Goal: Task Accomplishment & Management: Use online tool/utility

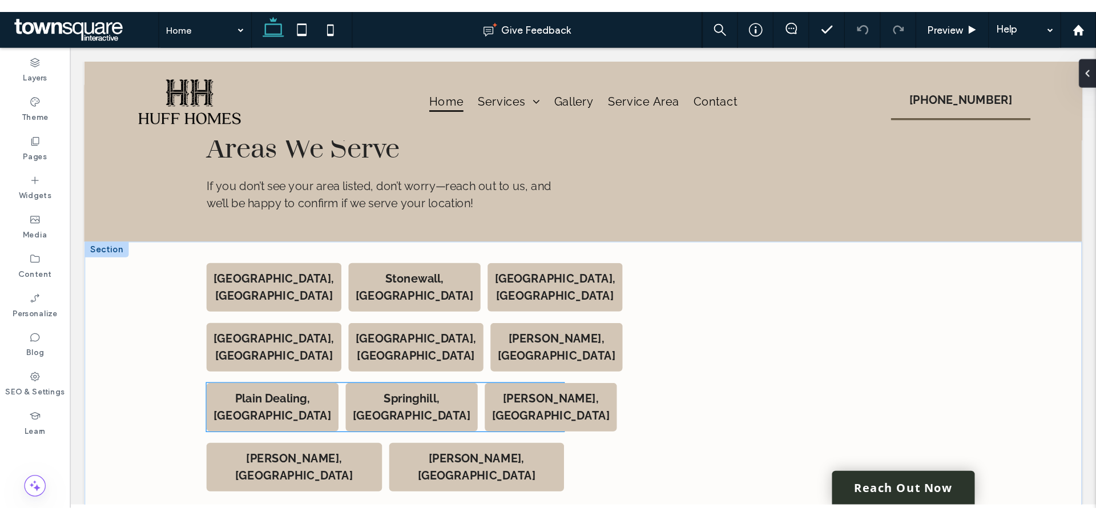
scroll to position [2002, 0]
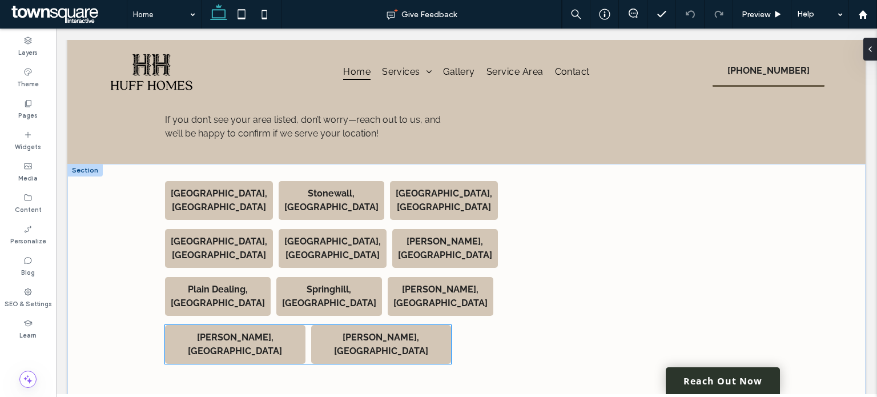
click at [377, 332] on strong "Waskom, LA" at bounding box center [381, 344] width 94 height 25
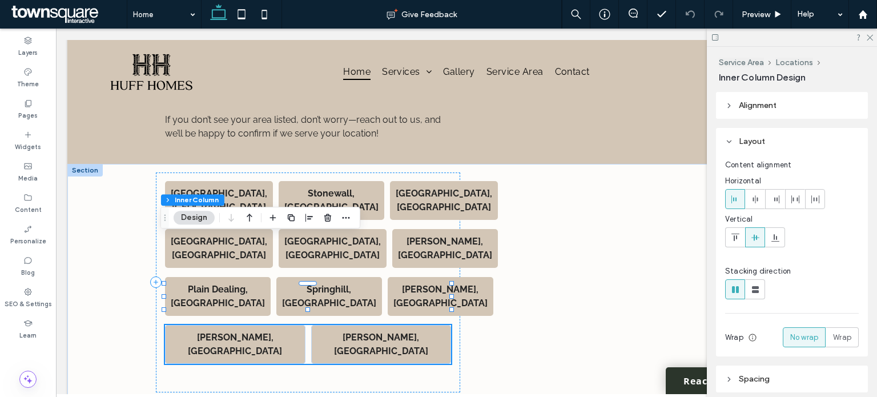
click at [400, 332] on strong "Waskom, LA" at bounding box center [381, 344] width 94 height 25
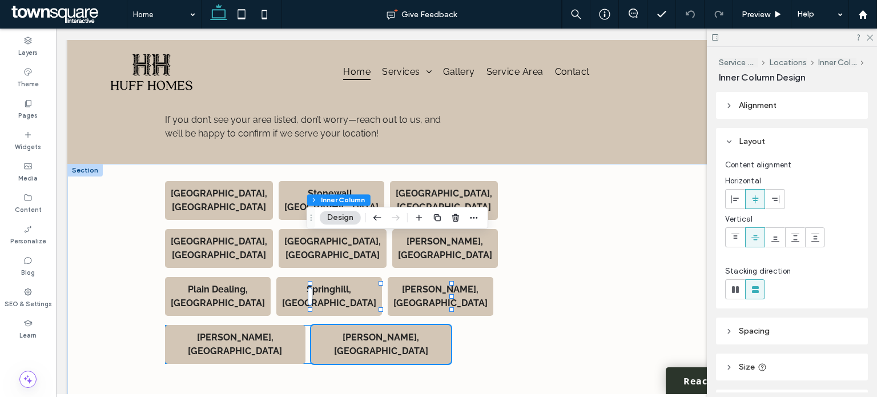
click at [403, 332] on strong "Waskom, LA" at bounding box center [381, 344] width 94 height 25
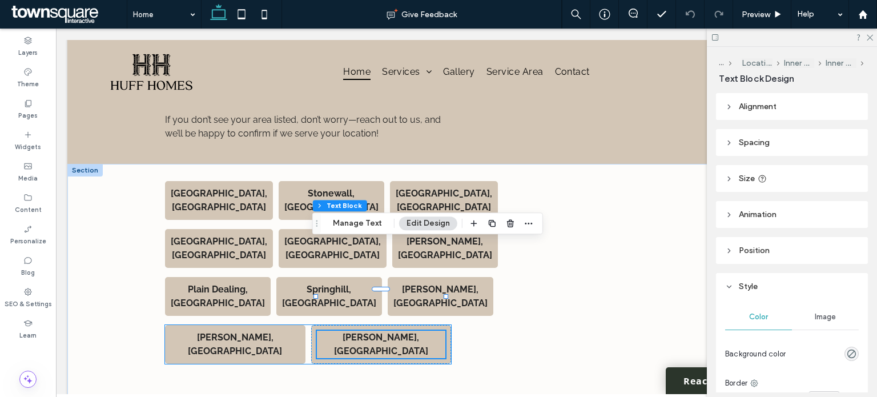
click at [405, 330] on p "Waskom, LA" at bounding box center [381, 343] width 129 height 27
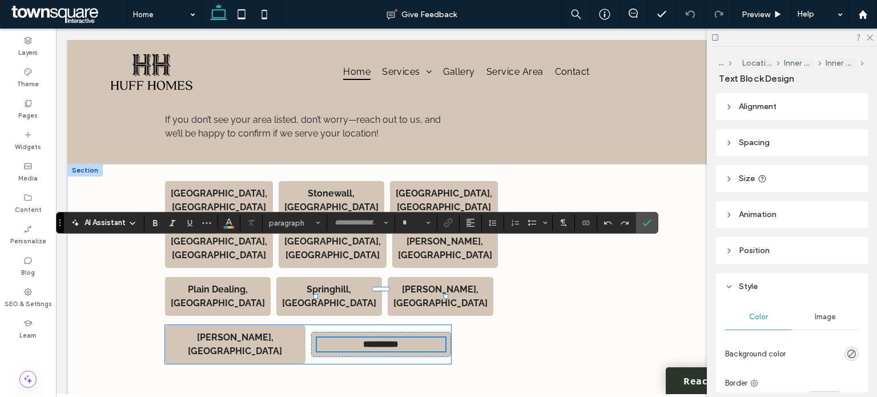
type input "*******"
type input "**"
click at [405, 337] on p "**********" at bounding box center [381, 344] width 129 height 14
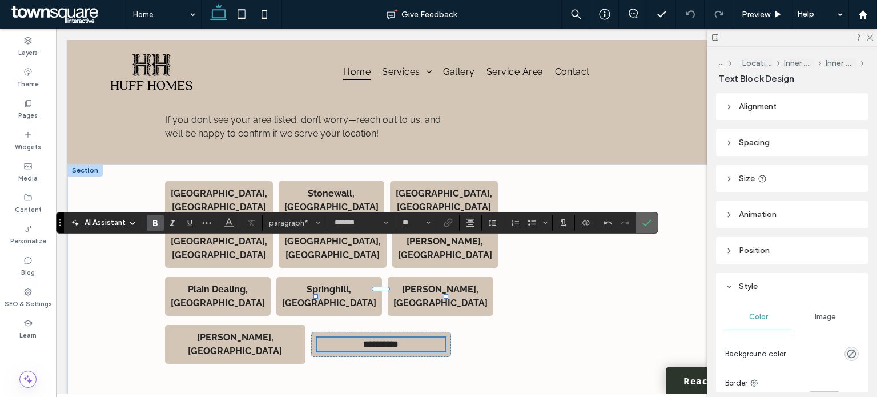
click at [649, 221] on label "Confirm" at bounding box center [646, 222] width 17 height 21
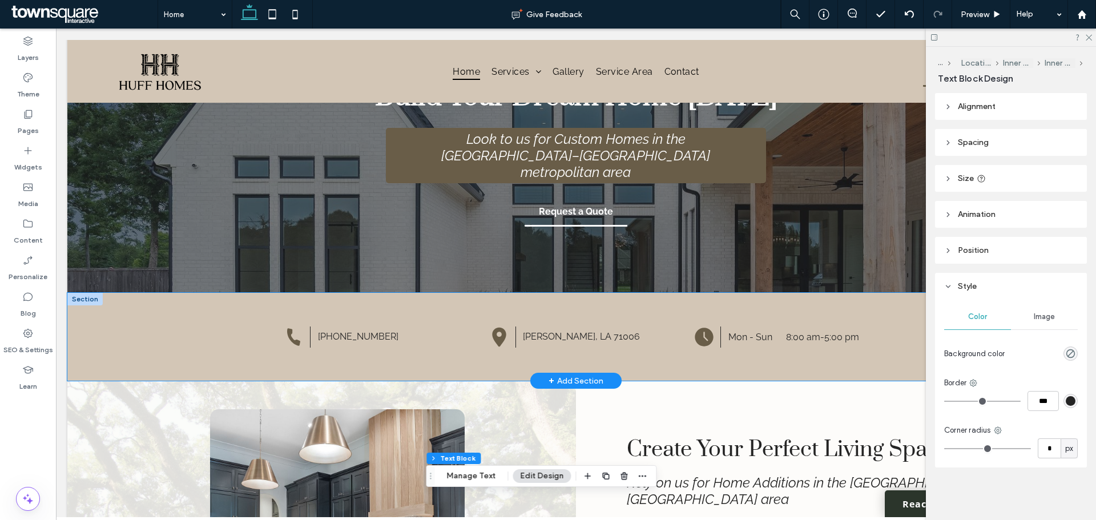
scroll to position [0, 0]
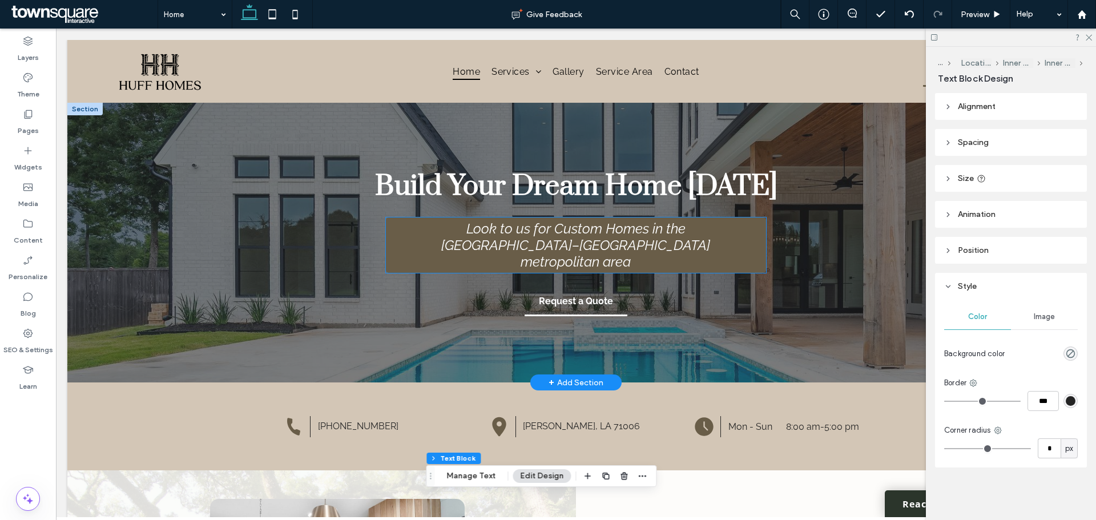
click at [572, 251] on span "Look to us for Custom Homes in the Shreveport–Bossier City metropolitan area" at bounding box center [575, 245] width 269 height 50
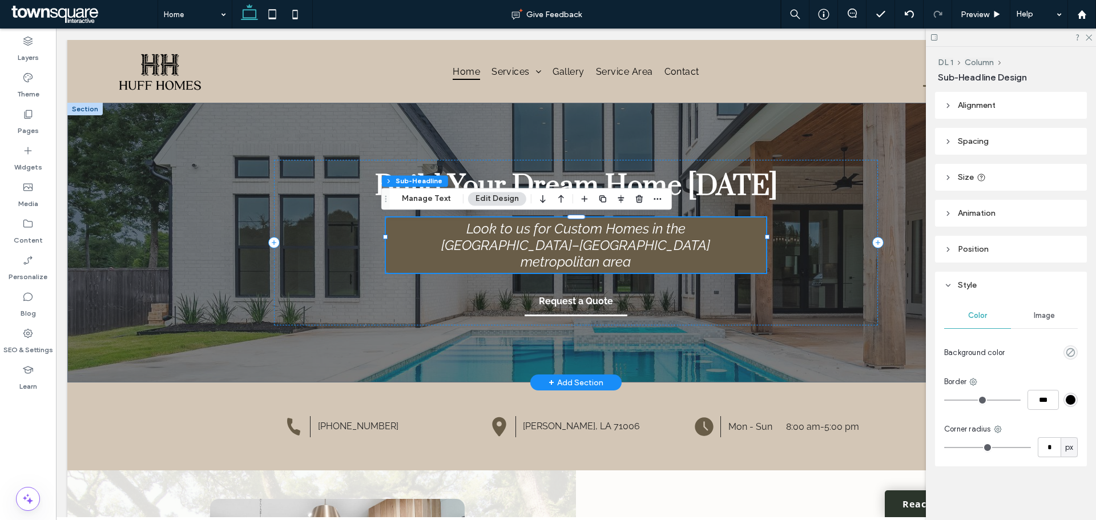
type input "*"
click at [591, 248] on span "Look to us for Custom Homes in the Shreveport–Bossier City metropolitan area" at bounding box center [575, 245] width 269 height 50
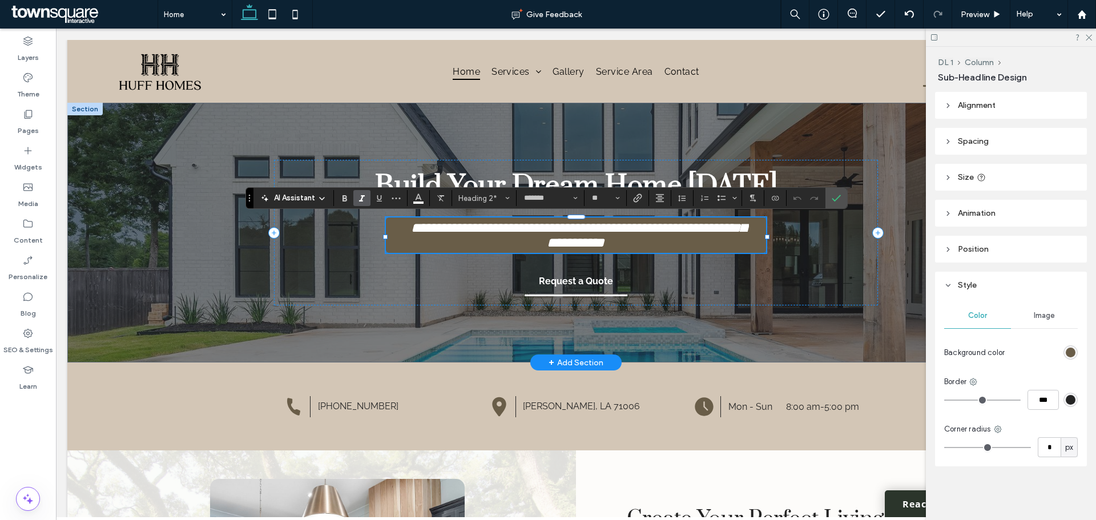
click at [643, 246] on h2 "**********" at bounding box center [576, 235] width 346 height 30
drag, startPoint x: 643, startPoint y: 246, endPoint x: 531, endPoint y: 250, distance: 111.9
click at [531, 250] on h2 "**********" at bounding box center [576, 235] width 346 height 30
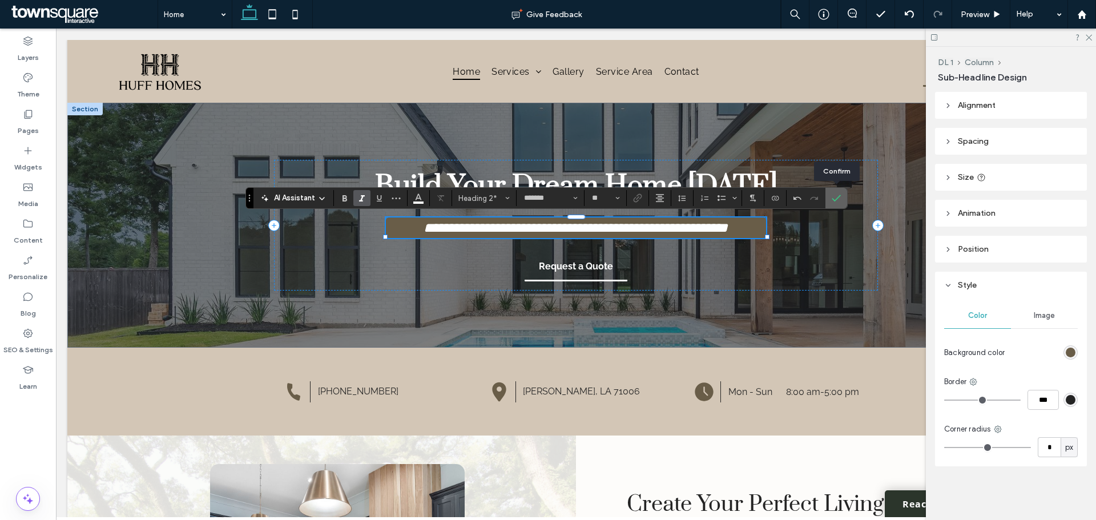
click at [836, 204] on span "Confirm" at bounding box center [834, 198] width 5 height 21
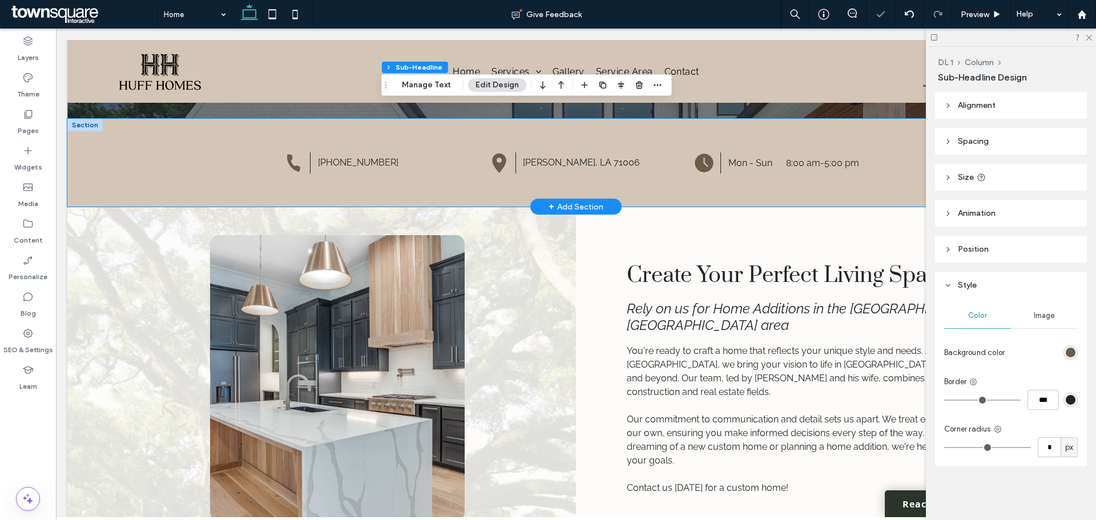
scroll to position [285, 0]
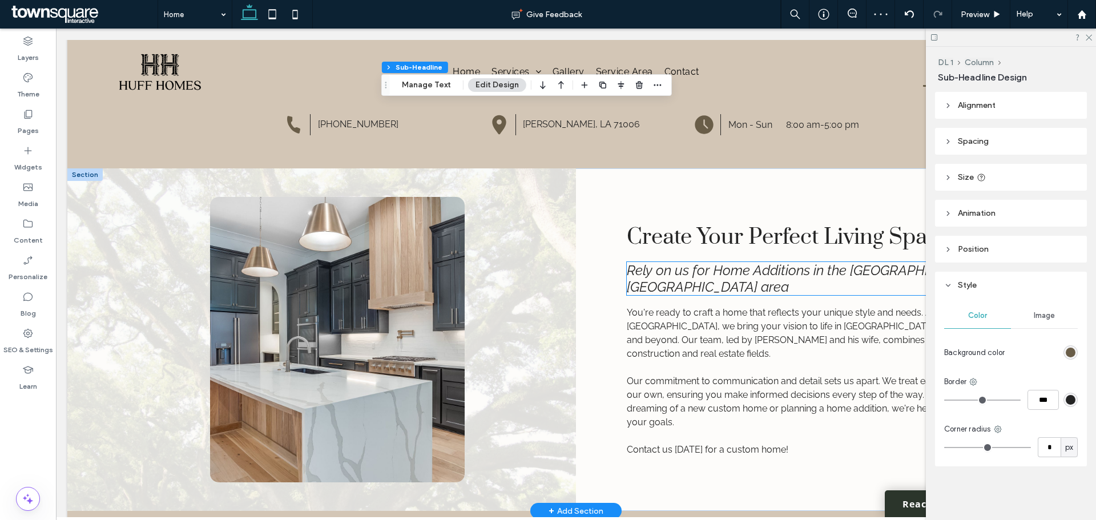
click at [749, 295] on h4 "Rely on us for Home Additions in the Shreveport–Bossier City metropolitan area" at bounding box center [830, 278] width 407 height 33
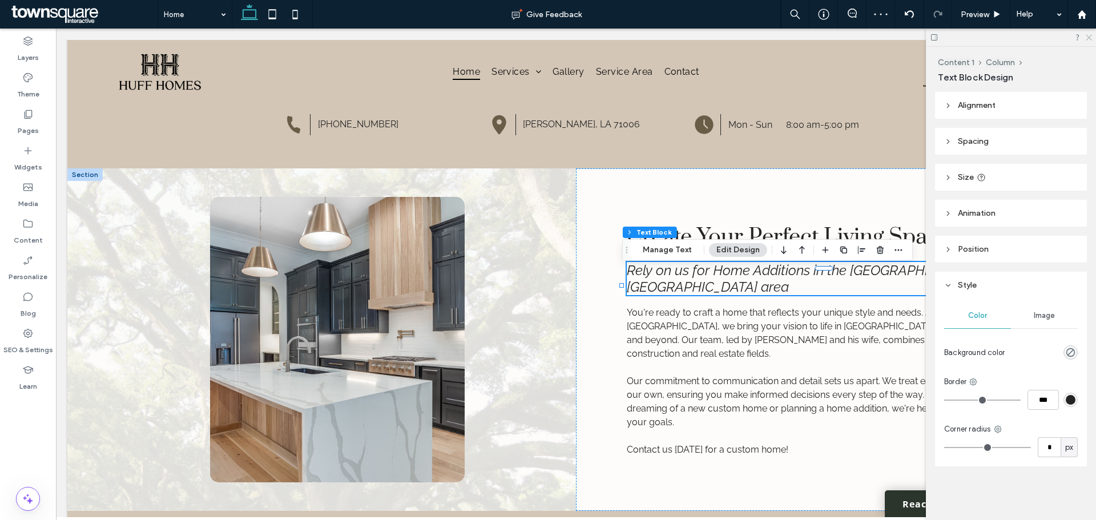
click at [876, 36] on use at bounding box center [1089, 38] width 6 height 6
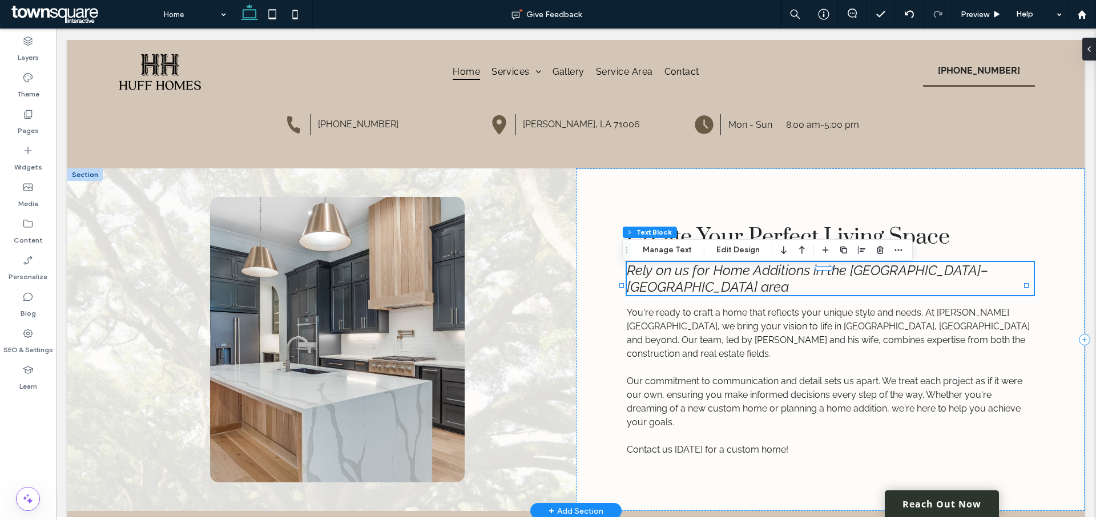
click at [747, 295] on h4 "Rely on us for Home Additions in the Shreveport–Bossier City metropolitan area" at bounding box center [830, 278] width 407 height 33
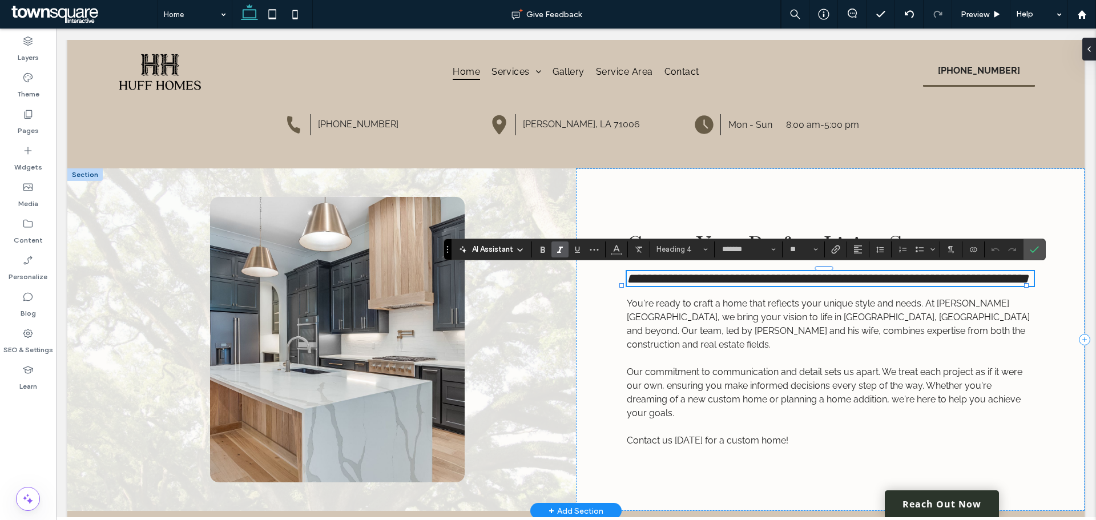
click at [743, 286] on h4 "**********" at bounding box center [830, 278] width 407 height 15
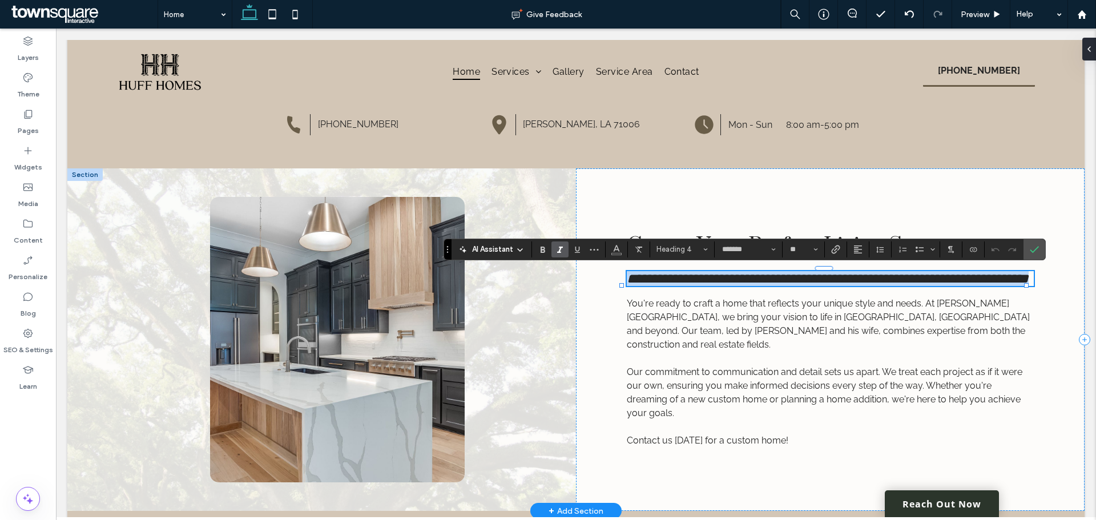
drag, startPoint x: 743, startPoint y: 295, endPoint x: 622, endPoint y: 297, distance: 121.0
click at [622, 297] on div "**********" at bounding box center [575, 339] width 1017 height 342
click at [661, 285] on span "**********" at bounding box center [828, 279] width 402 height 14
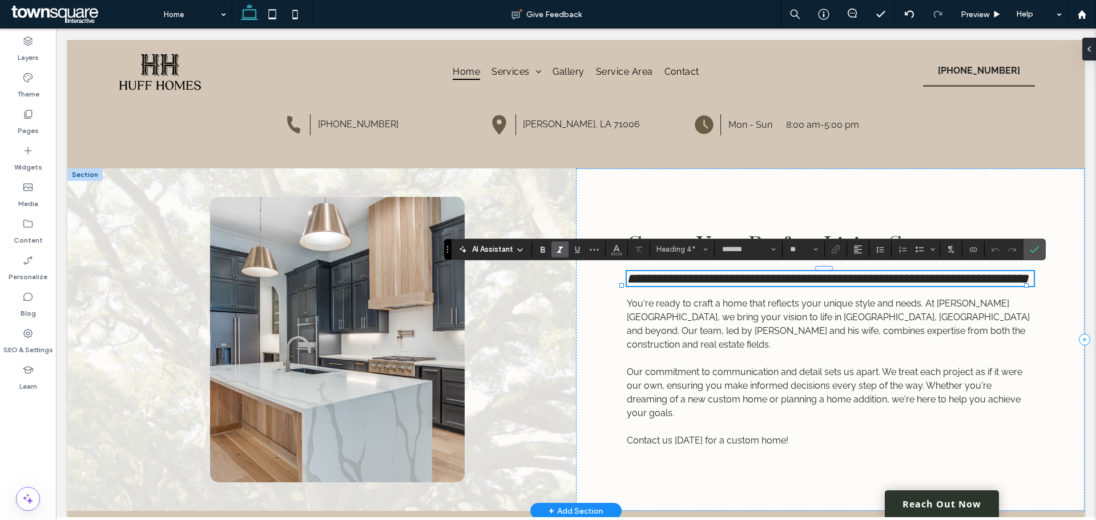
click at [662, 285] on span "**********" at bounding box center [828, 279] width 402 height 14
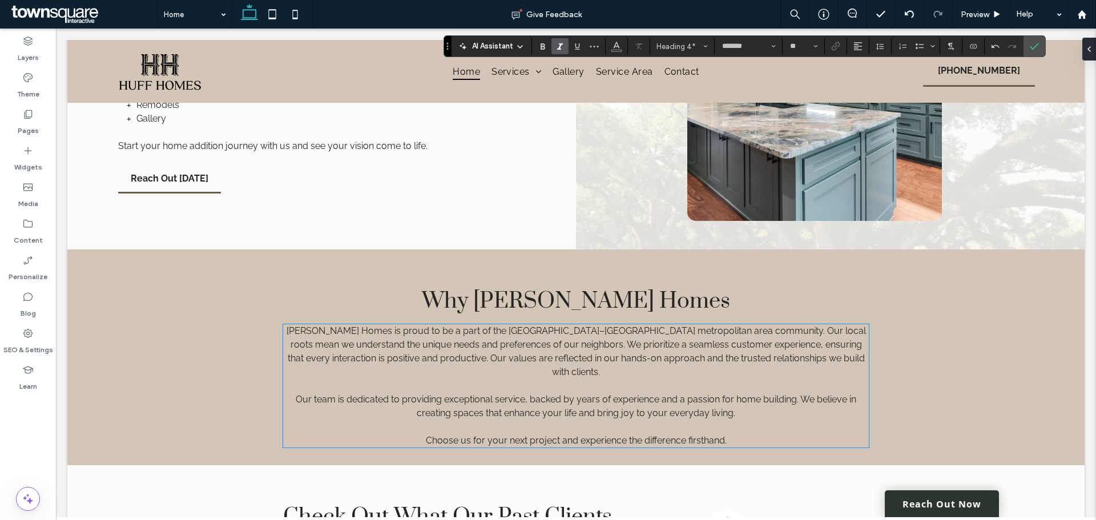
scroll to position [1264, 0]
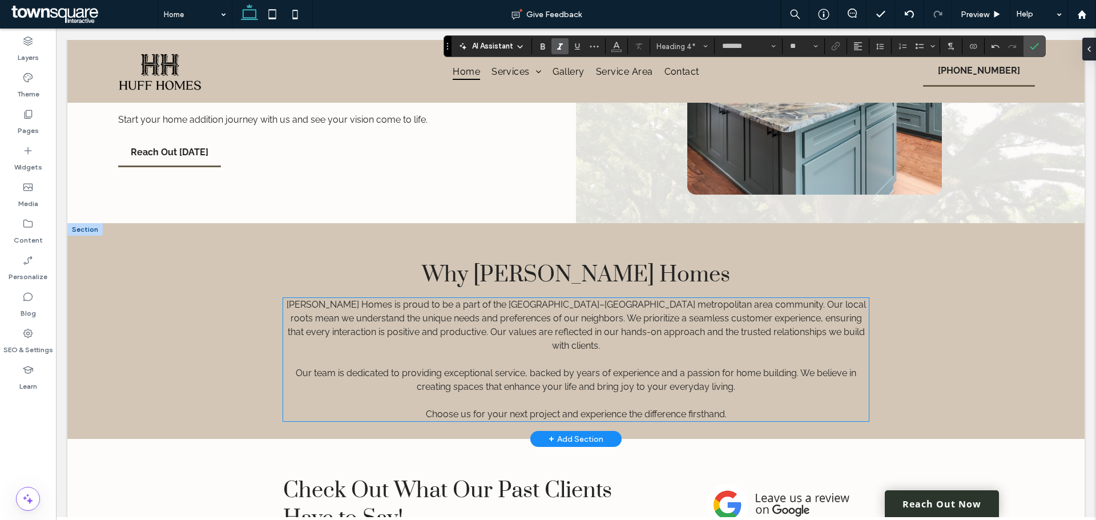
click at [637, 309] on span "Huff Homes is proud to be a part of the Shreveport–Bossier City metropolitan ar…" at bounding box center [576, 325] width 579 height 52
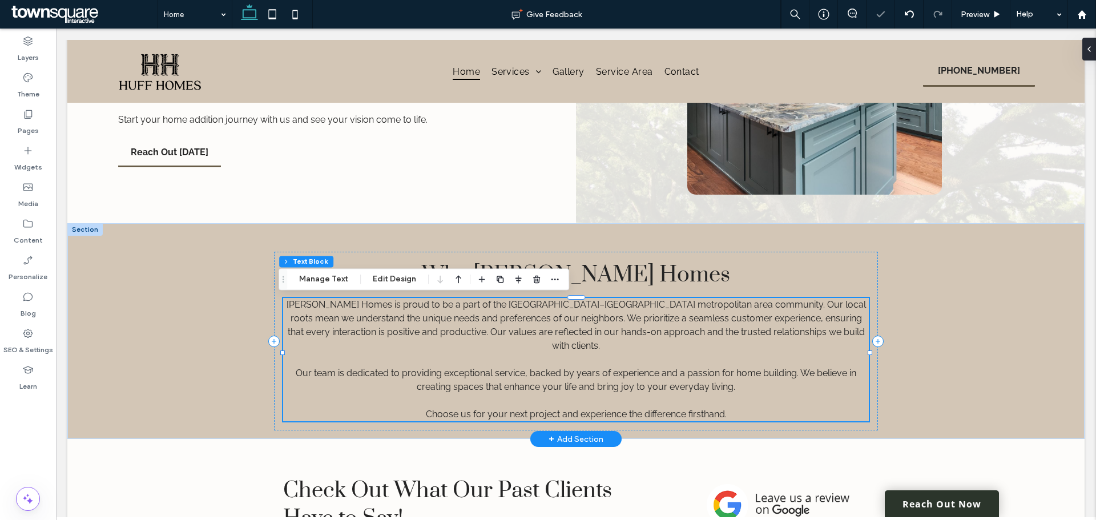
click at [633, 307] on span "Huff Homes is proud to be a part of the Shreveport–Bossier City metropolitan ar…" at bounding box center [576, 325] width 579 height 52
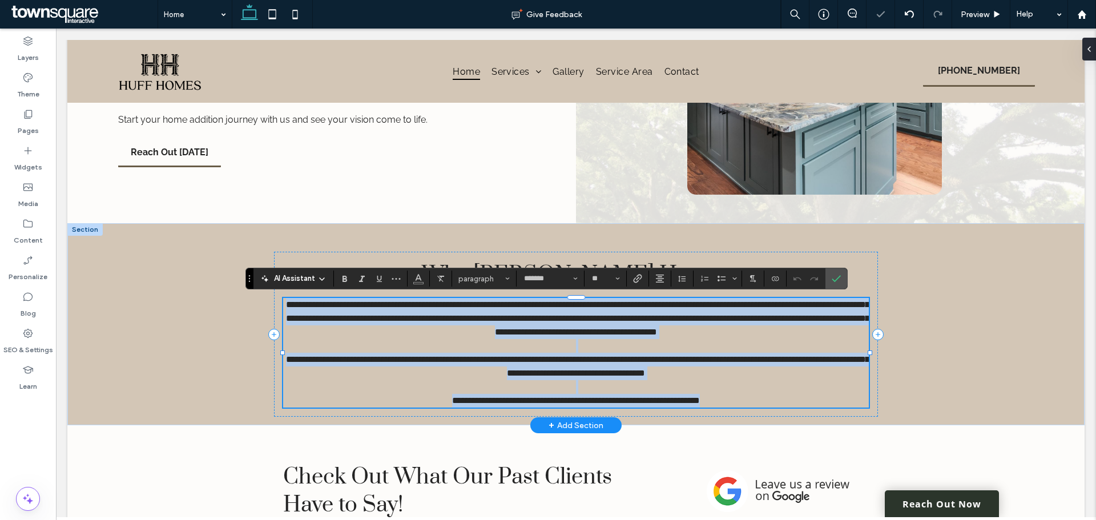
click at [633, 307] on span "**********" at bounding box center [577, 318] width 583 height 36
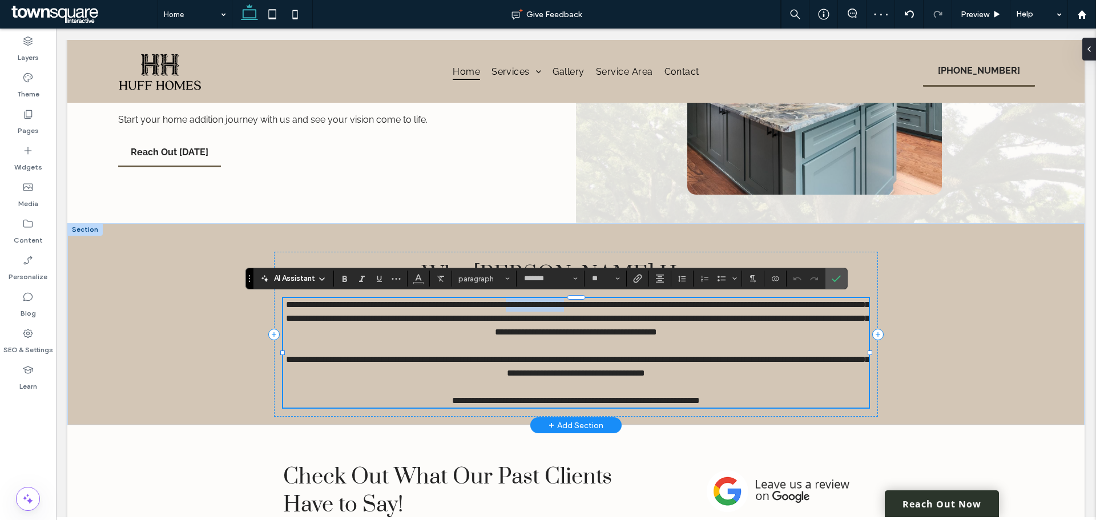
drag, startPoint x: 633, startPoint y: 307, endPoint x: 557, endPoint y: 308, distance: 75.9
click at [557, 308] on span "**********" at bounding box center [577, 318] width 583 height 36
click at [836, 279] on icon "Confirm" at bounding box center [836, 278] width 9 height 9
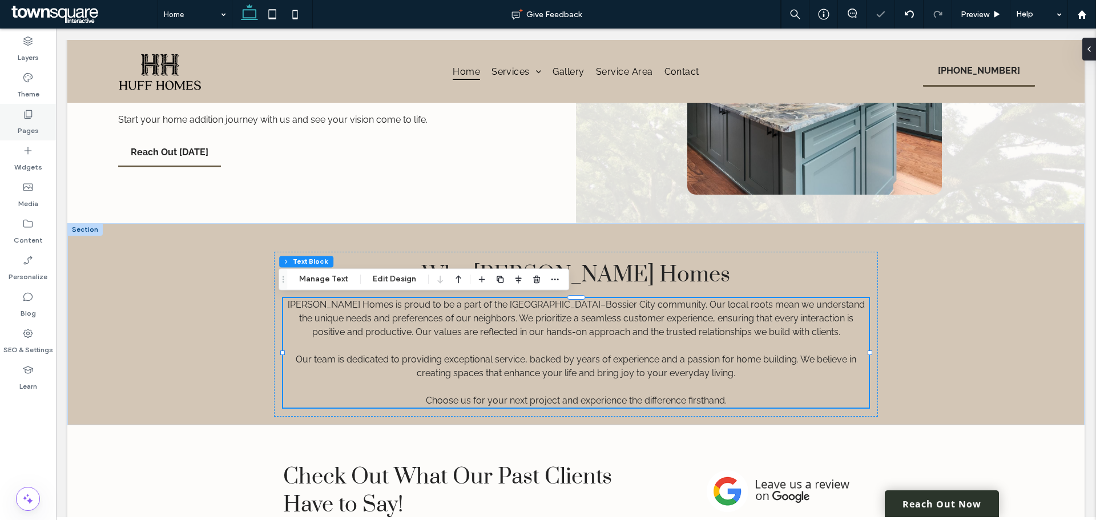
click at [28, 120] on label "Pages" at bounding box center [28, 128] width 21 height 16
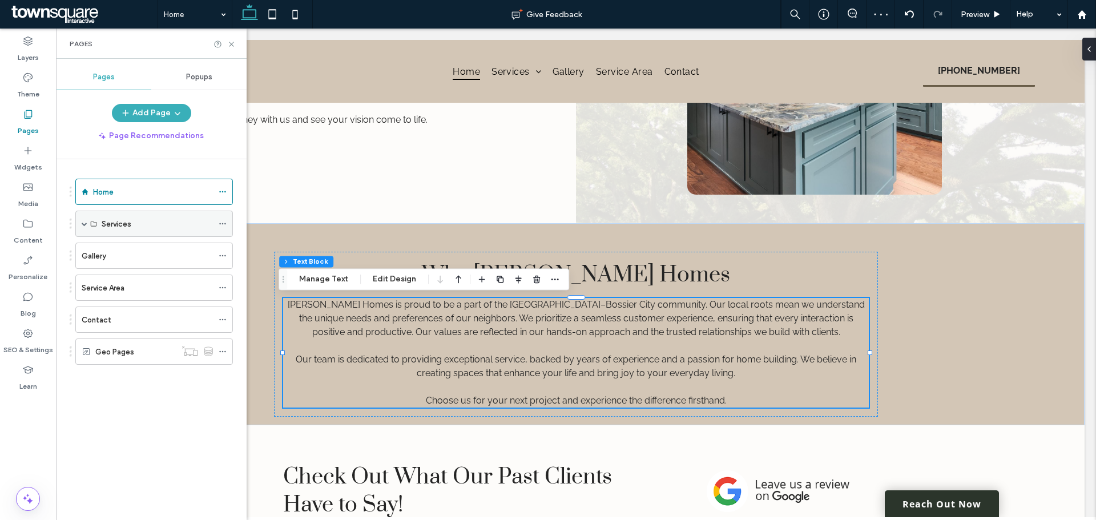
click at [96, 221] on icon at bounding box center [93, 223] width 7 height 7
click at [84, 224] on span at bounding box center [85, 224] width 6 height 6
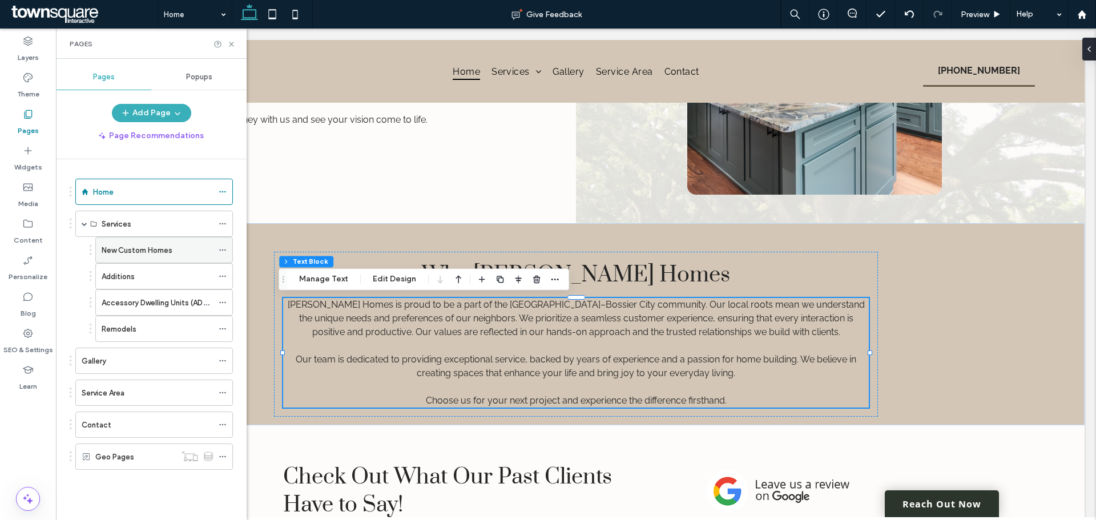
click at [122, 253] on label "New Custom Homes" at bounding box center [137, 250] width 71 height 20
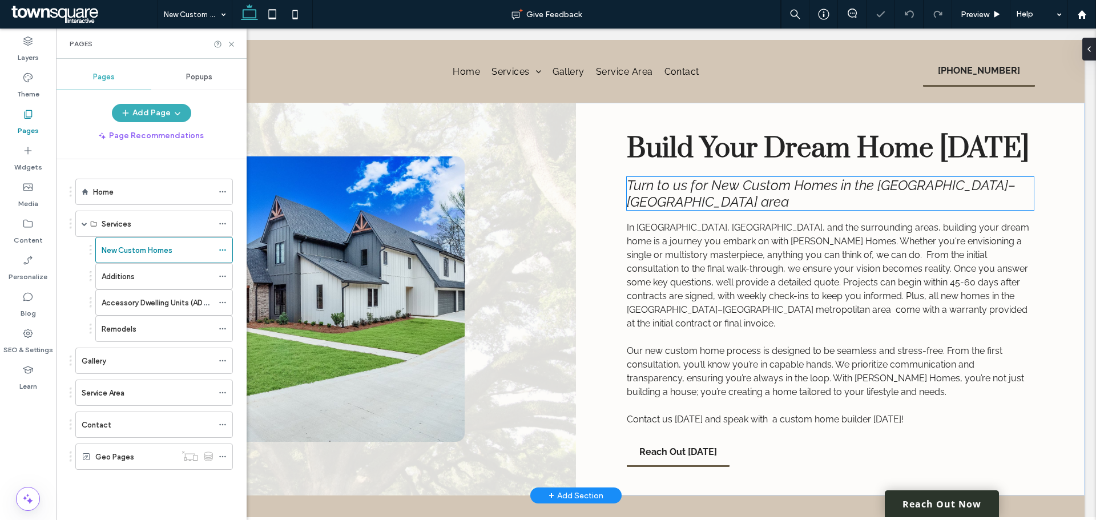
click at [766, 203] on h2 "Turn to us for New Custom Homes in the Shreveport–Bossier City metropolitan area" at bounding box center [830, 193] width 407 height 33
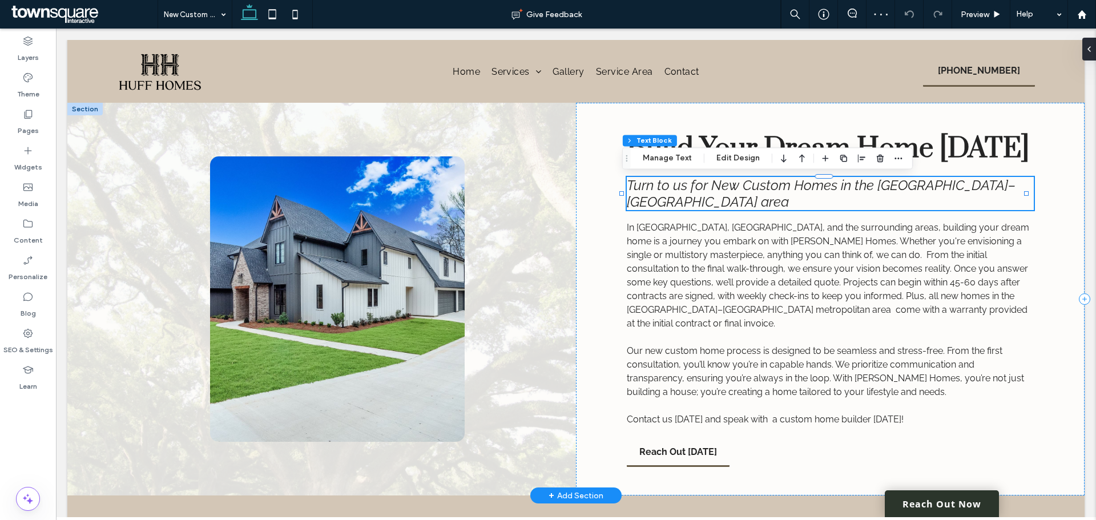
click at [762, 205] on h2 "Turn to us for New Custom Homes in the Shreveport–Bossier City metropolitan area" at bounding box center [830, 193] width 407 height 33
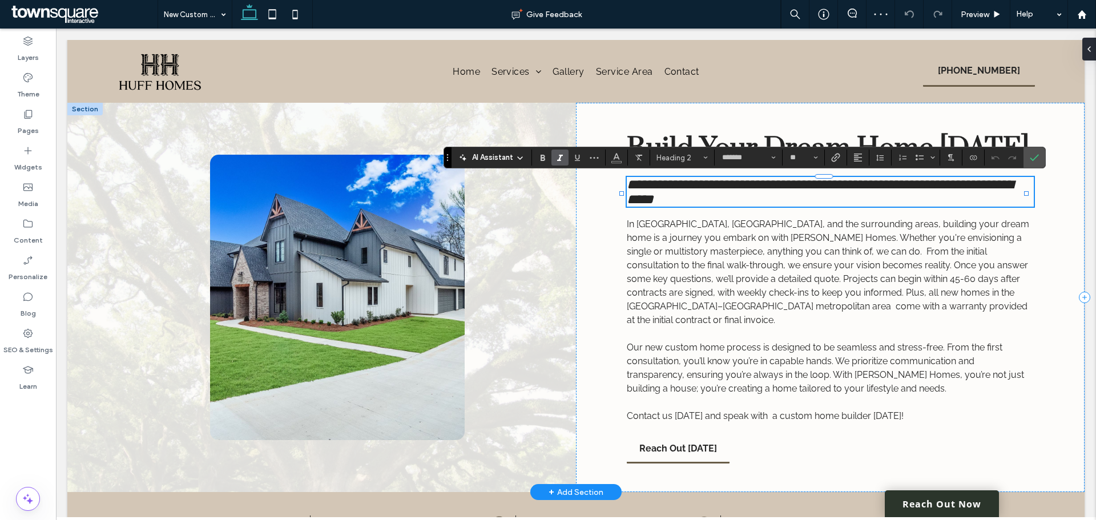
click at [757, 205] on h2 "**********" at bounding box center [830, 192] width 407 height 30
drag, startPoint x: 757, startPoint y: 205, endPoint x: 627, endPoint y: 203, distance: 130.7
click at [627, 203] on h2 "**********" at bounding box center [830, 192] width 407 height 30
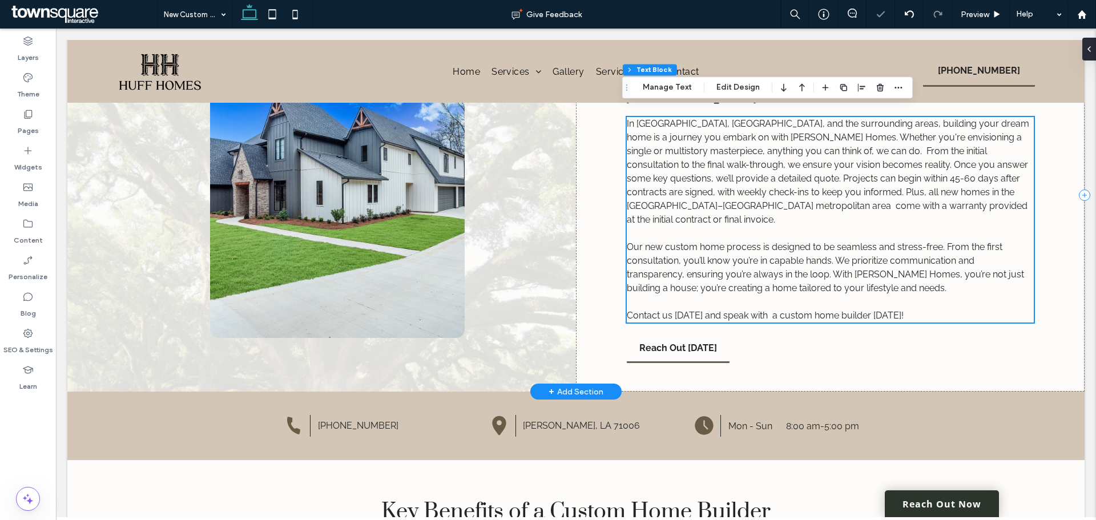
scroll to position [106, 0]
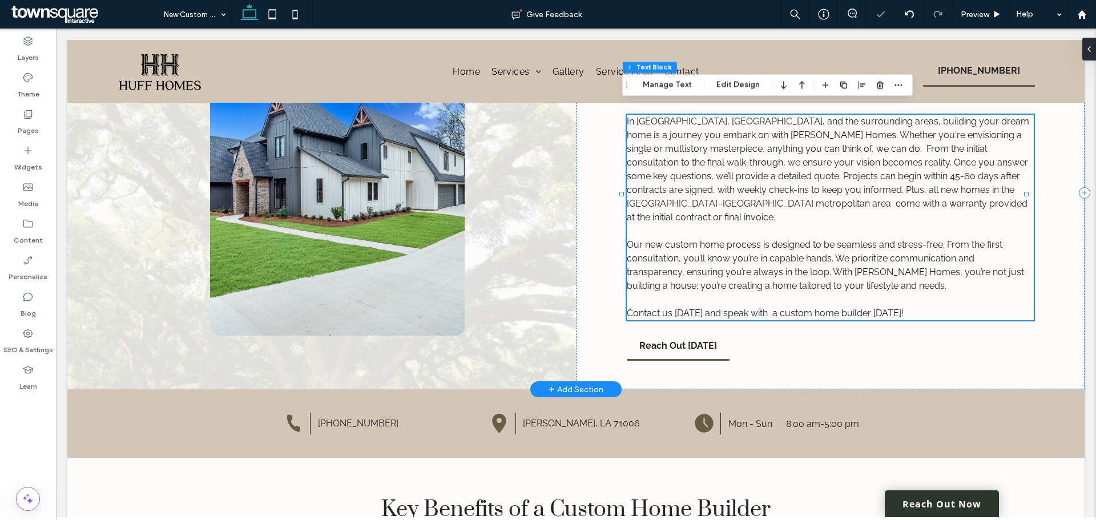
click at [707, 192] on span "In Benton, Shreveport, and the surrounding areas, building your dream home is a…" at bounding box center [828, 169] width 402 height 107
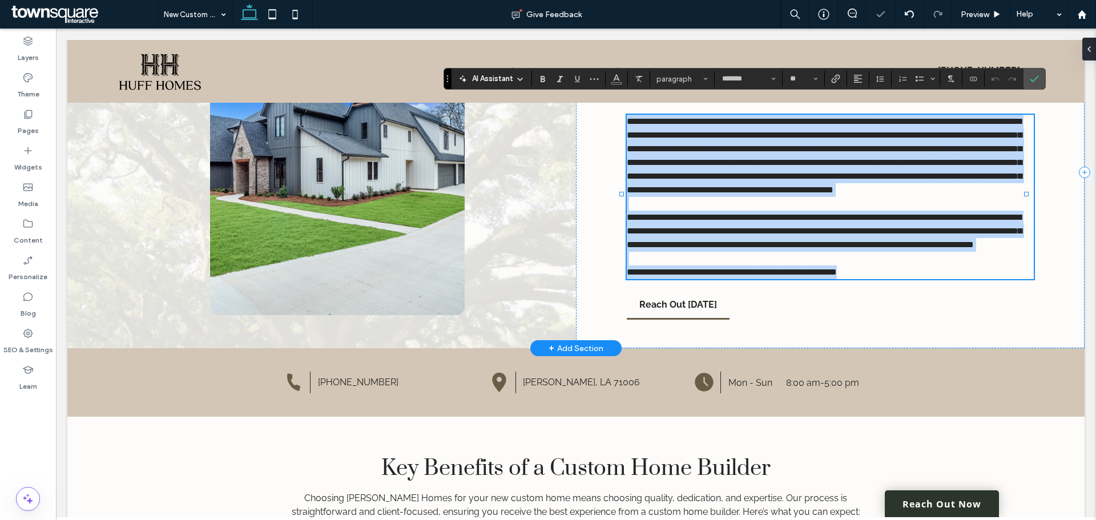
click at [700, 187] on span "**********" at bounding box center [824, 155] width 395 height 77
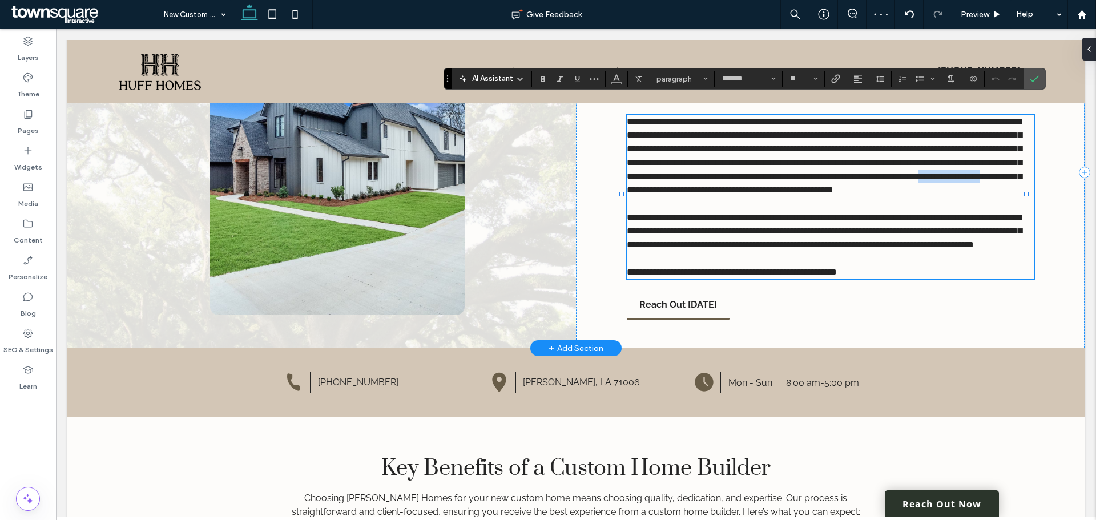
drag, startPoint x: 700, startPoint y: 187, endPoint x: 621, endPoint y: 188, distance: 78.8
click at [621, 188] on div "**********" at bounding box center [830, 173] width 509 height 352
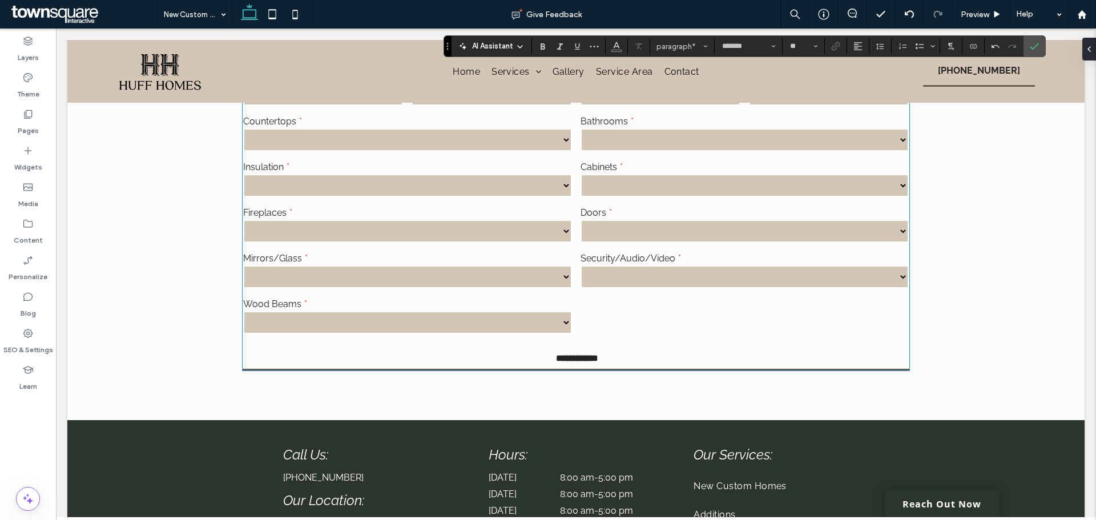
scroll to position [1405, 0]
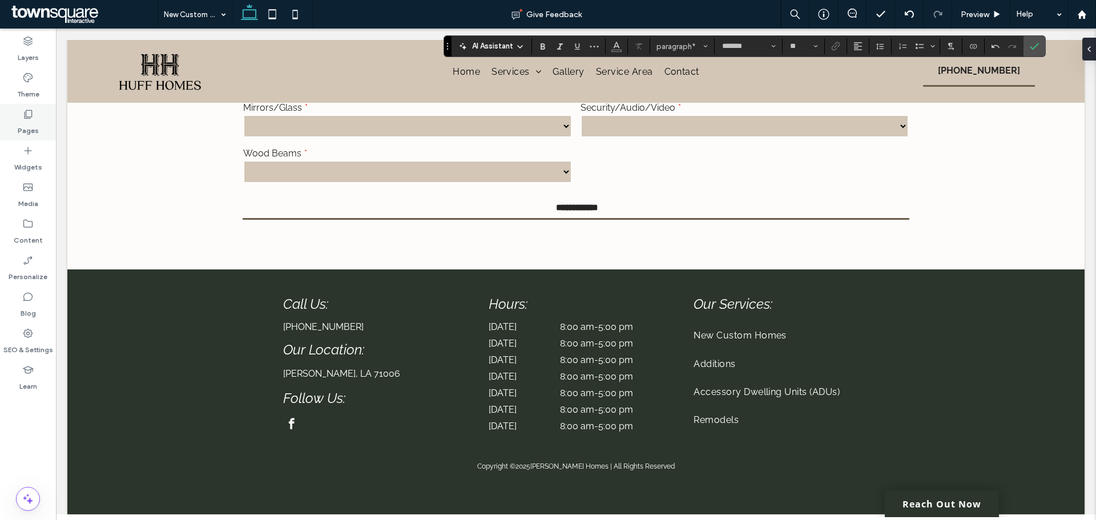
click at [36, 126] on label "Pages" at bounding box center [28, 128] width 21 height 16
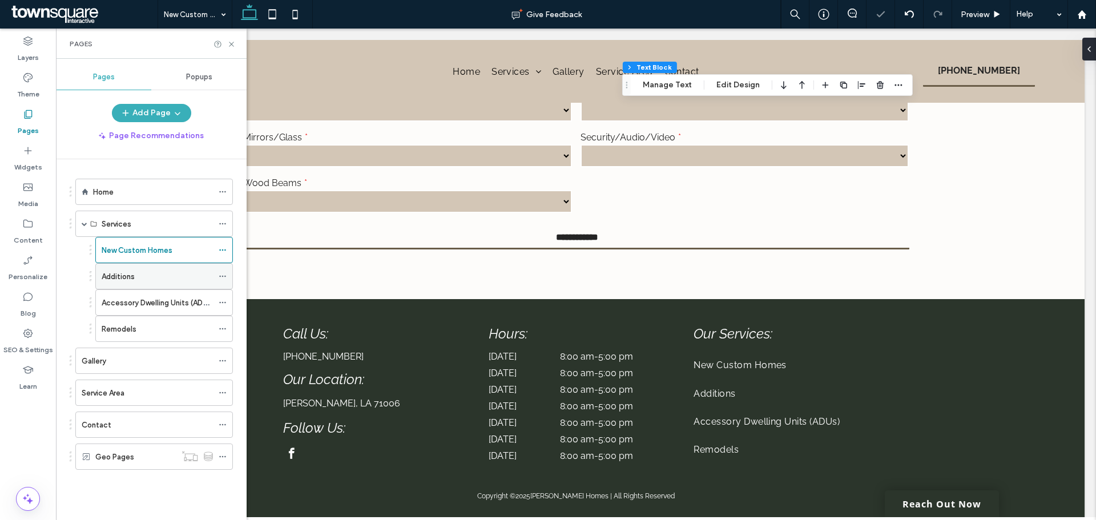
click at [113, 273] on label "Additions" at bounding box center [118, 277] width 33 height 20
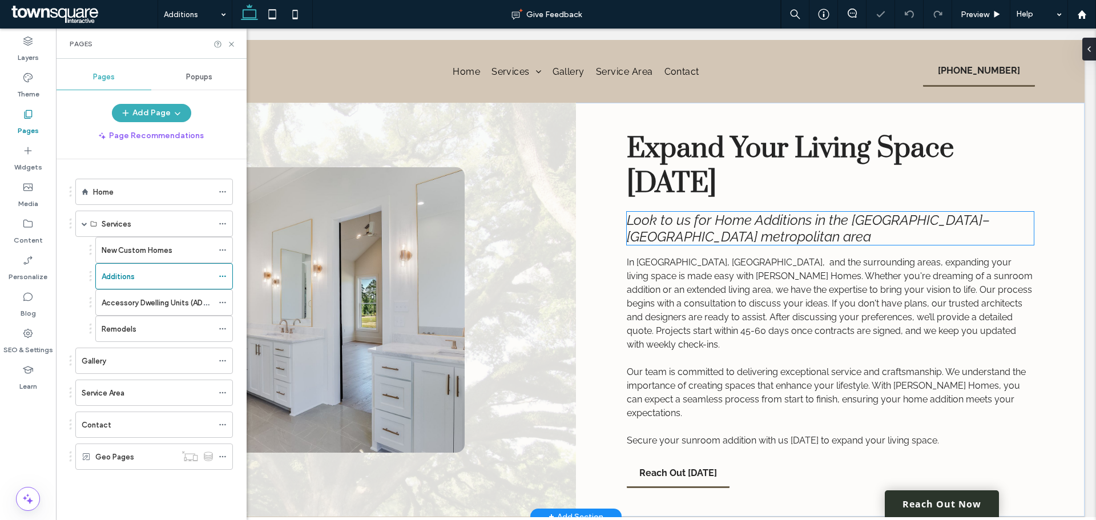
click at [758, 240] on h2 "Look to us for Home Additions in the Shreveport–Bossier City metropolitan area" at bounding box center [830, 228] width 407 height 33
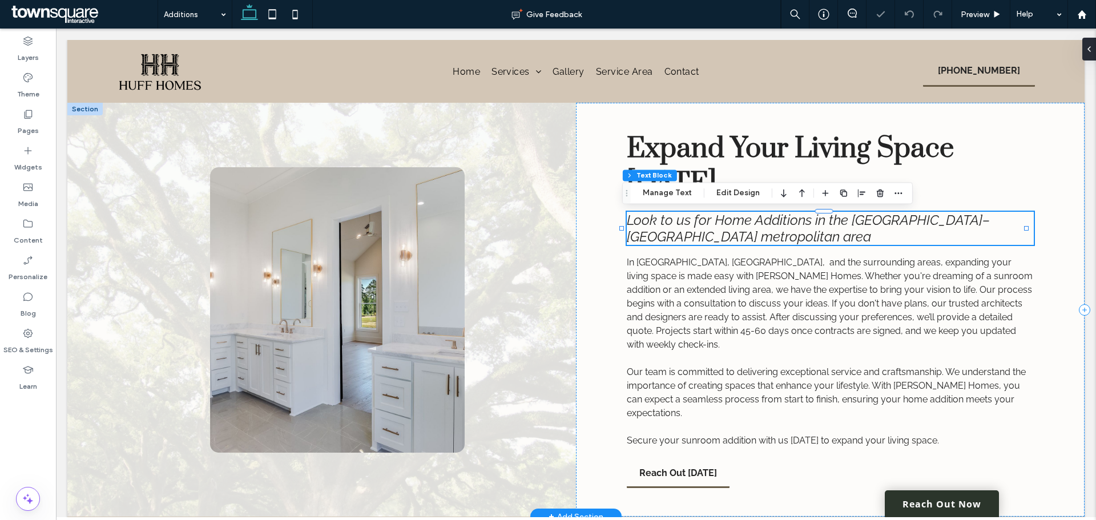
click at [763, 237] on h2 "Look to us for Home Additions in the Shreveport–Bossier City metropolitan area" at bounding box center [830, 228] width 407 height 33
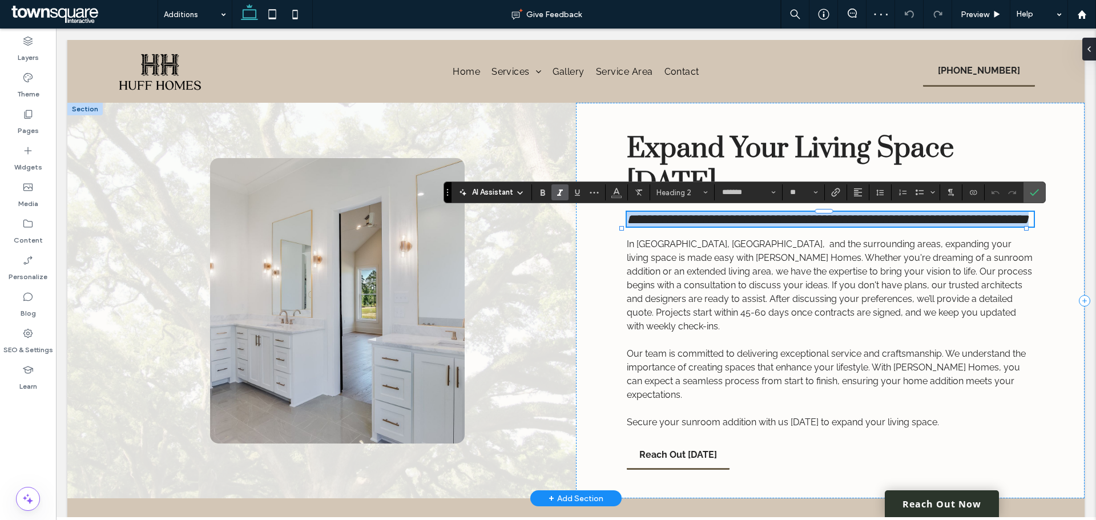
click at [737, 227] on h2 "**********" at bounding box center [830, 219] width 407 height 15
drag, startPoint x: 737, startPoint y: 237, endPoint x: 627, endPoint y: 241, distance: 109.6
click at [627, 227] on h2 "**********" at bounding box center [830, 219] width 407 height 15
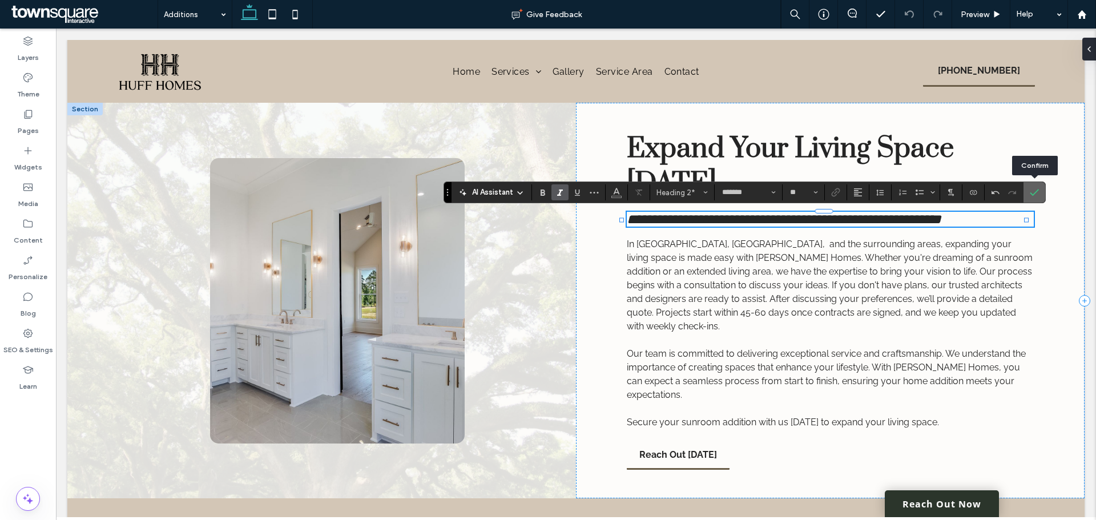
click at [876, 196] on icon "Confirm" at bounding box center [1034, 192] width 9 height 9
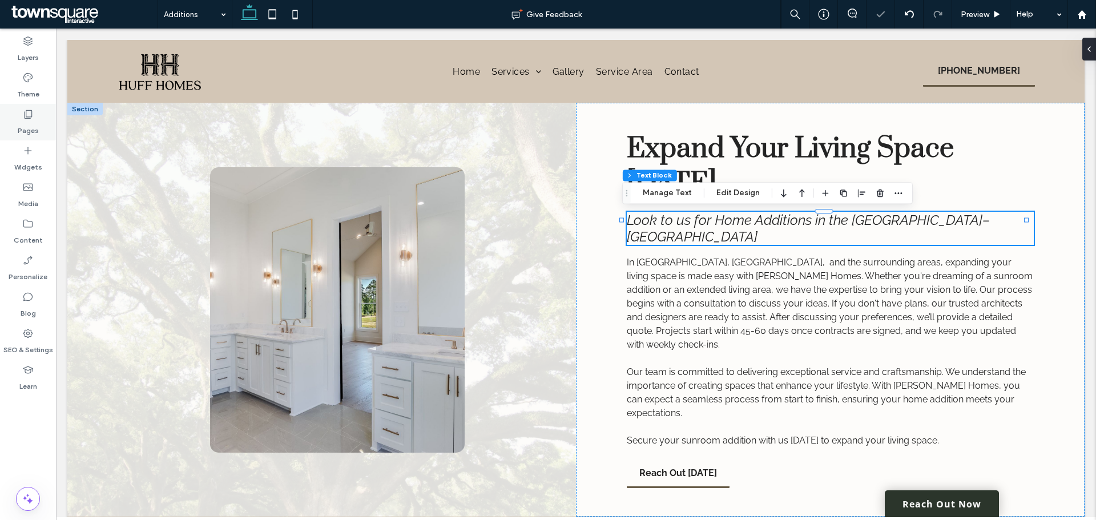
click at [29, 132] on label "Pages" at bounding box center [28, 128] width 21 height 16
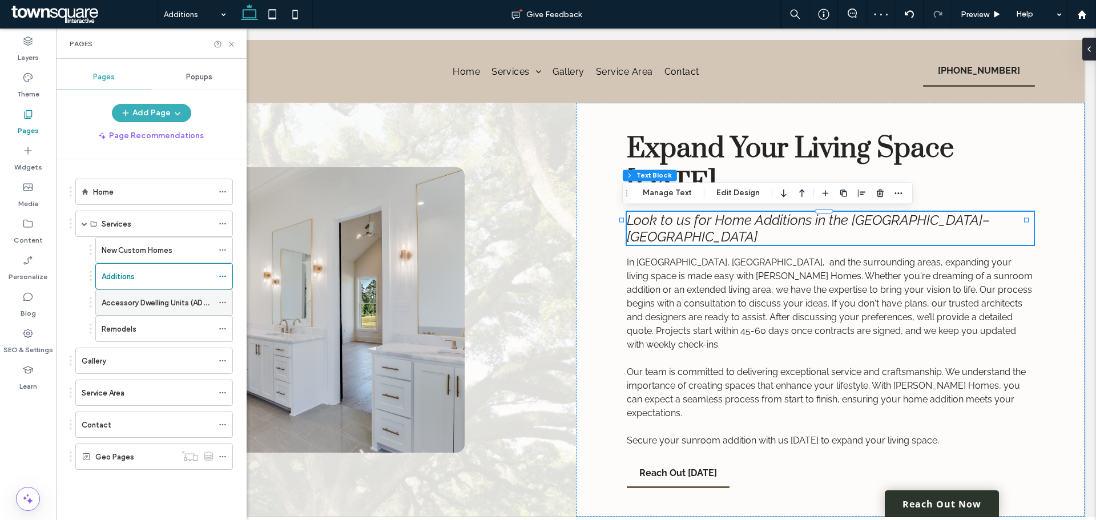
click at [127, 302] on label "Accessory Dwelling Units (ADUs)" at bounding box center [158, 303] width 113 height 20
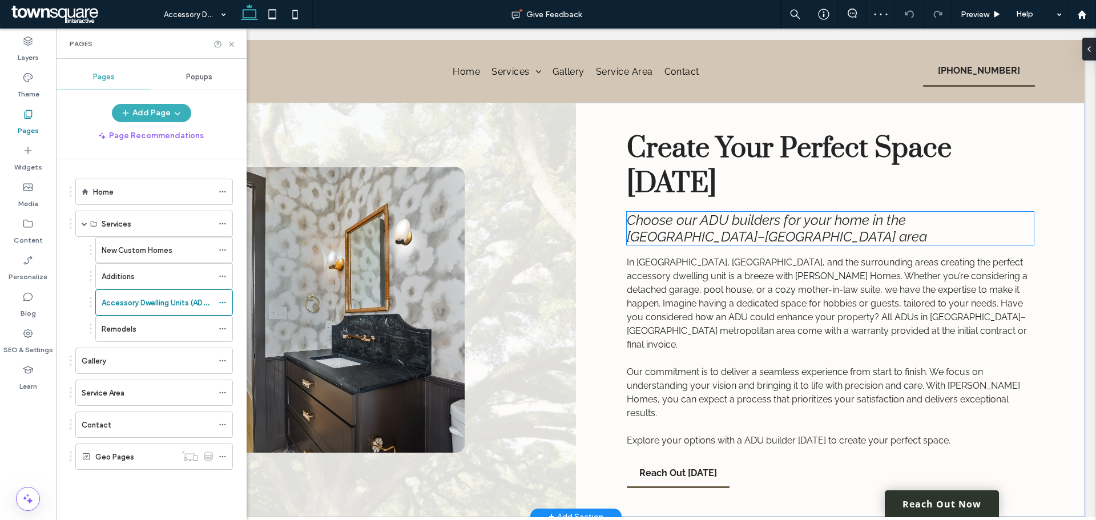
click at [790, 241] on h2 "Choose our ADU builders for your home in the Shreveport–Bossier City metropolit…" at bounding box center [830, 228] width 407 height 33
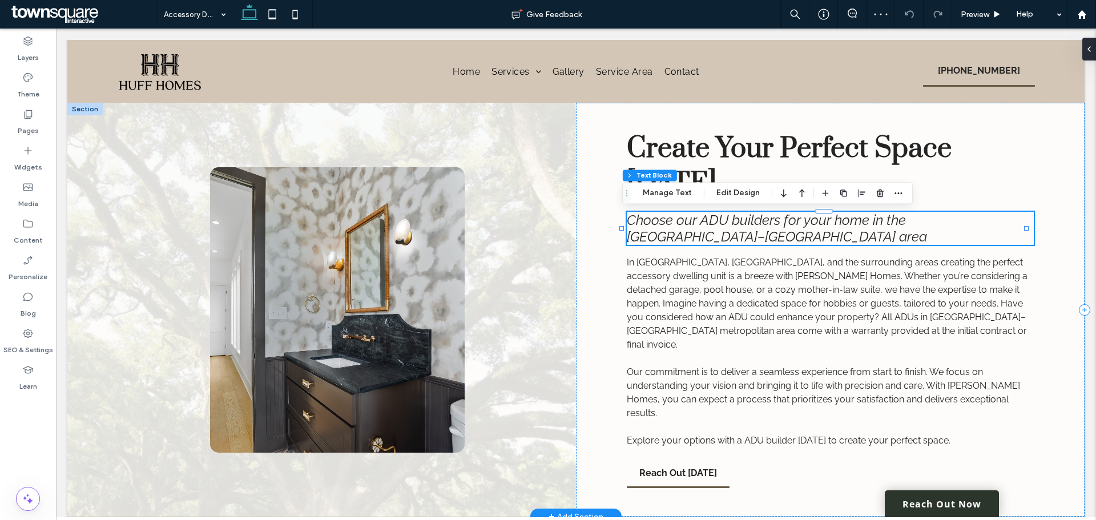
click at [790, 241] on h2 "Choose our ADU builders for your home in the Shreveport–Bossier City metropolit…" at bounding box center [830, 228] width 407 height 33
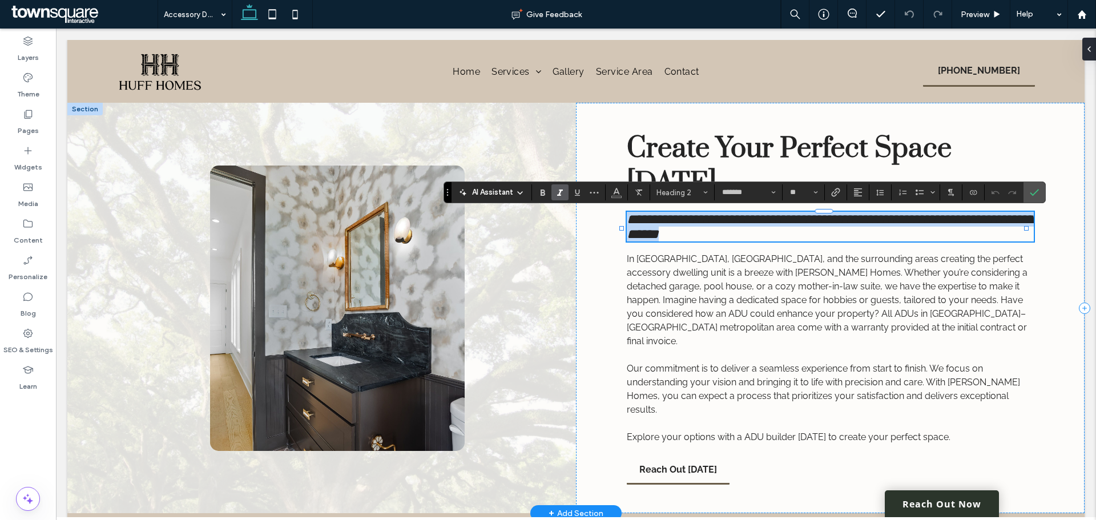
click at [781, 241] on h2 "**********" at bounding box center [830, 227] width 407 height 30
drag, startPoint x: 760, startPoint y: 240, endPoint x: 648, endPoint y: 239, distance: 111.9
click at [648, 239] on h2 "**********" at bounding box center [830, 227] width 407 height 30
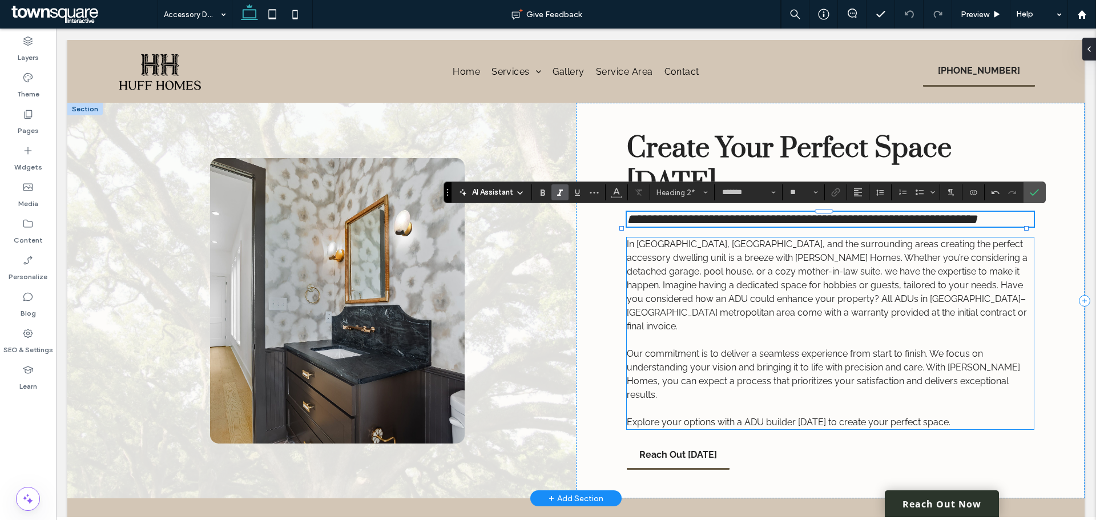
click at [876, 320] on span "In Benton, Shreveport, and the surrounding areas creating the perfect accessory…" at bounding box center [827, 285] width 401 height 93
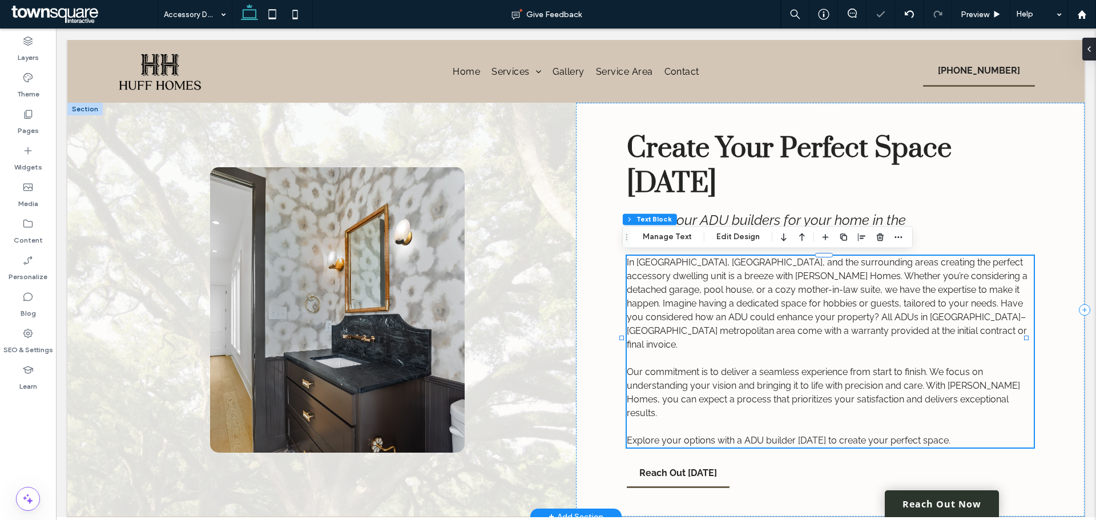
click at [876, 319] on span "In Benton, Shreveport, and the surrounding areas creating the perfect accessory…" at bounding box center [827, 303] width 401 height 93
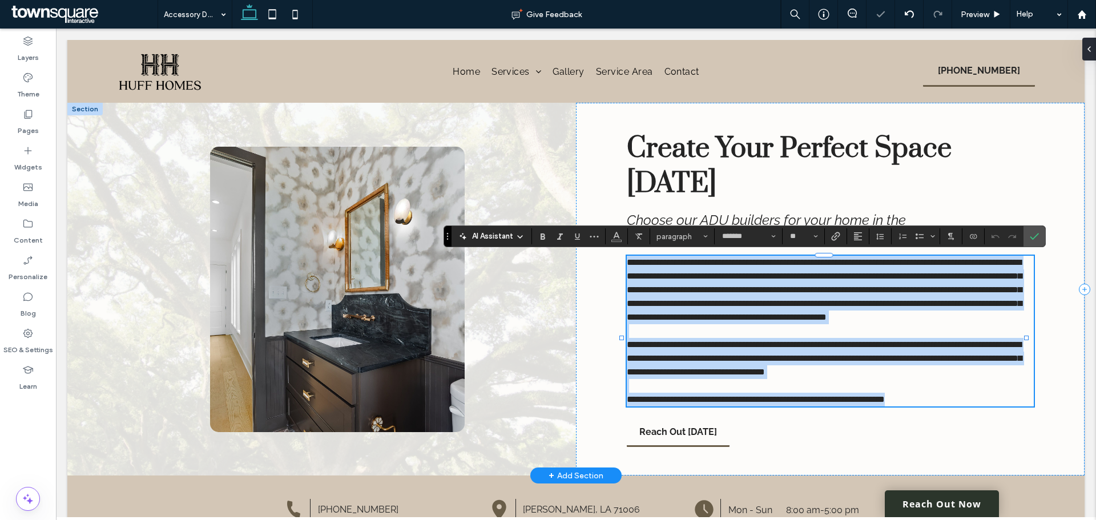
click at [876, 319] on span "**********" at bounding box center [824, 289] width 395 height 63
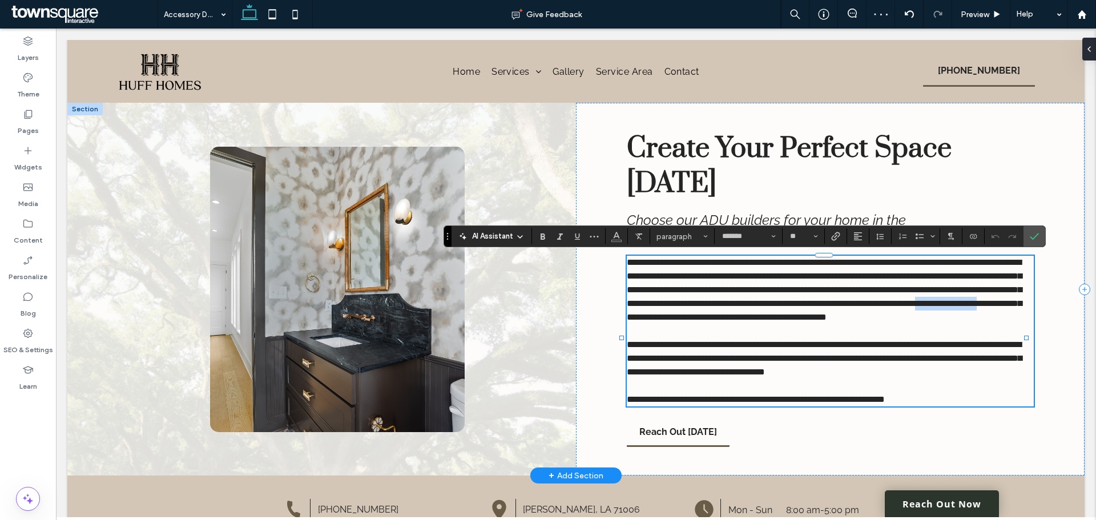
drag, startPoint x: 954, startPoint y: 319, endPoint x: 876, endPoint y: 321, distance: 78.2
click at [876, 321] on span "**********" at bounding box center [824, 289] width 395 height 63
click at [876, 239] on icon "Confirm" at bounding box center [1034, 236] width 9 height 9
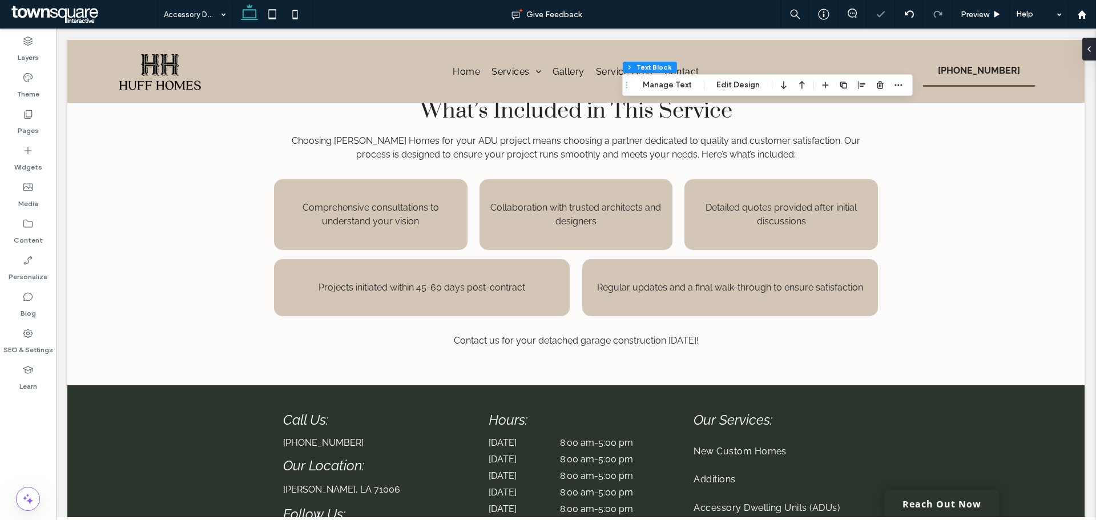
scroll to position [514, 0]
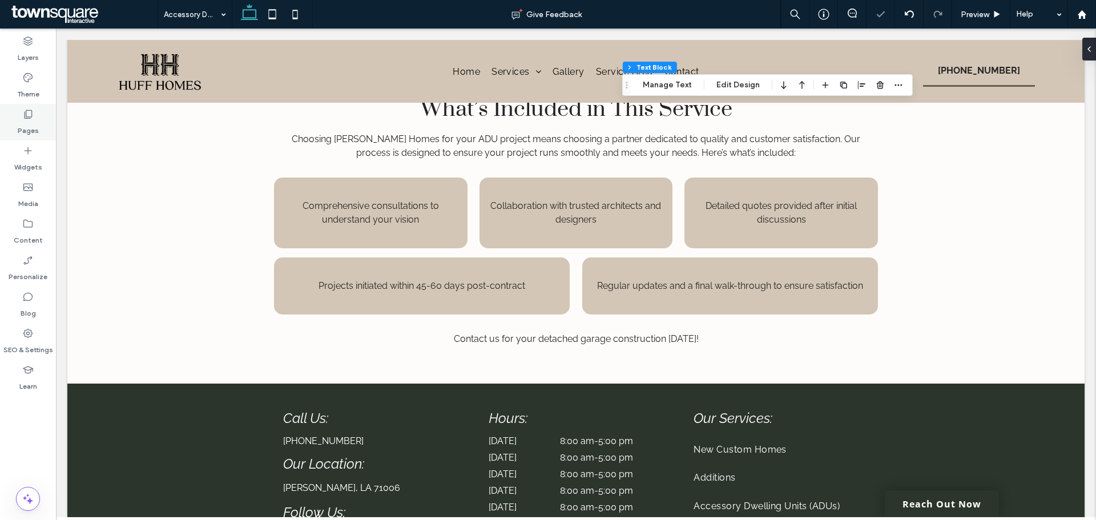
click at [17, 134] on div "Pages" at bounding box center [28, 122] width 56 height 37
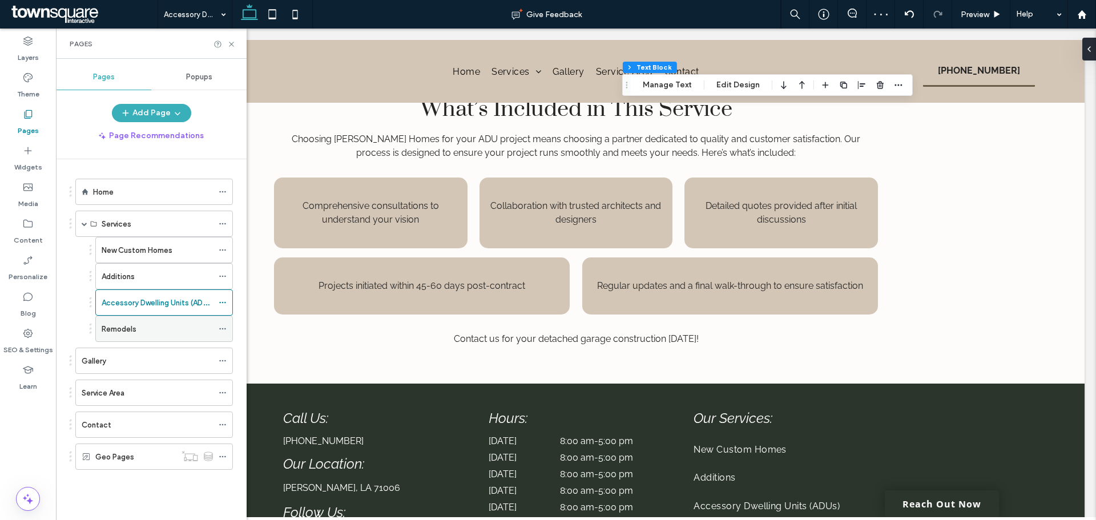
click at [109, 328] on label "Remodels" at bounding box center [119, 329] width 35 height 20
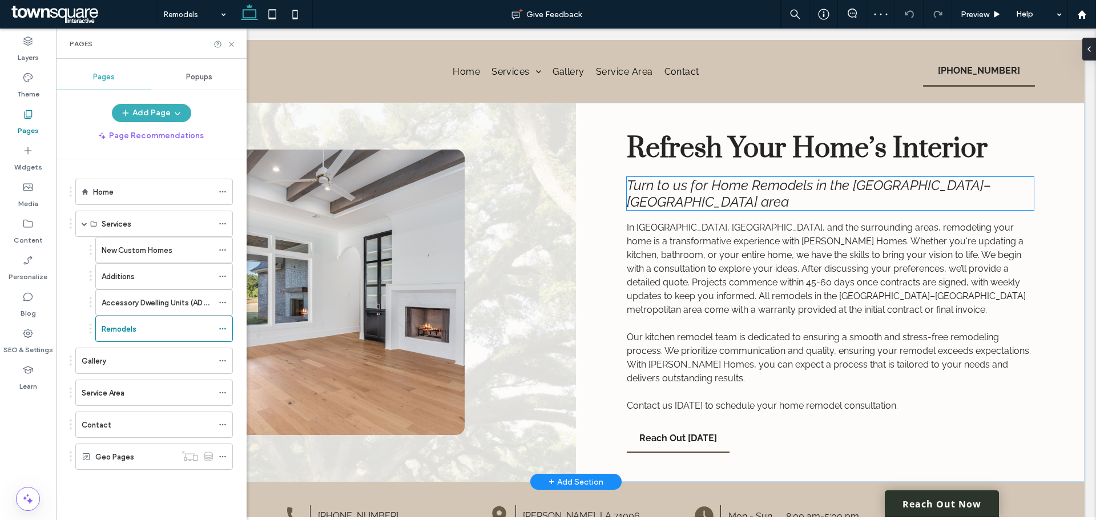
click at [817, 196] on h2 "Turn to us for Home Remodels in the Shreveport–Bossier City metropolitan area" at bounding box center [830, 193] width 407 height 33
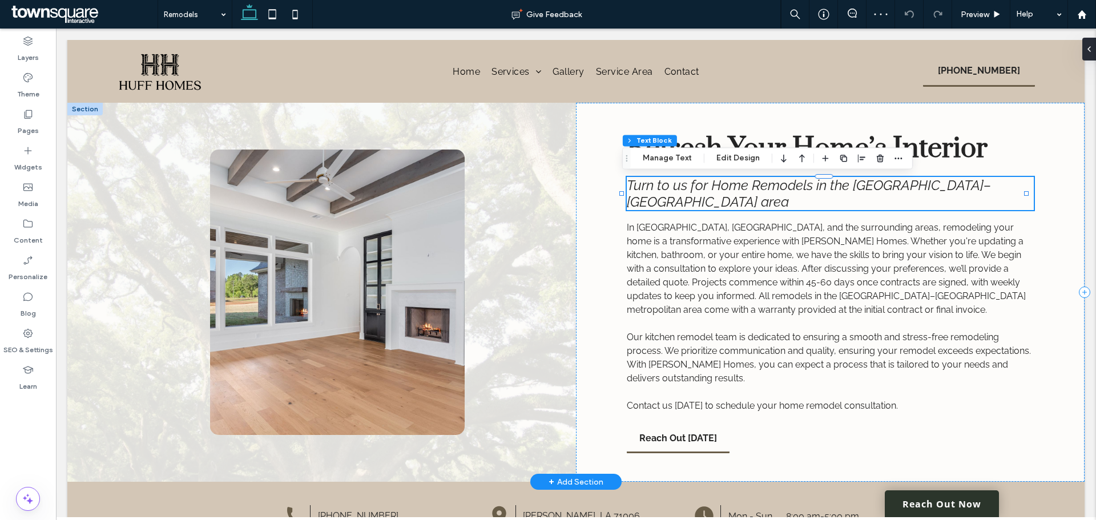
click at [796, 200] on h2 "Turn to us for Home Remodels in the Shreveport–Bossier City metropolitan area" at bounding box center [830, 193] width 407 height 33
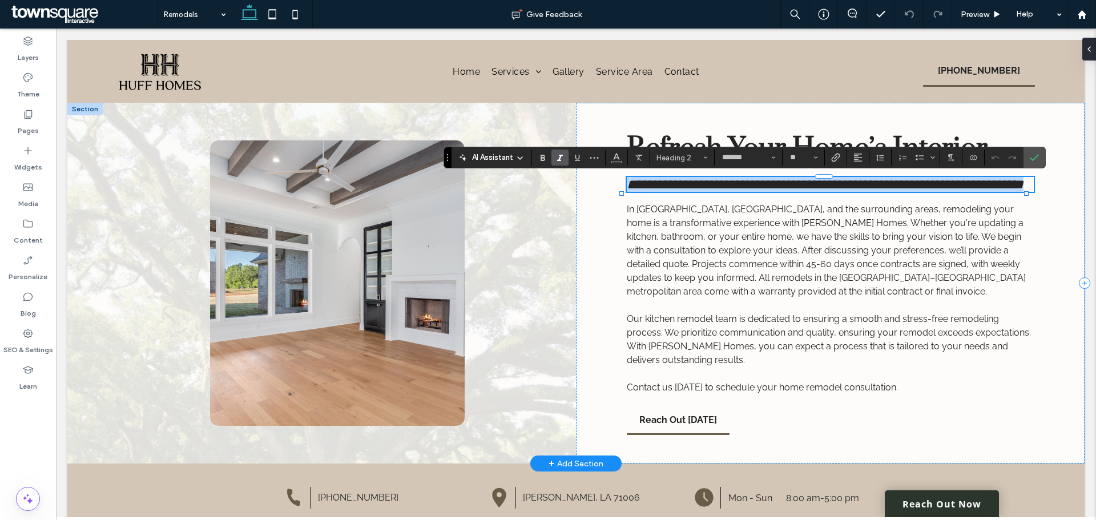
click at [744, 192] on h2 "**********" at bounding box center [830, 184] width 407 height 15
drag, startPoint x: 744, startPoint y: 204, endPoint x: 624, endPoint y: 204, distance: 119.3
click at [627, 192] on h2 "**********" at bounding box center [830, 184] width 407 height 15
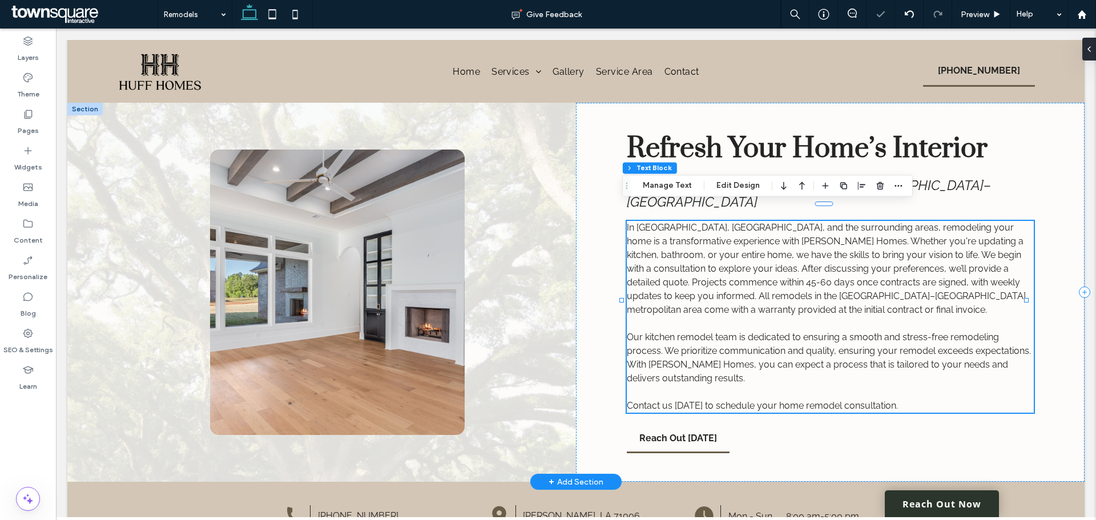
click at [811, 284] on span "In Benton, Shreveport, and the surrounding areas, remodeling your home is a tra…" at bounding box center [826, 268] width 399 height 93
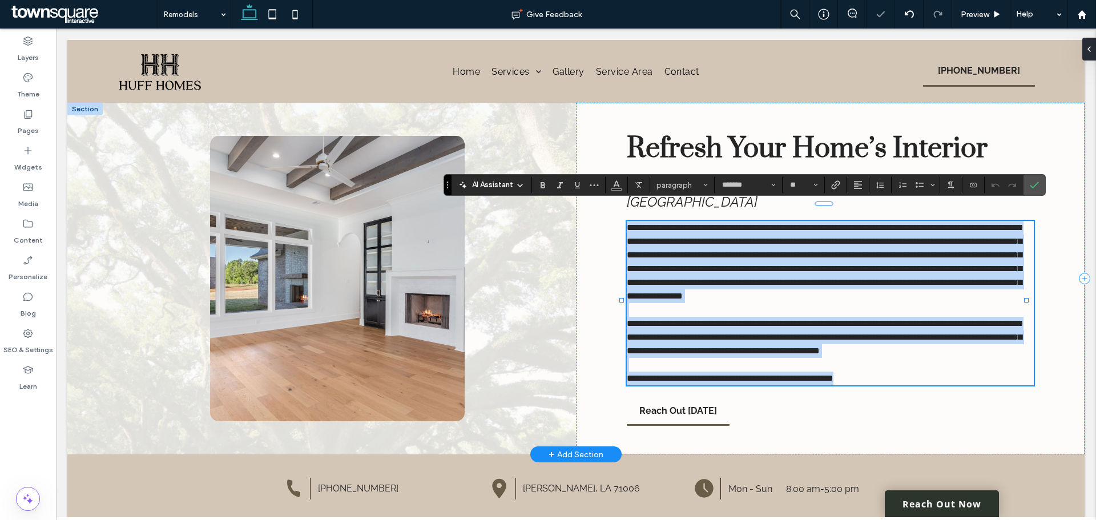
click at [811, 284] on span "**********" at bounding box center [824, 261] width 395 height 77
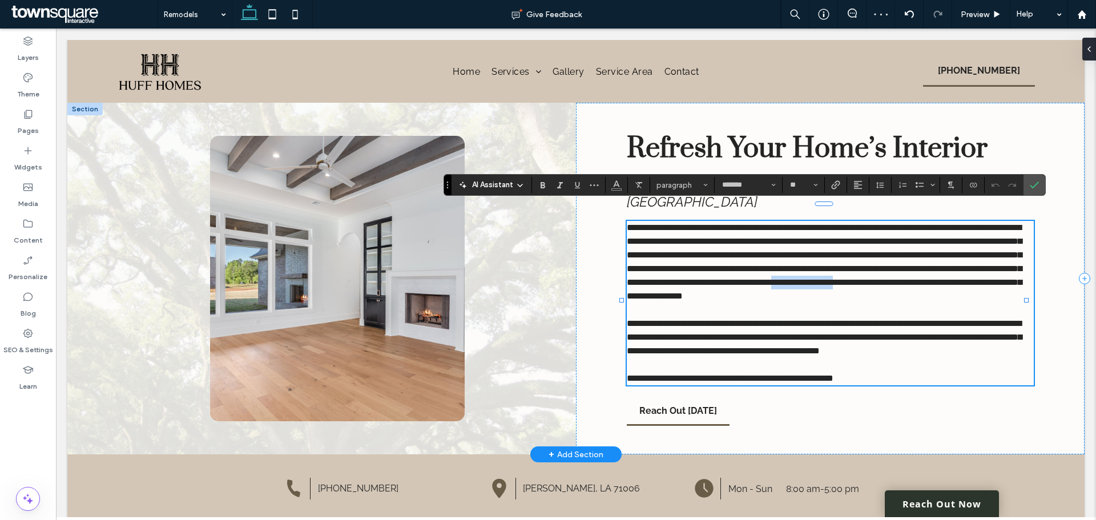
drag, startPoint x: 820, startPoint y: 280, endPoint x: 743, endPoint y: 281, distance: 76.5
click at [743, 281] on span "**********" at bounding box center [824, 261] width 395 height 77
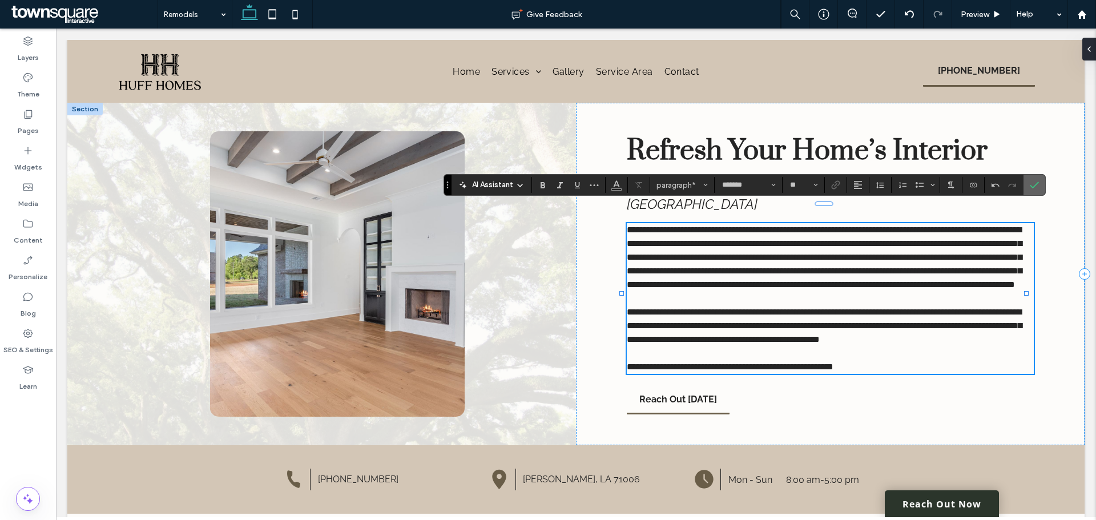
click at [876, 193] on span "Confirm" at bounding box center [1032, 185] width 5 height 21
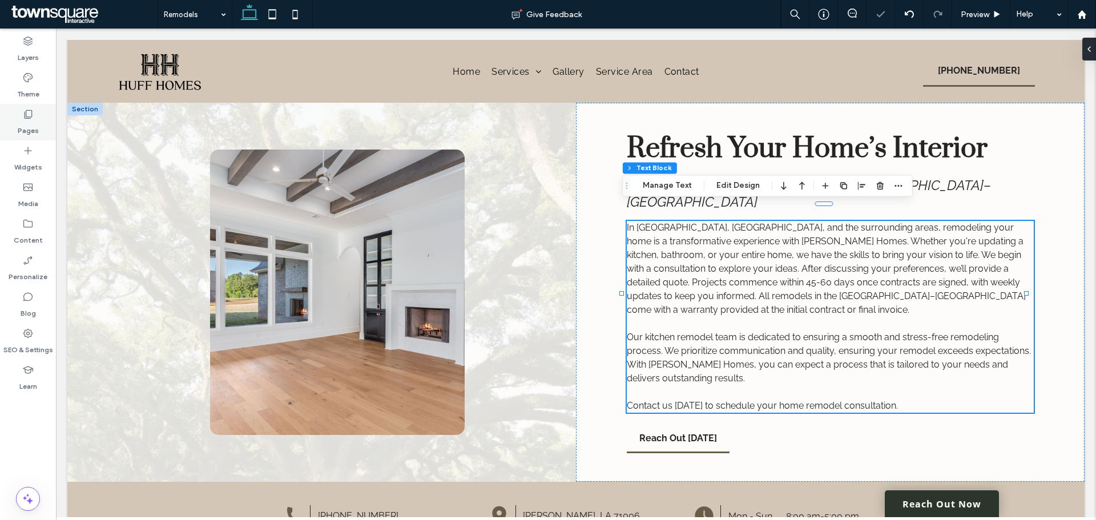
click at [26, 122] on label "Pages" at bounding box center [28, 128] width 21 height 16
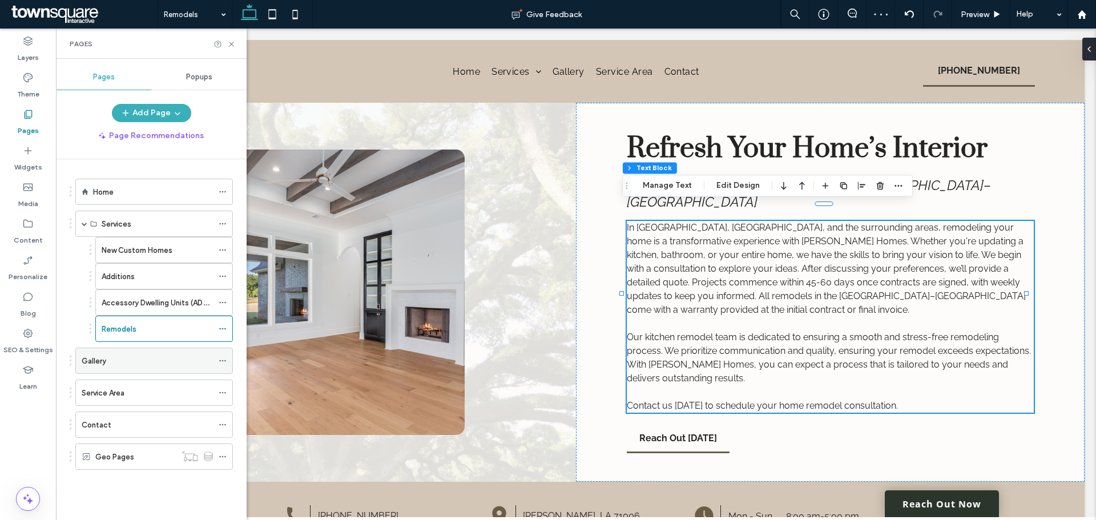
click at [91, 360] on label "Gallery" at bounding box center [94, 361] width 25 height 20
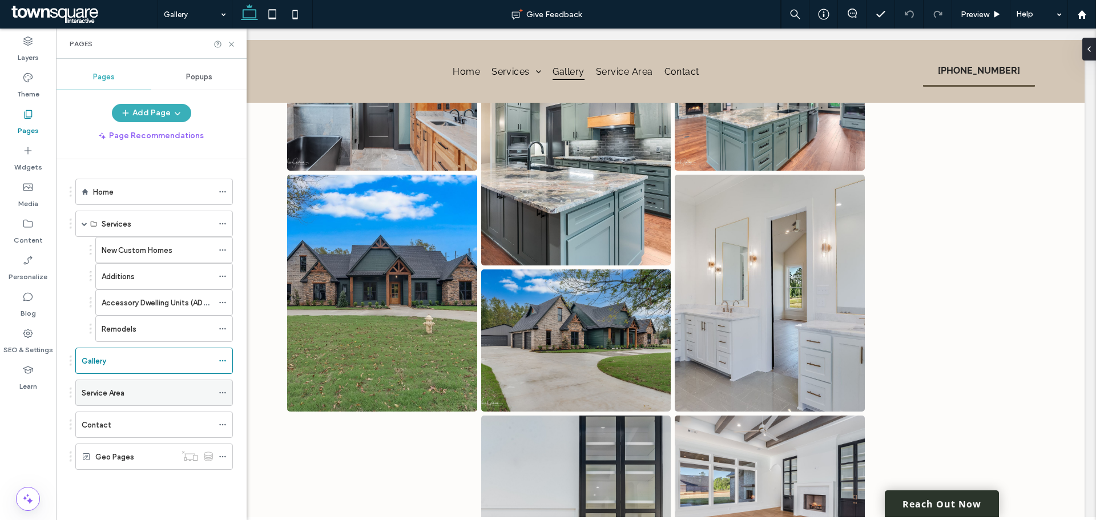
scroll to position [457, 0]
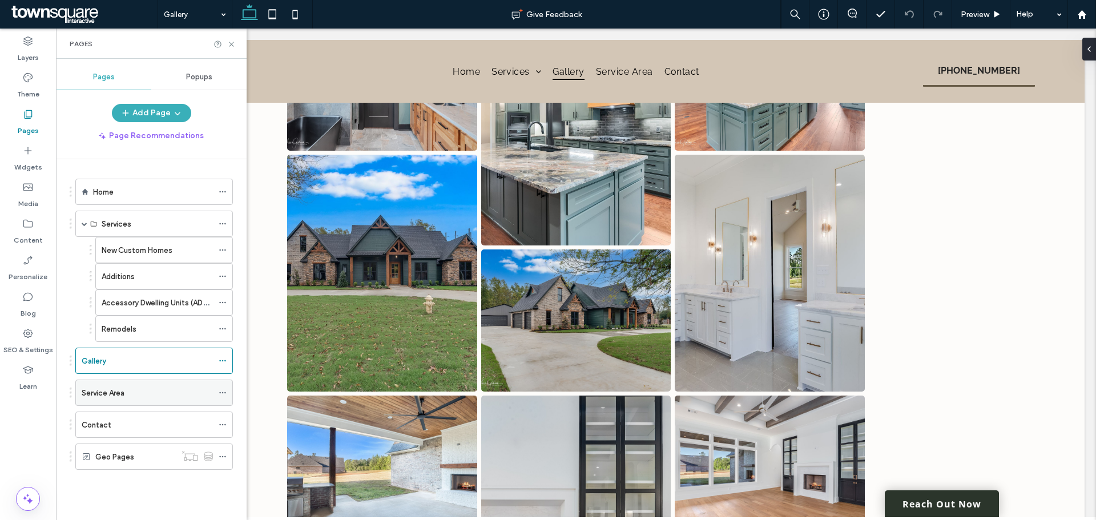
click at [94, 396] on label "Service Area" at bounding box center [103, 393] width 43 height 20
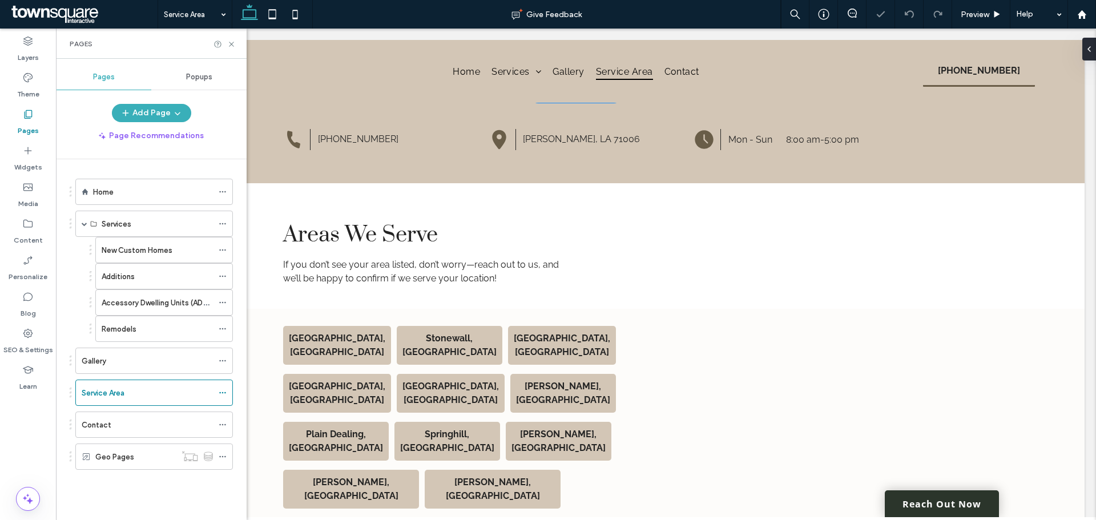
scroll to position [342, 0]
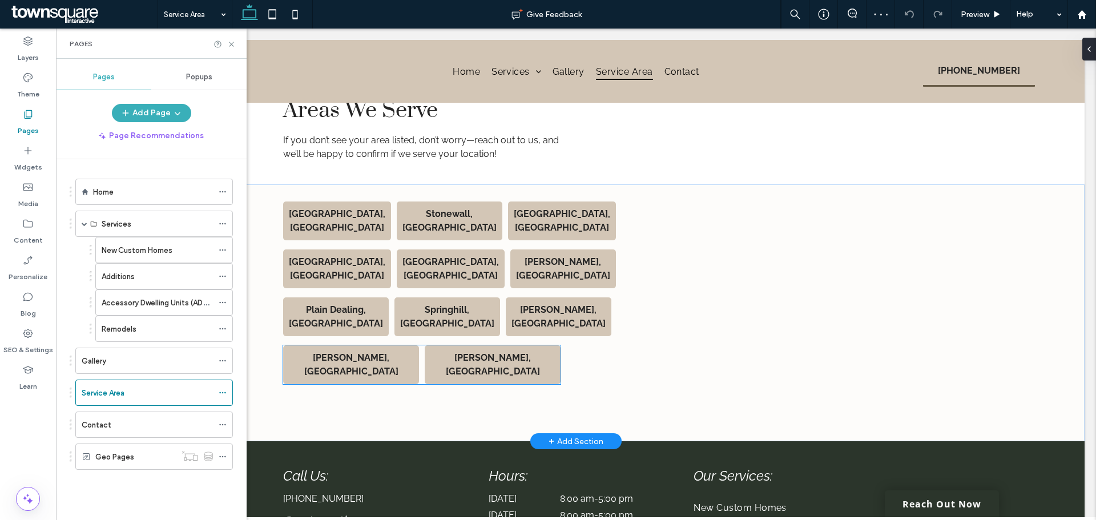
click at [497, 352] on strong "Waskom, LA" at bounding box center [493, 364] width 94 height 25
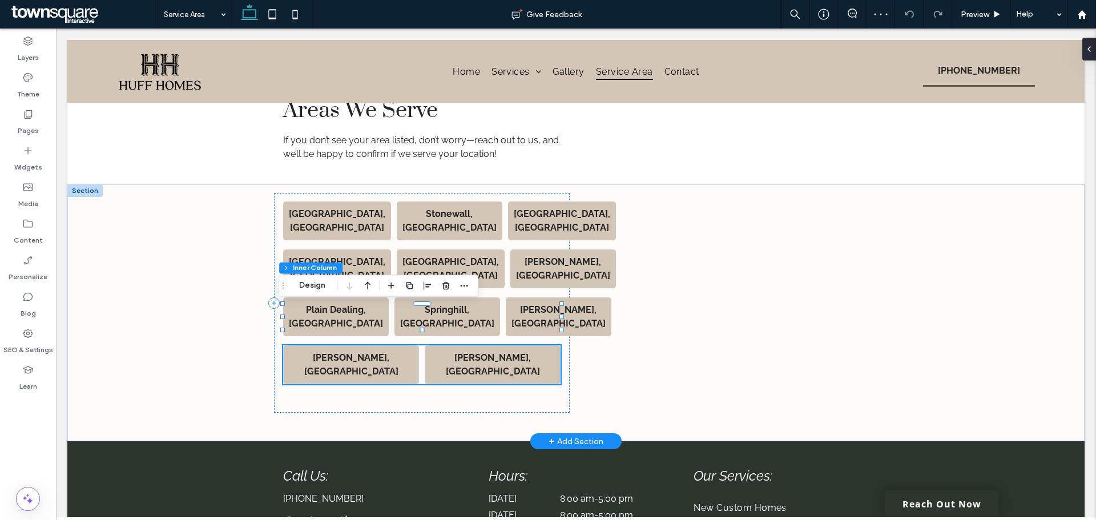
click at [513, 352] on strong "Waskom, LA" at bounding box center [493, 364] width 94 height 25
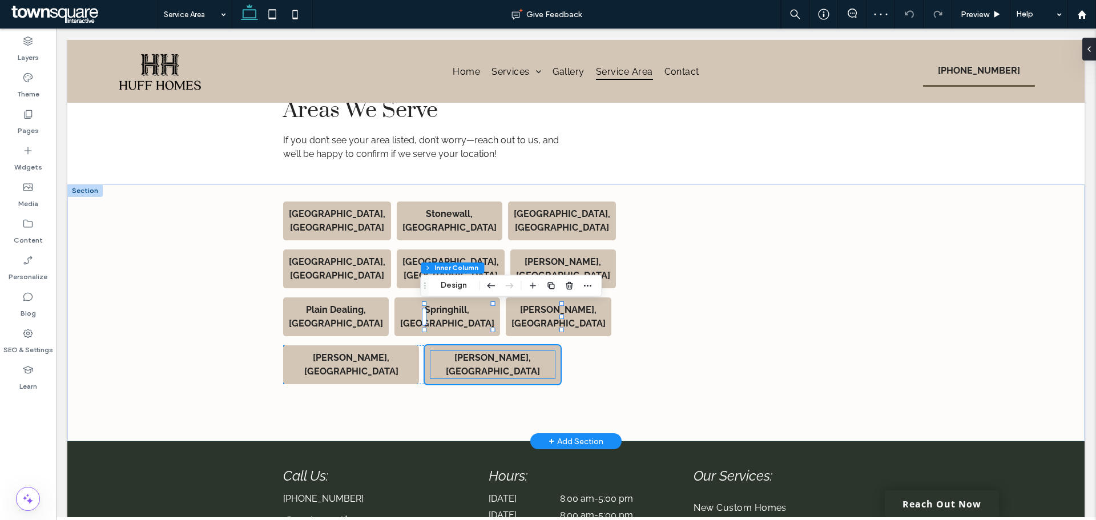
click at [521, 351] on p "Waskom, LA" at bounding box center [492, 364] width 124 height 27
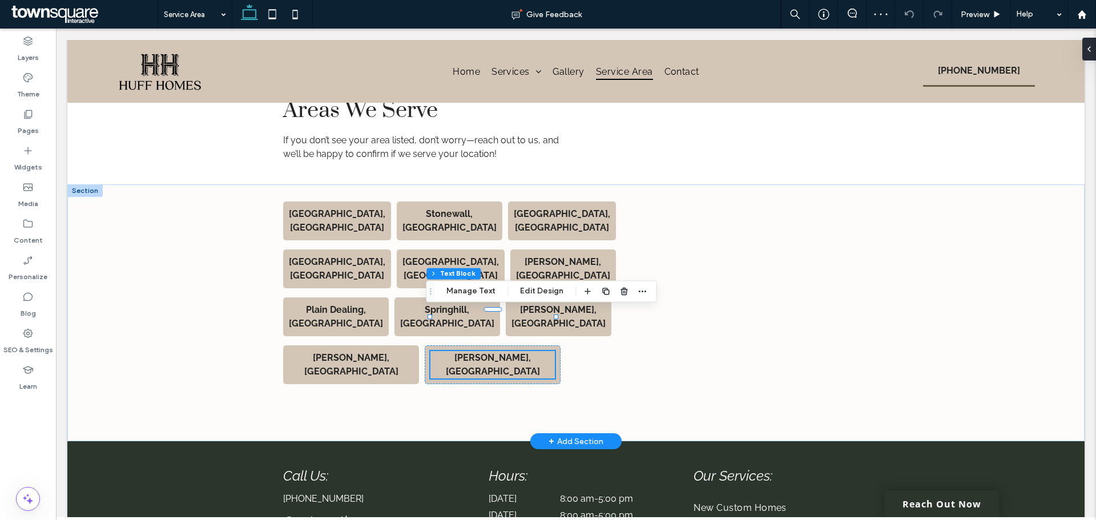
click at [524, 351] on p "Waskom, LA" at bounding box center [492, 364] width 124 height 27
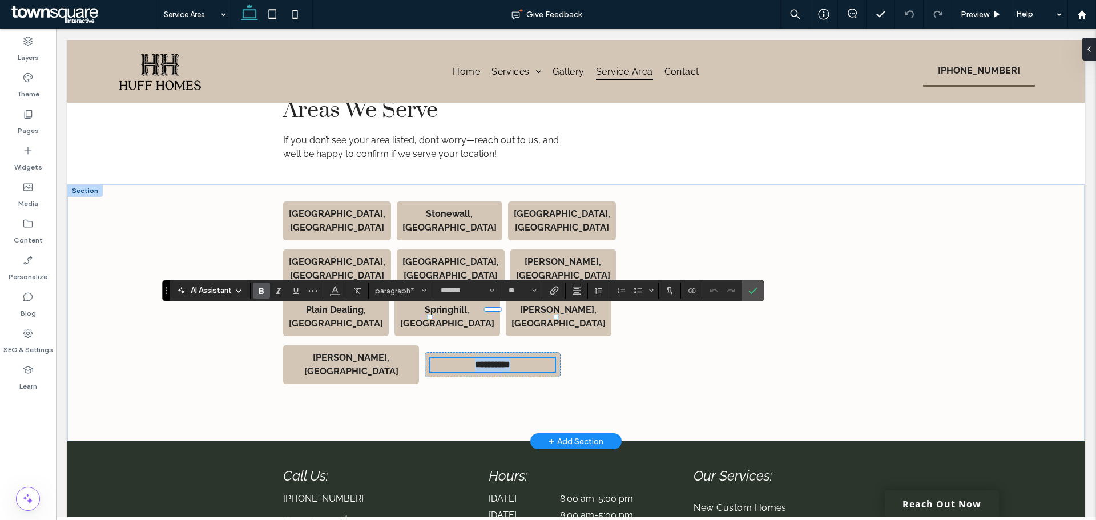
click at [524, 358] on p "**********" at bounding box center [492, 365] width 124 height 14
click at [756, 296] on span "Confirm" at bounding box center [752, 290] width 9 height 19
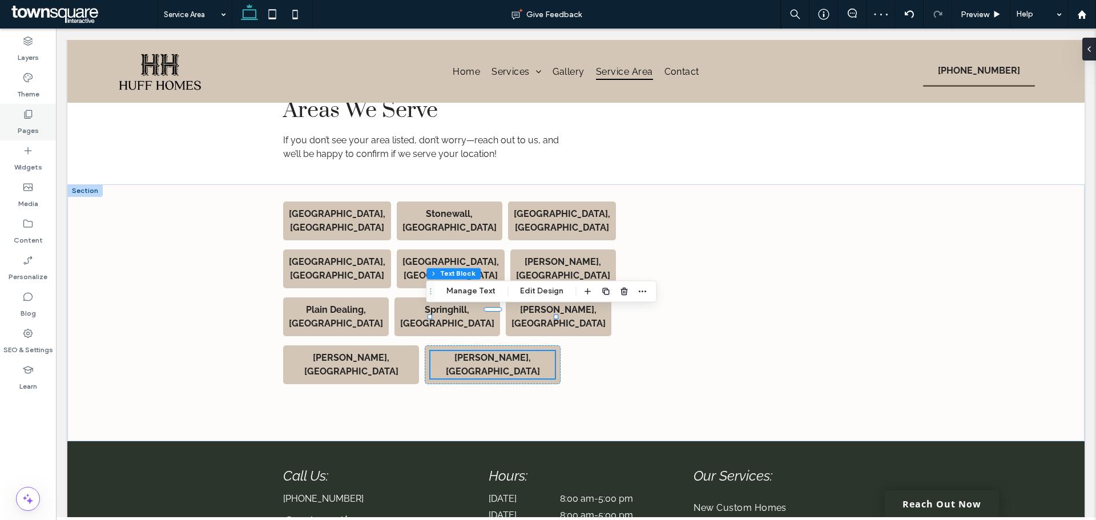
click at [27, 115] on icon at bounding box center [27, 113] width 11 height 11
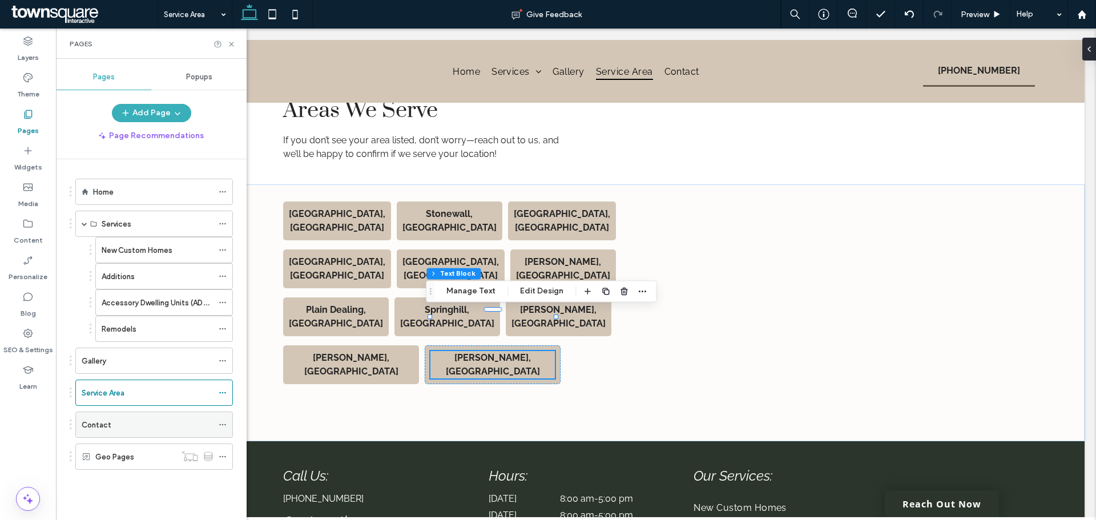
click at [92, 396] on label "Contact" at bounding box center [97, 425] width 30 height 20
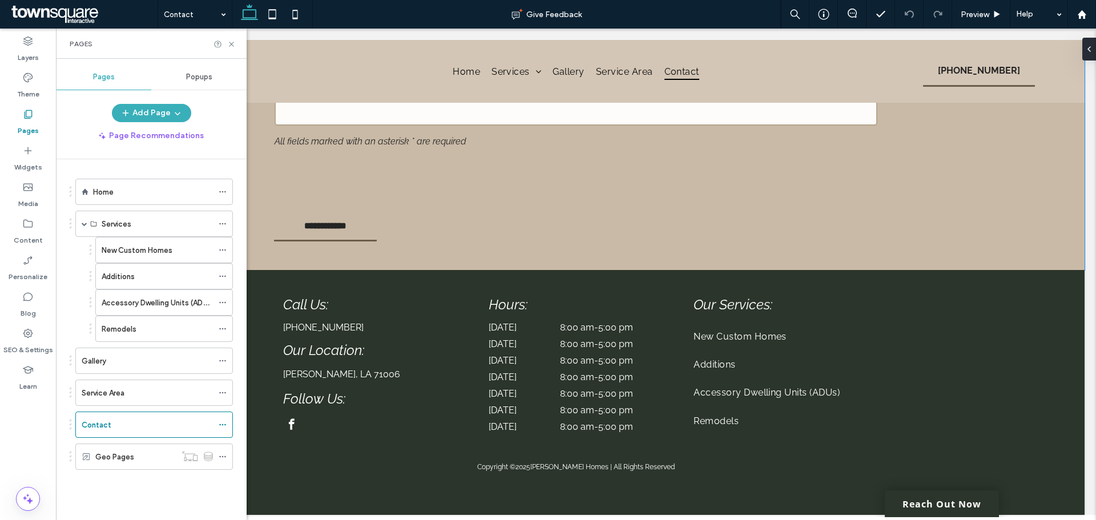
scroll to position [644, 0]
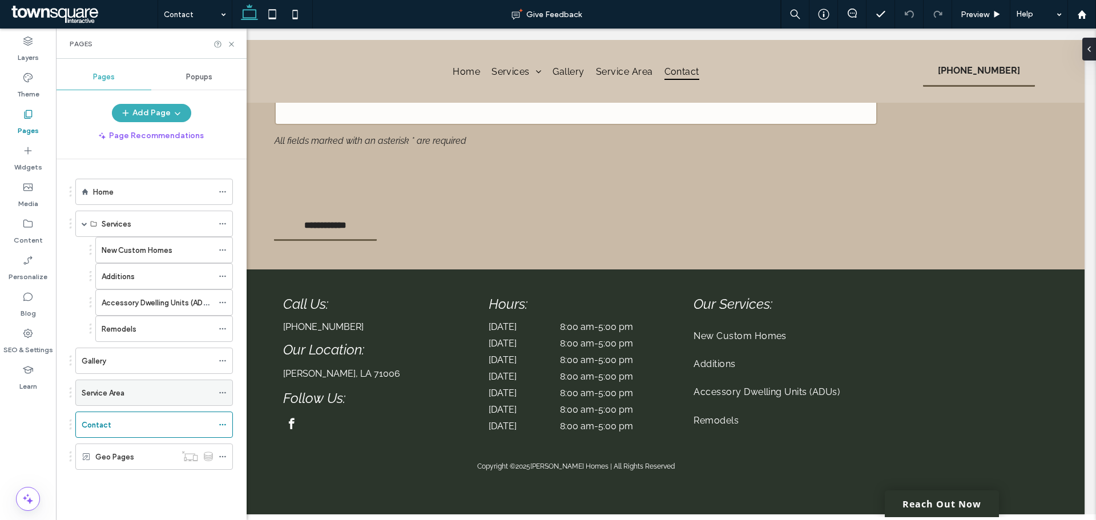
click at [103, 389] on label "Service Area" at bounding box center [103, 393] width 43 height 20
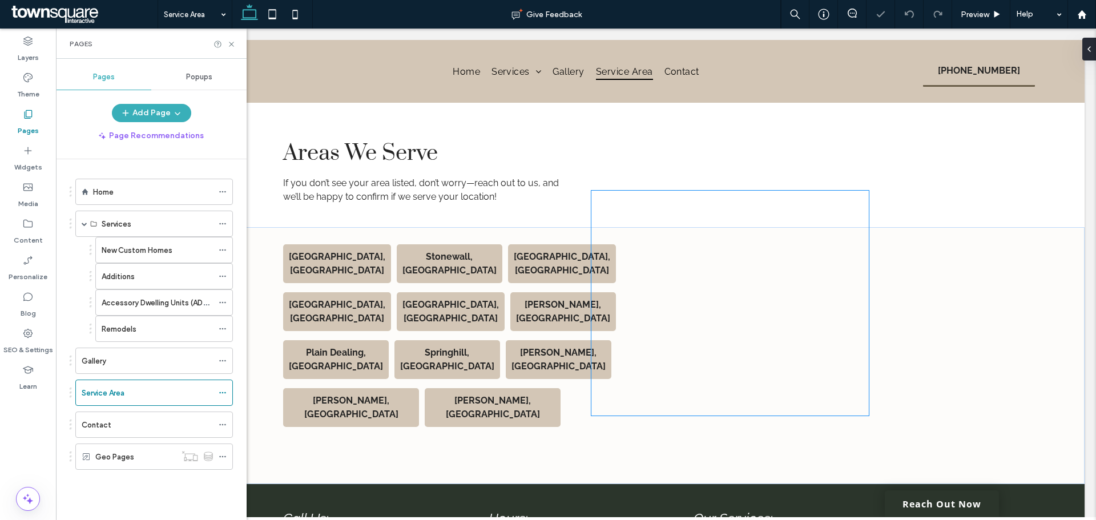
scroll to position [342, 0]
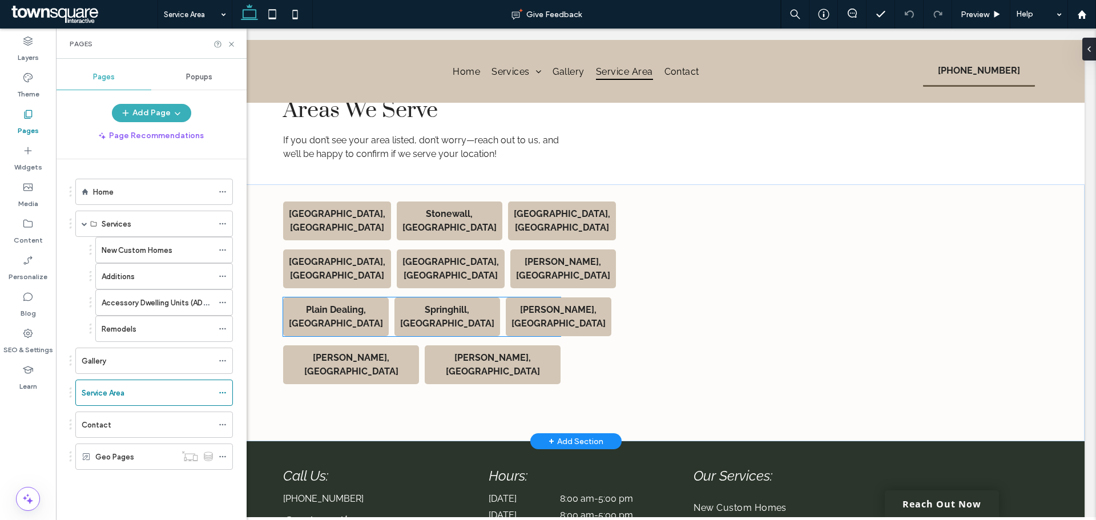
click at [511, 304] on strong "Sibley, LA" at bounding box center [558, 316] width 94 height 25
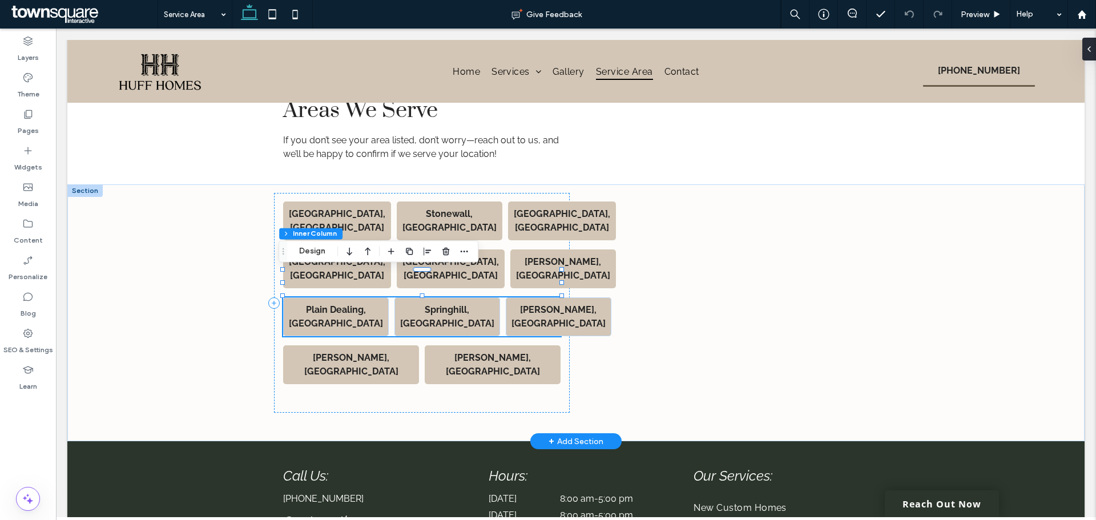
click at [511, 304] on strong "Sibley, LA" at bounding box center [558, 316] width 94 height 25
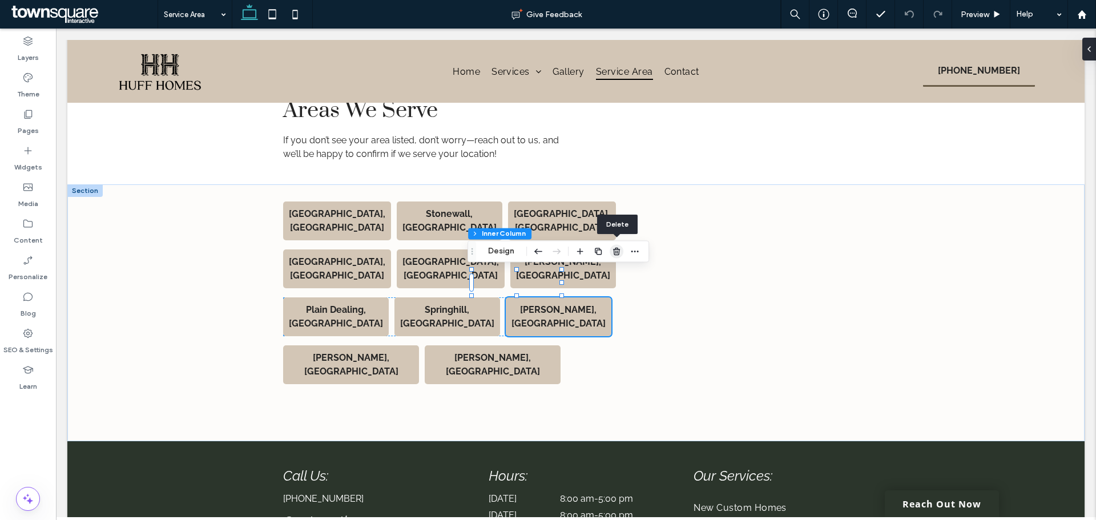
drag, startPoint x: 615, startPoint y: 253, endPoint x: 558, endPoint y: 224, distance: 63.8
click at [615, 253] on icon "button" at bounding box center [616, 251] width 9 height 9
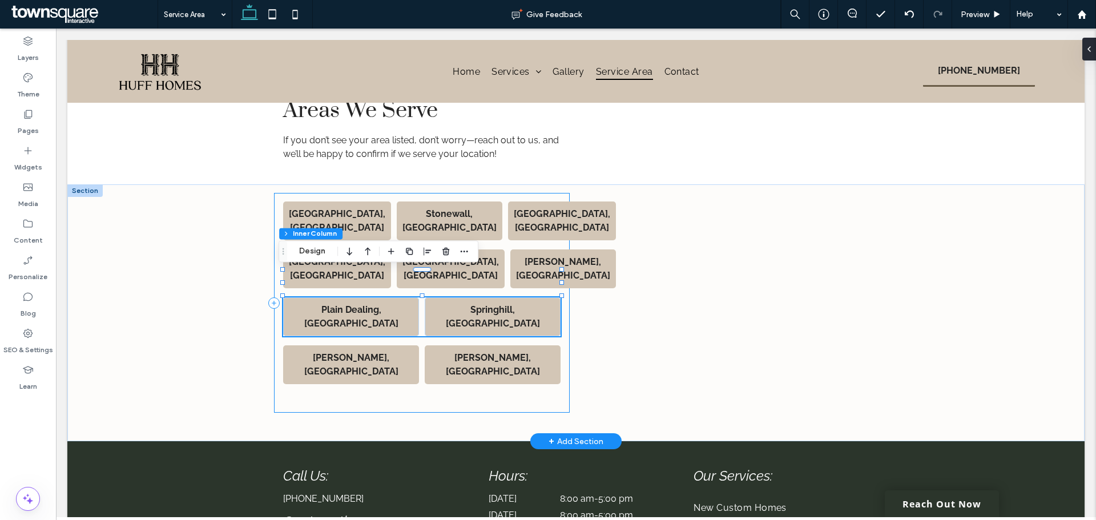
click at [438, 330] on div "Keithville, LA Stonewall, LA Shreveport, LA Bossier City, LA Minden, LA Haughto…" at bounding box center [422, 303] width 296 height 220
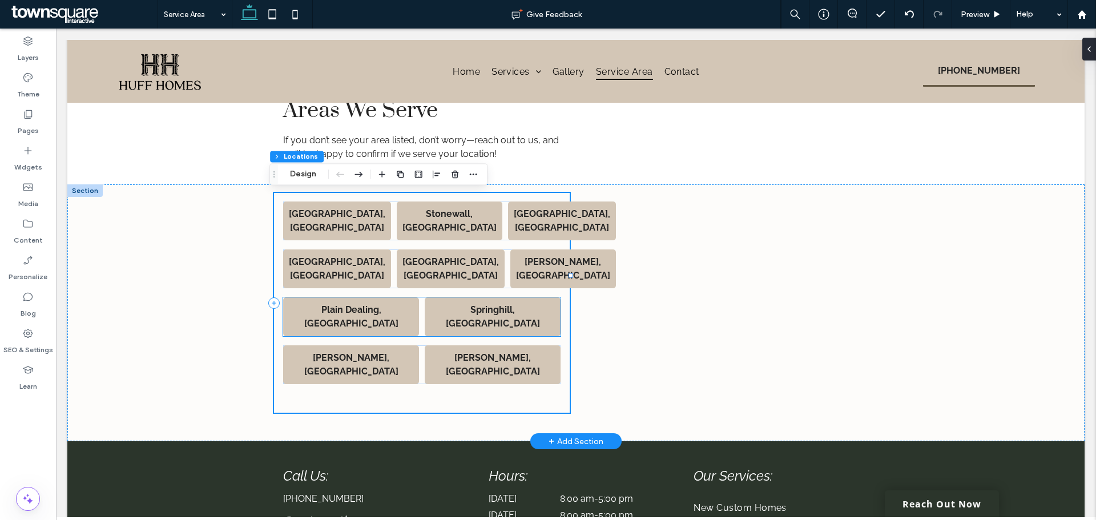
click at [447, 297] on div "Springhill, LA" at bounding box center [493, 316] width 136 height 39
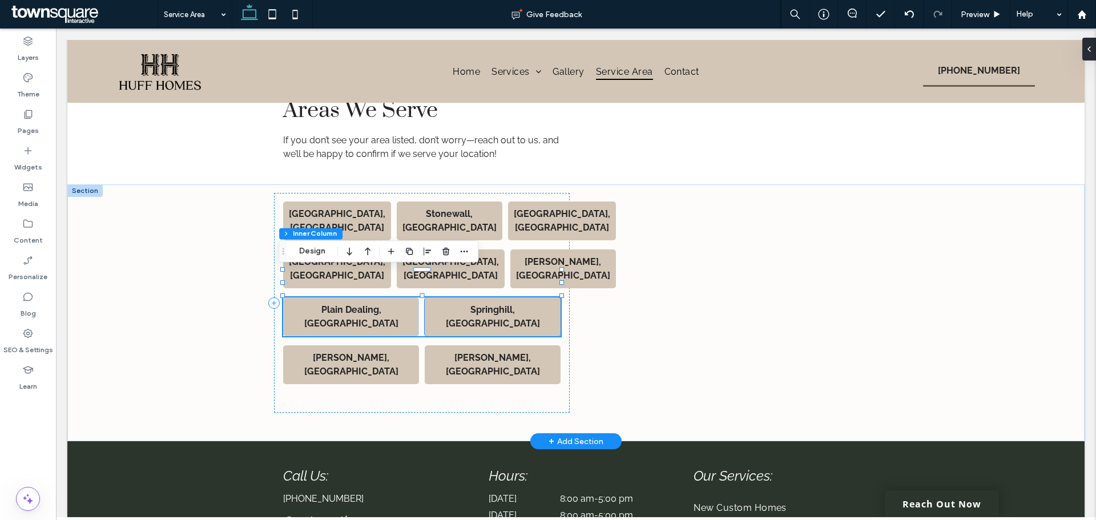
click at [444, 303] on p "Springhill, LA" at bounding box center [492, 316] width 124 height 27
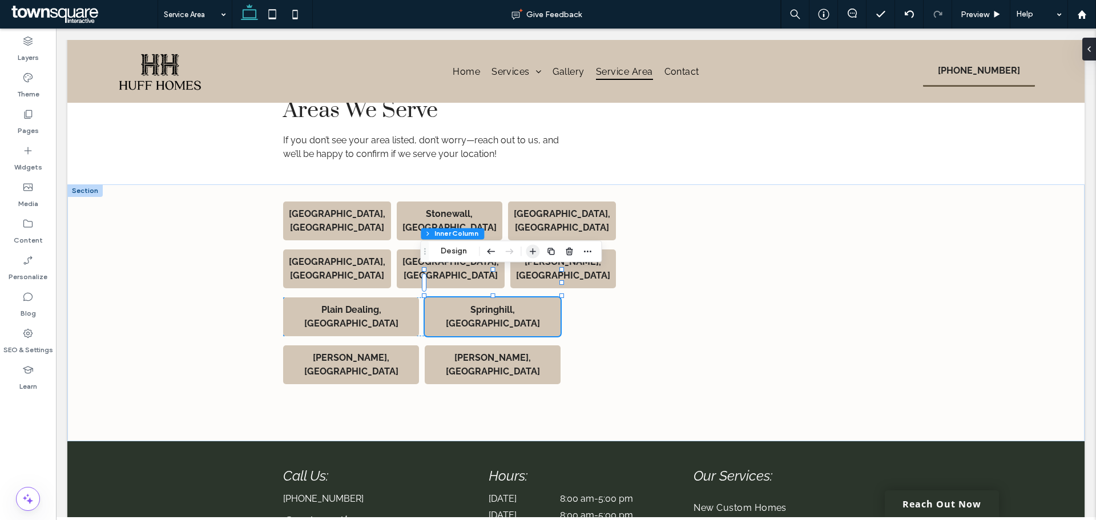
click at [532, 253] on icon "button" at bounding box center [532, 251] width 9 height 9
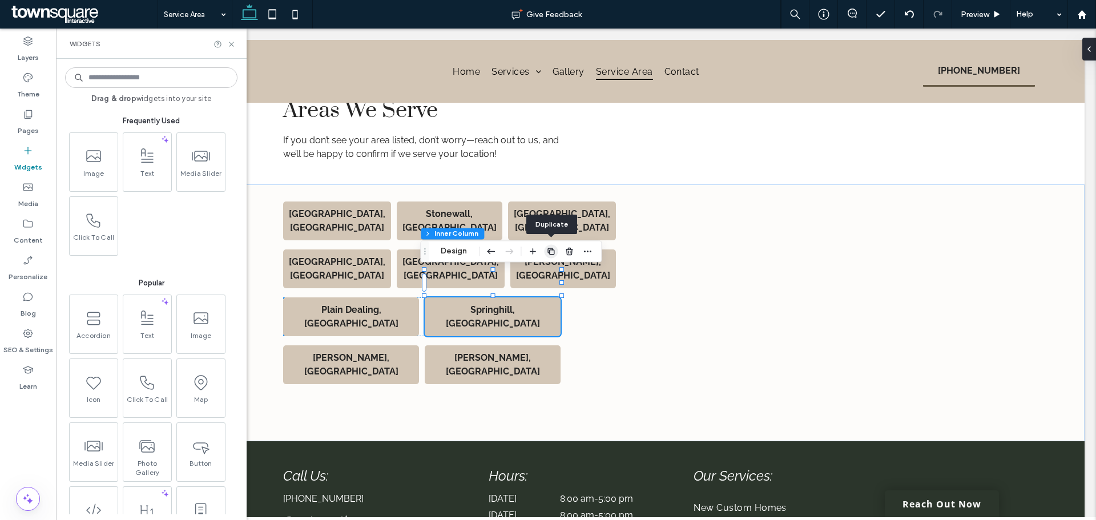
click at [555, 252] on icon "button" at bounding box center [550, 251] width 9 height 9
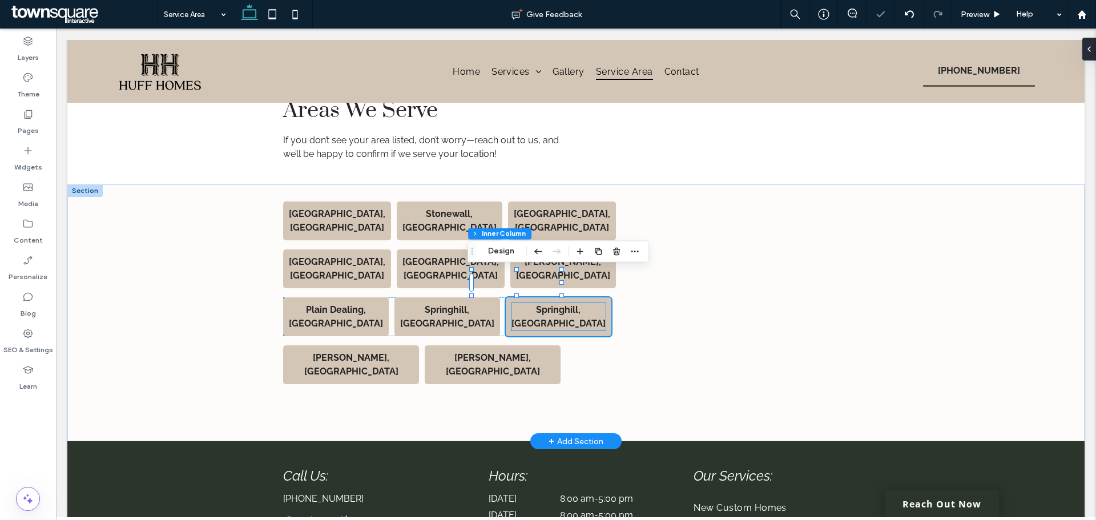
click at [511, 304] on strong "Springhill, LA" at bounding box center [558, 316] width 94 height 25
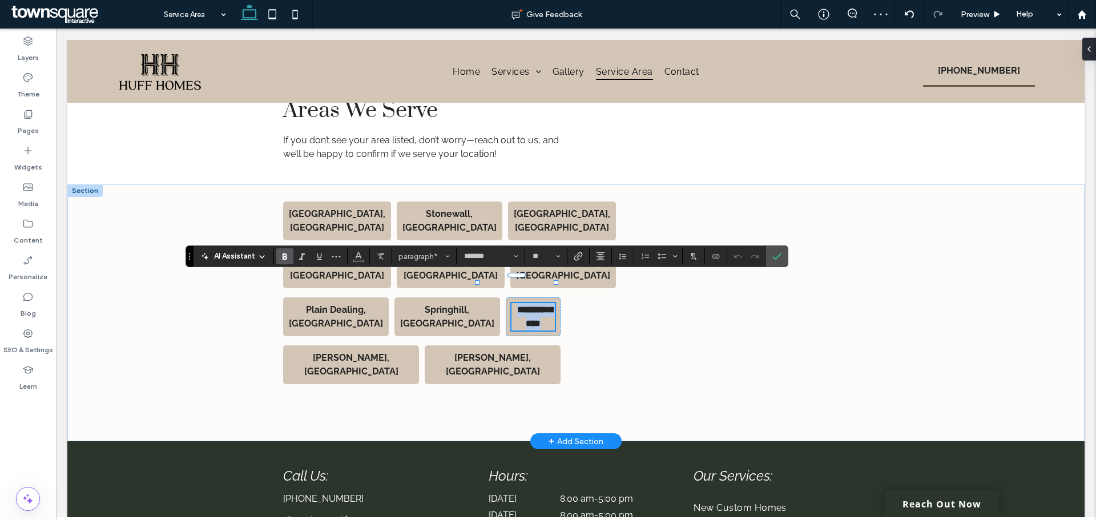
click at [517, 305] on strong "**********" at bounding box center [534, 316] width 35 height 22
drag, startPoint x: 524, startPoint y: 285, endPoint x: 483, endPoint y: 289, distance: 40.7
click at [483, 289] on div "**********" at bounding box center [575, 312] width 685 height 257
click at [773, 255] on icon "Confirm" at bounding box center [776, 256] width 9 height 9
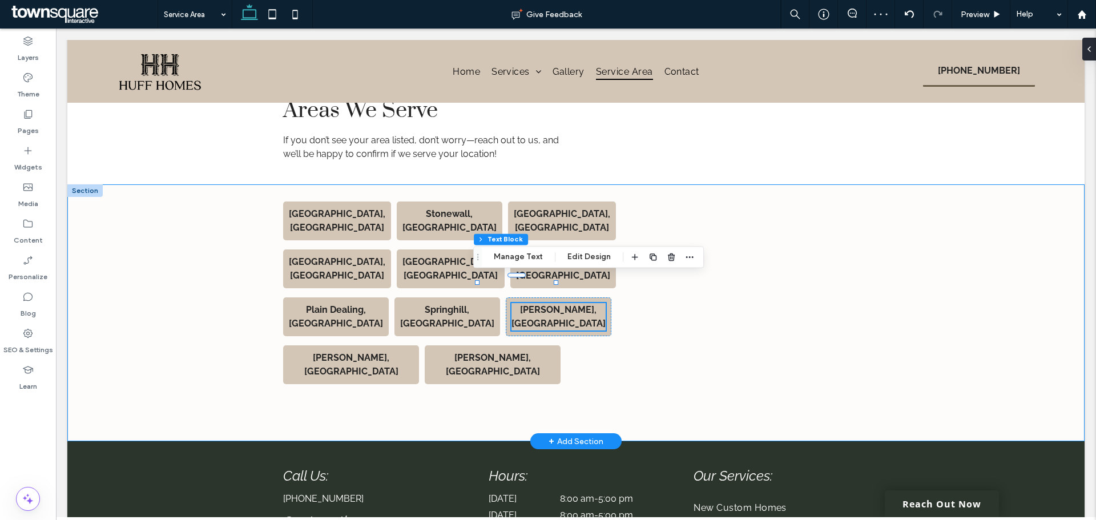
click at [876, 306] on div "Keithville, LA Stonewall, LA Shreveport, LA Bossier City, LA Minden, LA Haughto…" at bounding box center [575, 312] width 1017 height 257
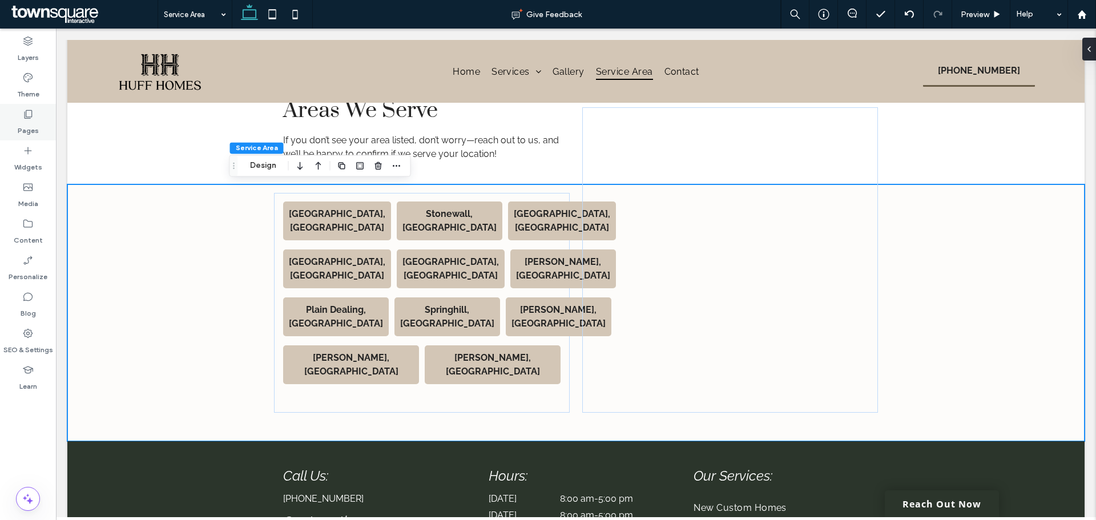
click at [32, 121] on label "Pages" at bounding box center [28, 128] width 21 height 16
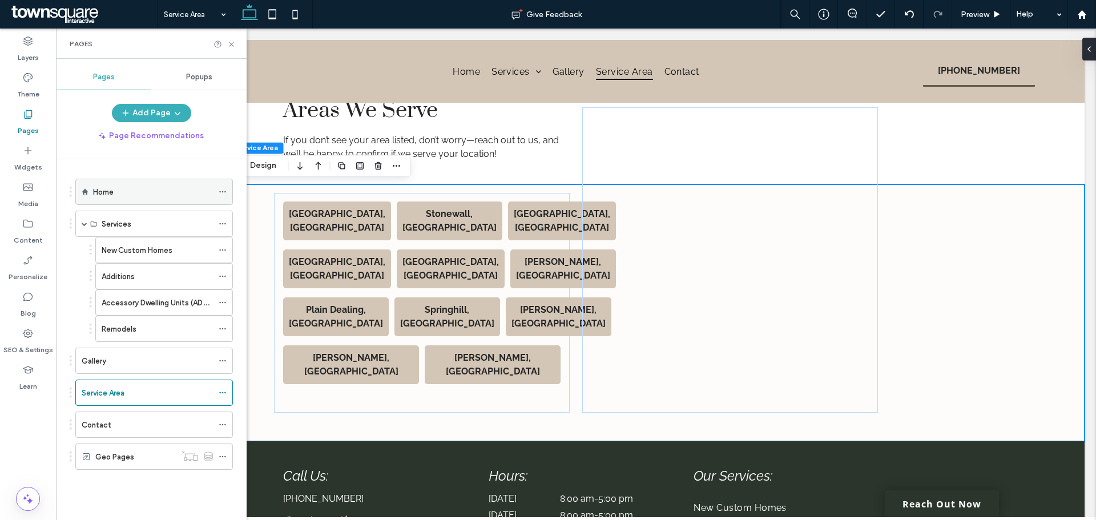
click at [91, 193] on div "Home" at bounding box center [154, 192] width 158 height 26
click at [95, 192] on label "Home" at bounding box center [103, 192] width 21 height 20
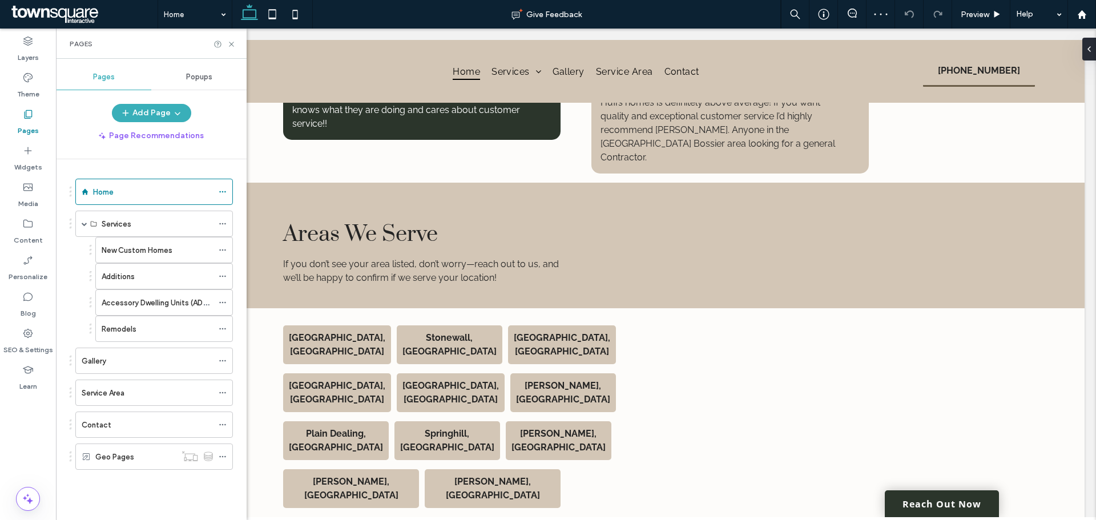
scroll to position [1826, 0]
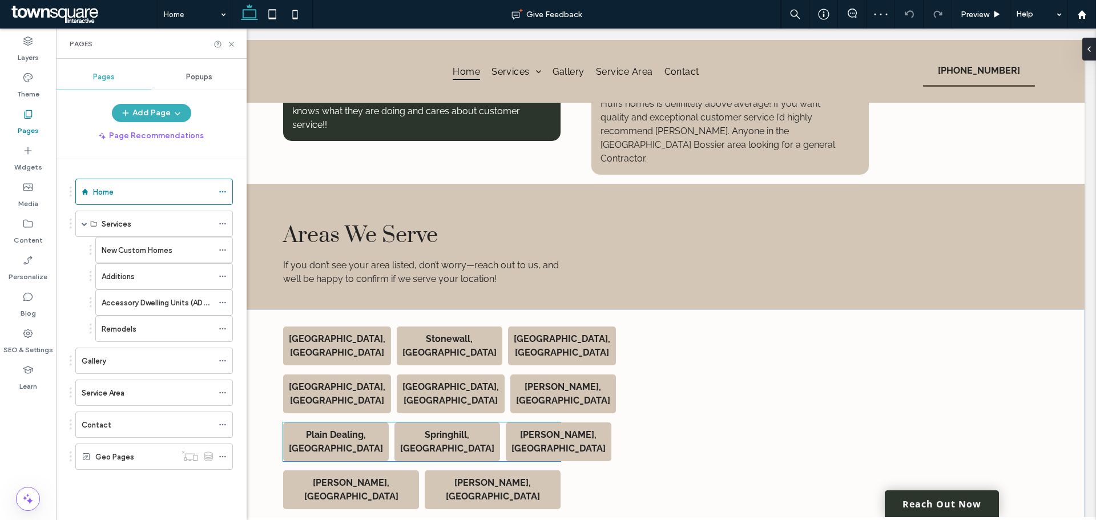
click at [520, 396] on strong "Sibley, LA" at bounding box center [558, 441] width 94 height 25
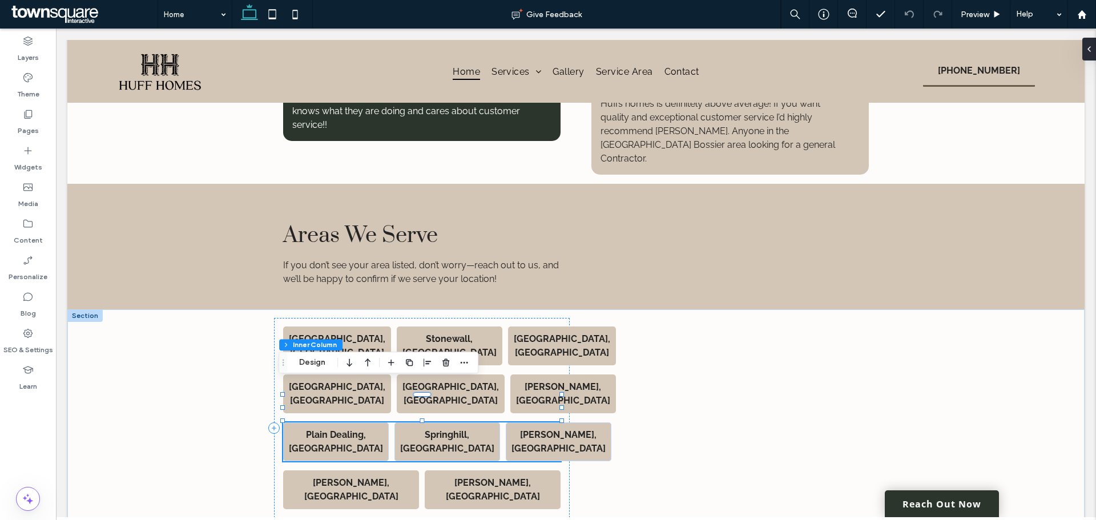
click at [519, 396] on strong "Sibley, LA" at bounding box center [558, 441] width 94 height 25
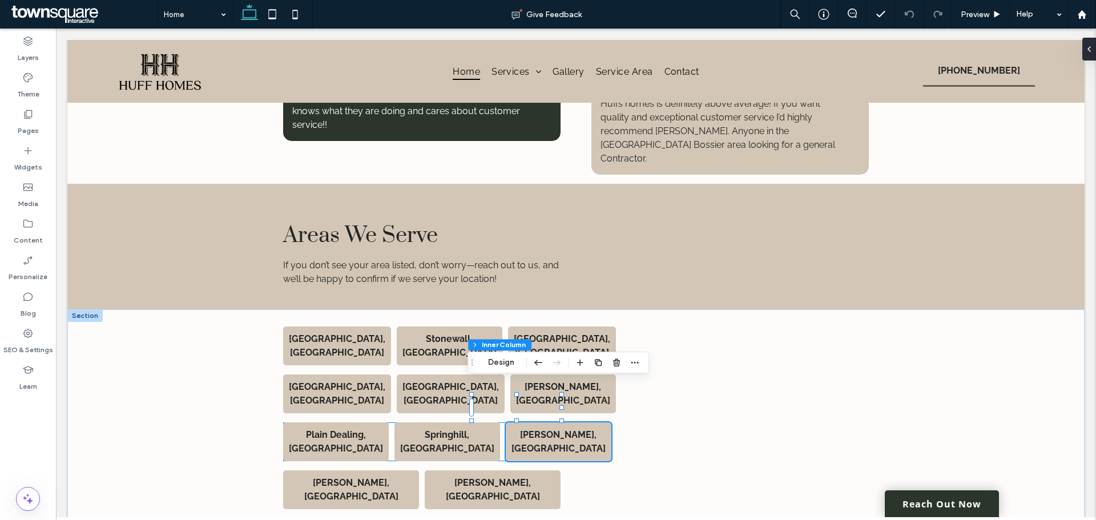
click at [511, 396] on strong "Sibley, LA" at bounding box center [558, 441] width 94 height 25
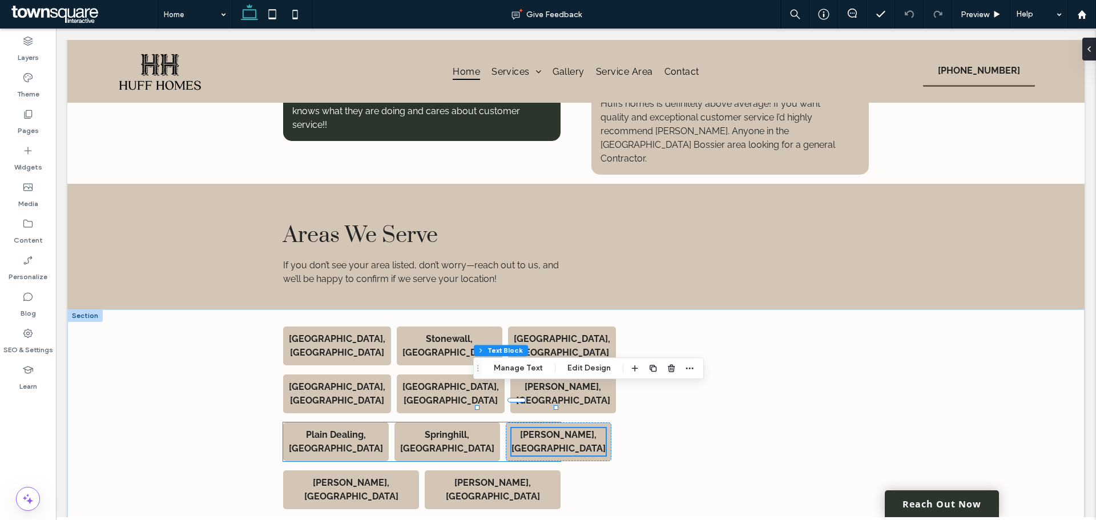
click at [511, 396] on strong "Sibley, LA" at bounding box center [558, 441] width 94 height 25
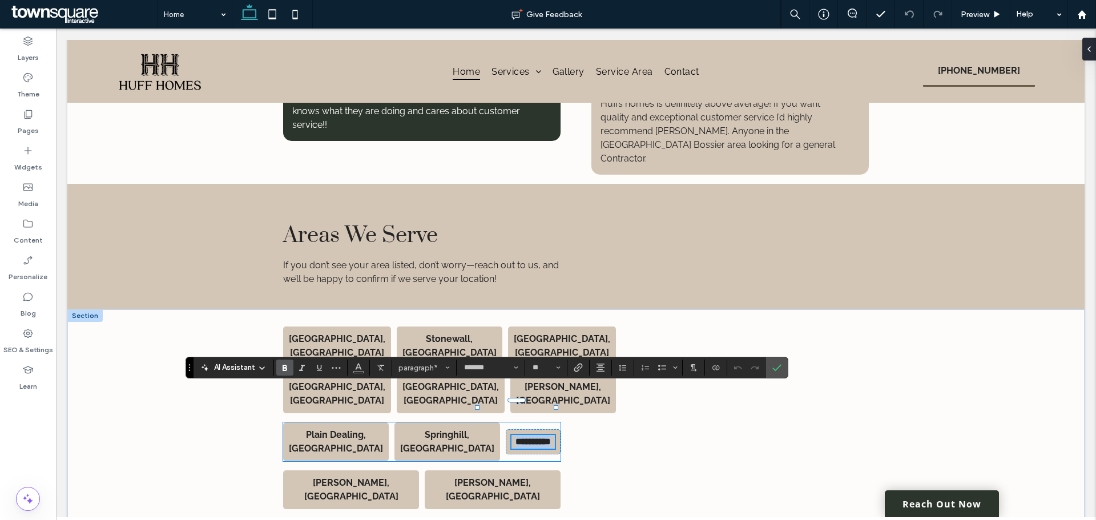
click at [515, 396] on strong "**********" at bounding box center [532, 441] width 35 height 9
drag, startPoint x: 516, startPoint y: 397, endPoint x: 490, endPoint y: 397, distance: 25.7
click at [511, 396] on p "**********" at bounding box center [533, 442] width 44 height 14
click at [422, 396] on strong "Springhill, LA" at bounding box center [447, 441] width 94 height 25
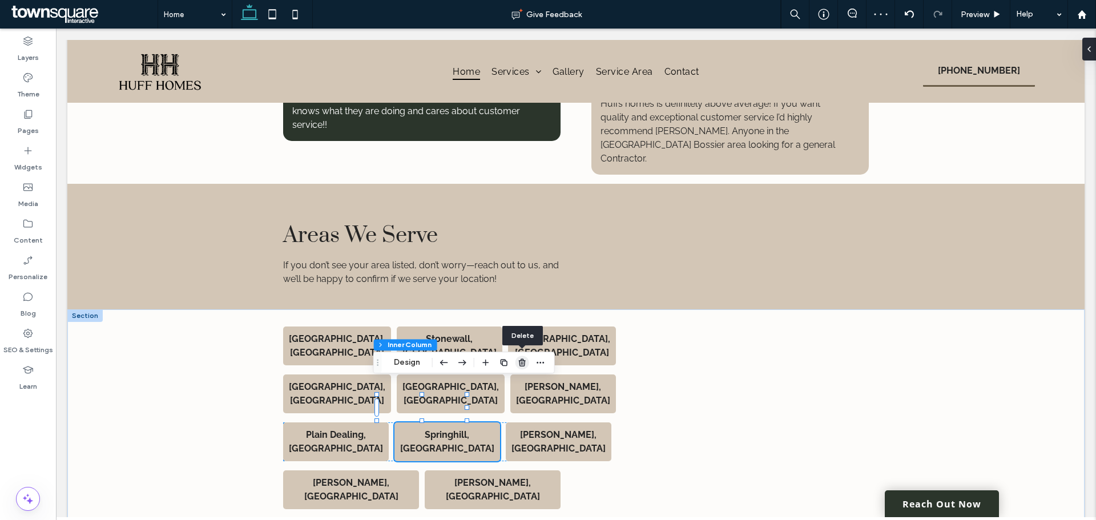
click at [522, 362] on icon "button" at bounding box center [522, 362] width 9 height 9
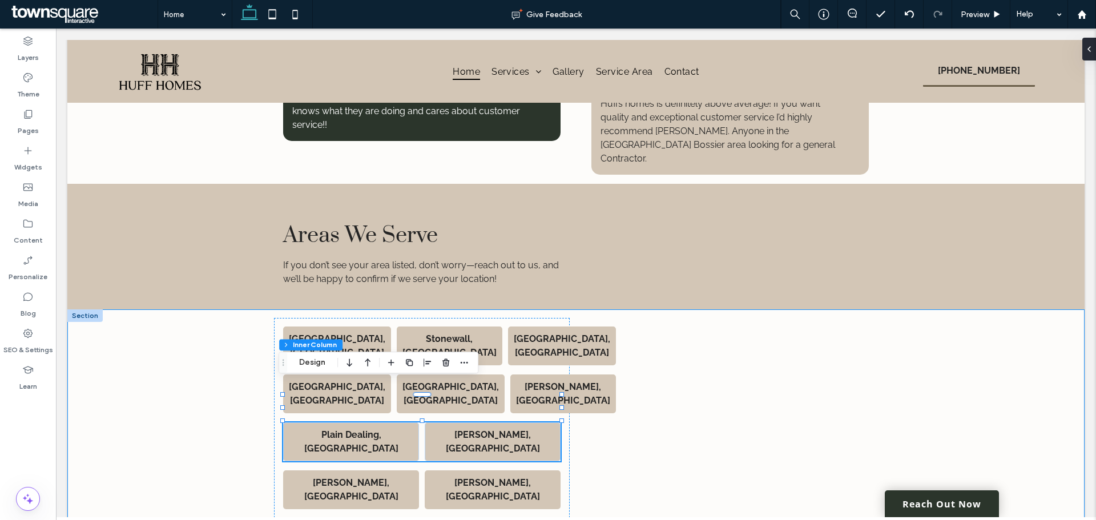
click at [183, 353] on div "Keithville, LA Stonewall, LA Shreveport, LA Bossier City, LA Minden, LA Haughto…" at bounding box center [575, 437] width 1017 height 257
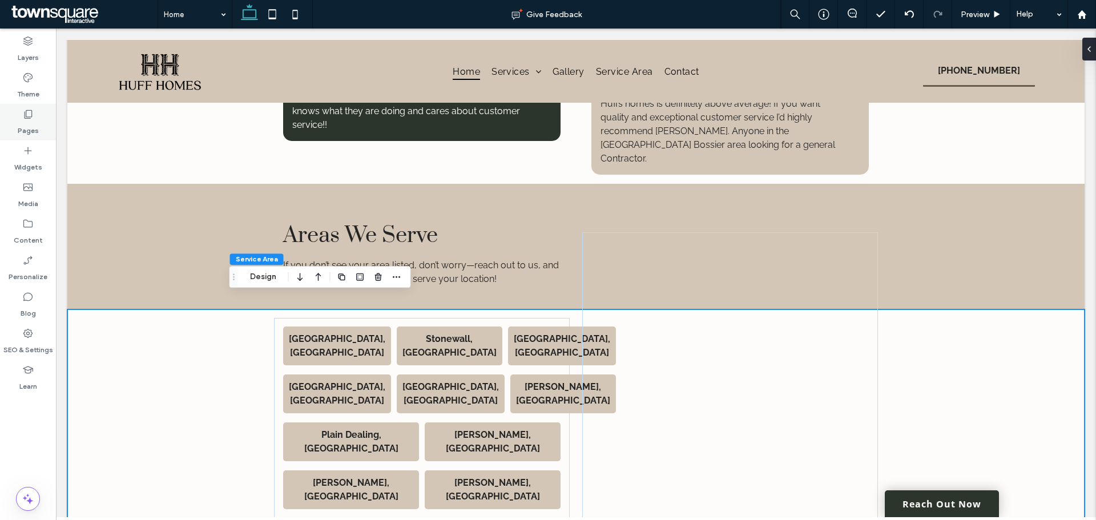
drag, startPoint x: 5, startPoint y: 86, endPoint x: 33, endPoint y: 126, distance: 48.0
click at [33, 126] on label "Pages" at bounding box center [28, 128] width 21 height 16
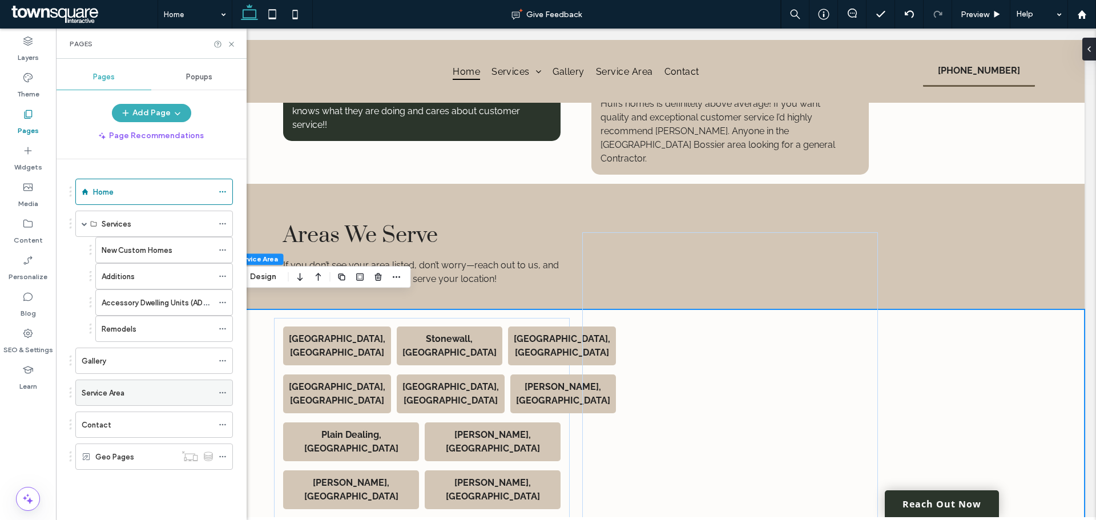
click at [92, 394] on label "Service Area" at bounding box center [103, 393] width 43 height 20
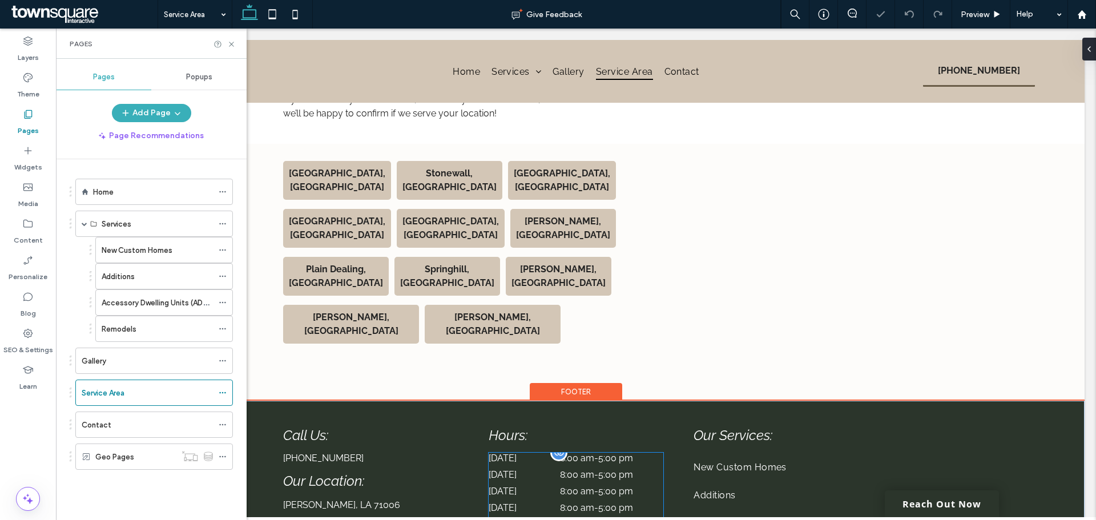
scroll to position [400, 0]
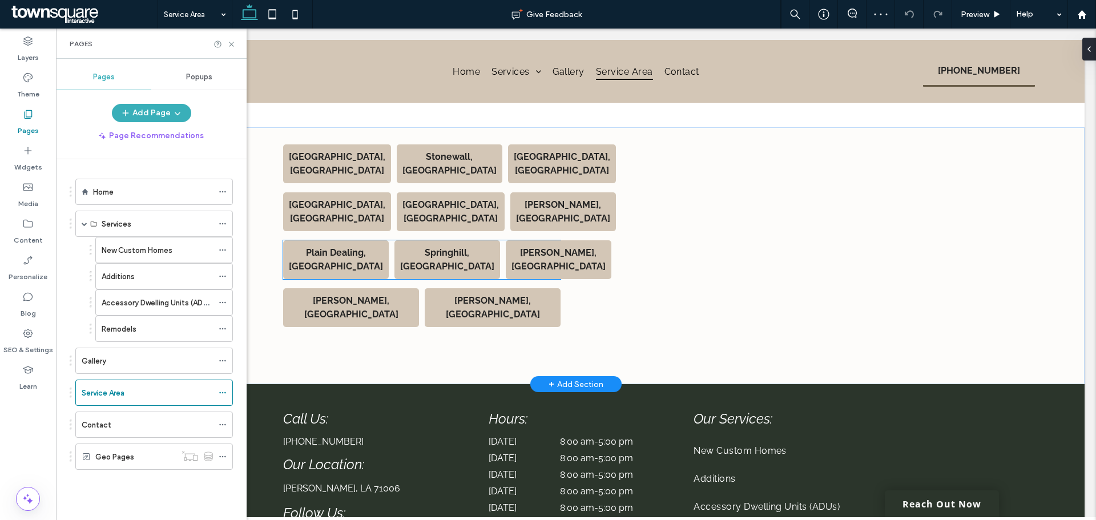
click at [444, 247] on strong "Springhill, LA" at bounding box center [447, 259] width 94 height 25
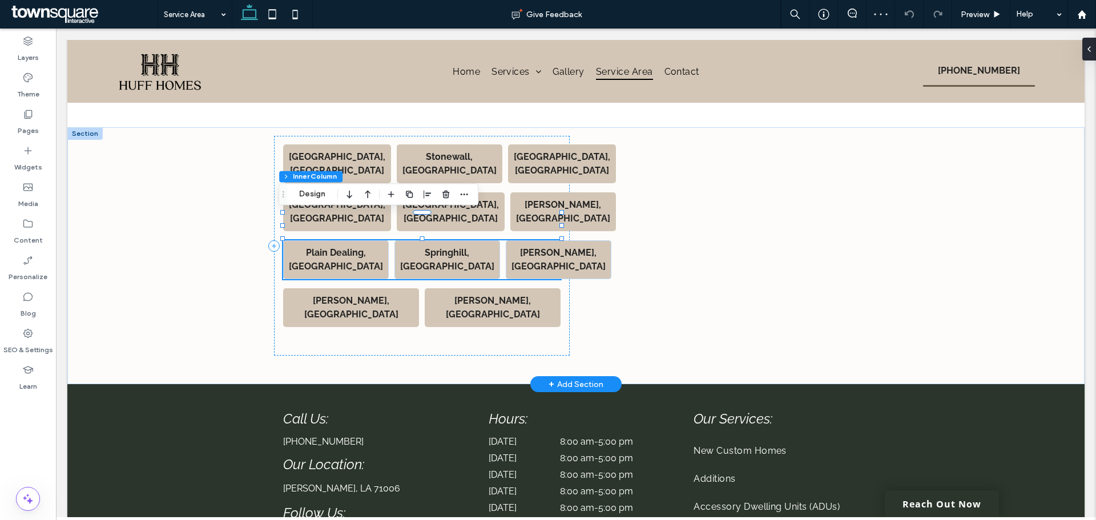
click at [438, 247] on strong "Springhill, LA" at bounding box center [447, 259] width 94 height 25
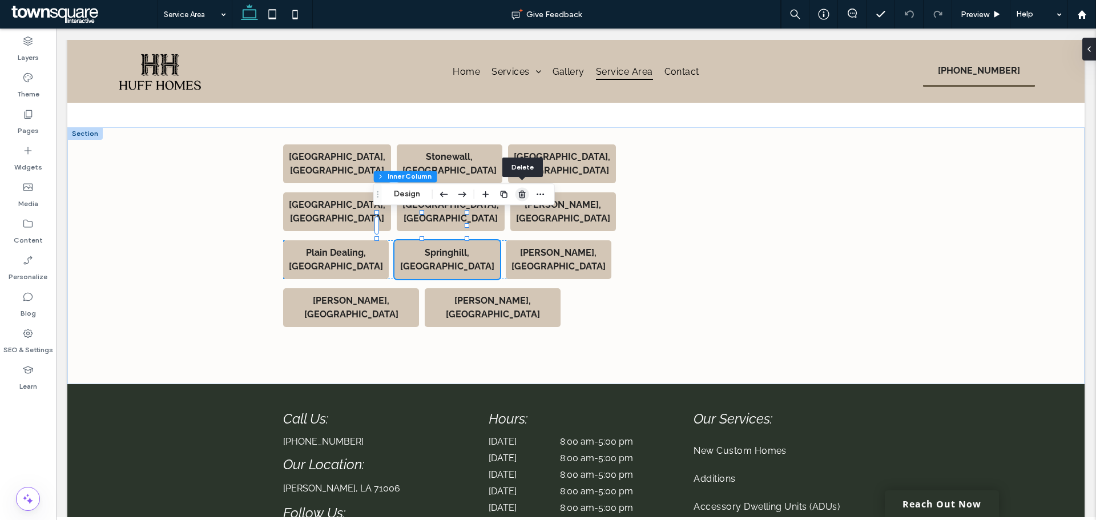
click at [523, 194] on icon "button" at bounding box center [522, 193] width 9 height 9
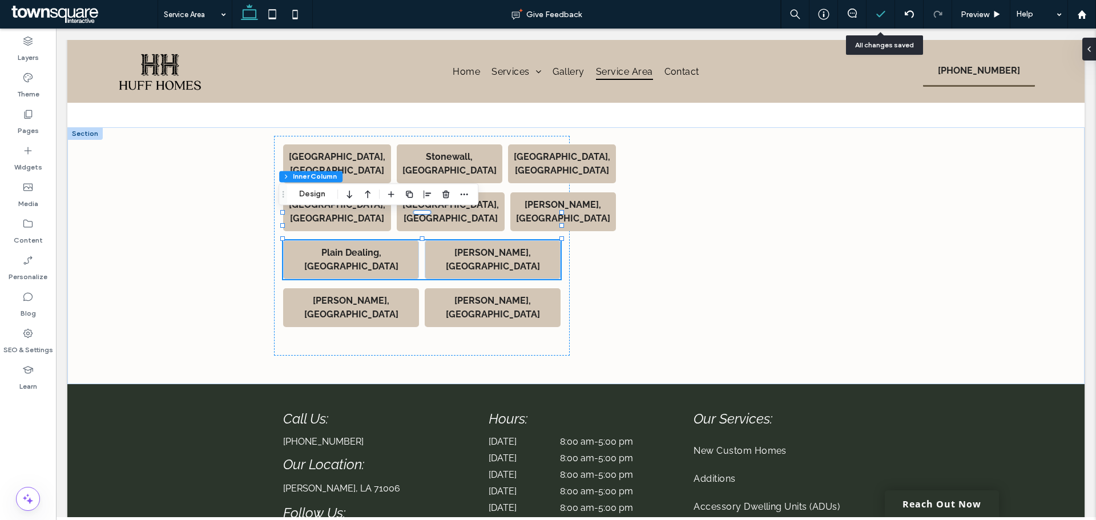
click at [876, 14] on icon at bounding box center [880, 14] width 11 height 11
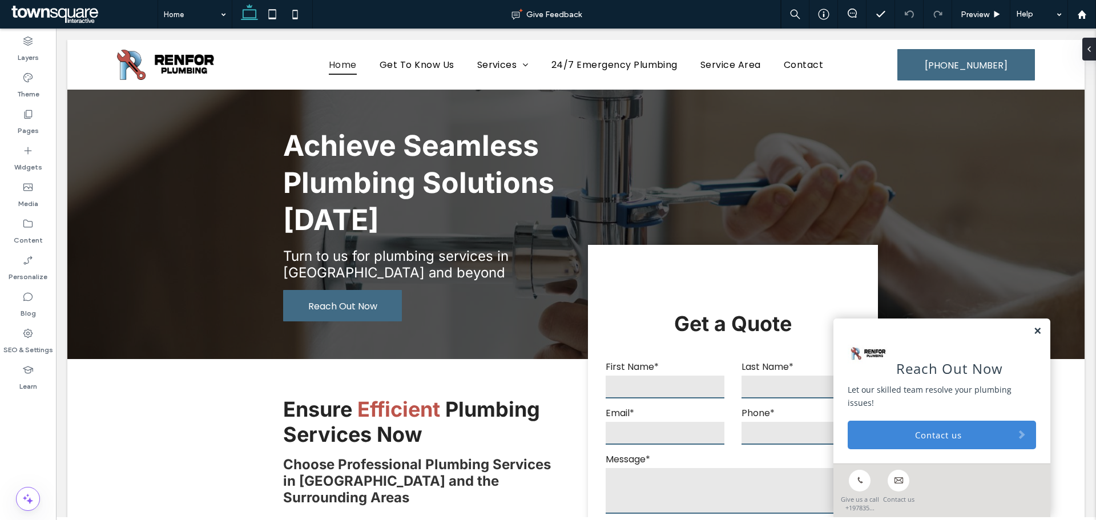
click at [1033, 326] on link at bounding box center [1037, 331] width 9 height 10
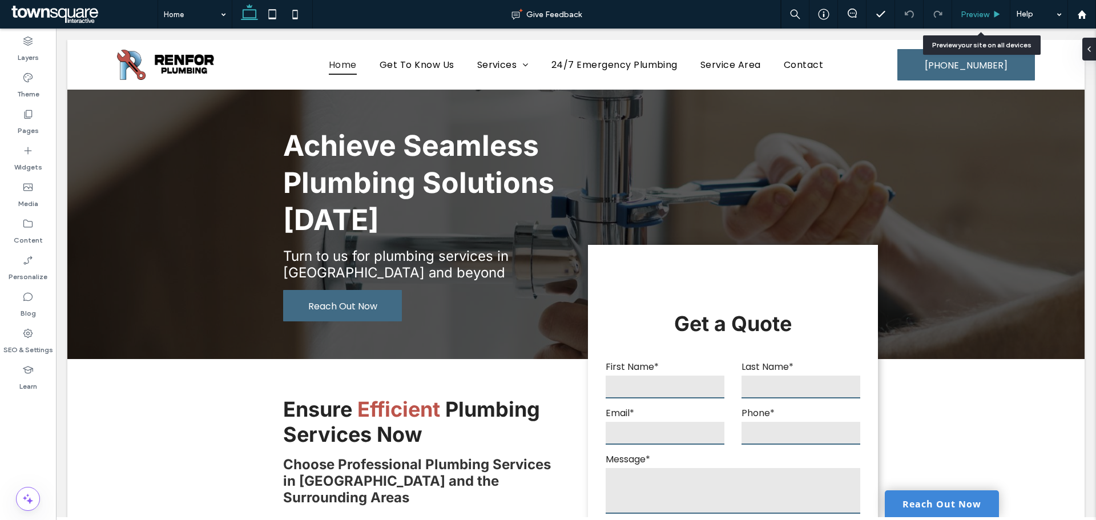
click at [978, 15] on span "Preview" at bounding box center [975, 15] width 29 height 10
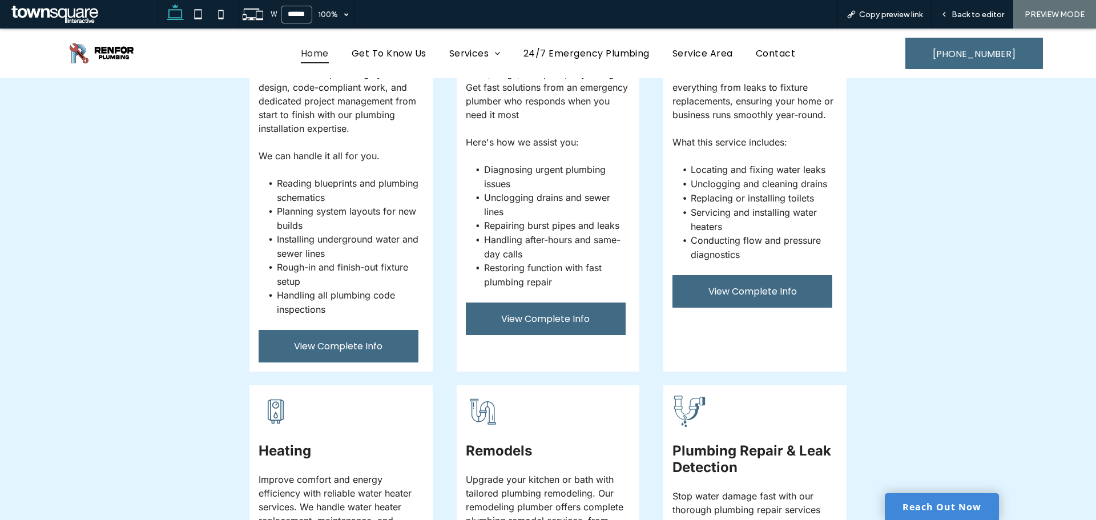
scroll to position [2922, 0]
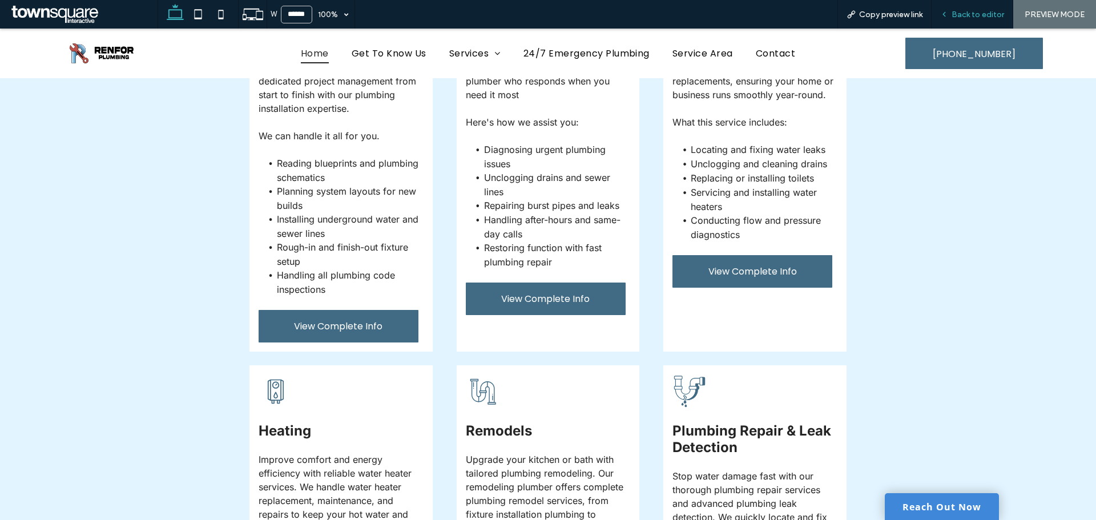
click at [973, 13] on span "Back to editor" at bounding box center [977, 15] width 53 height 10
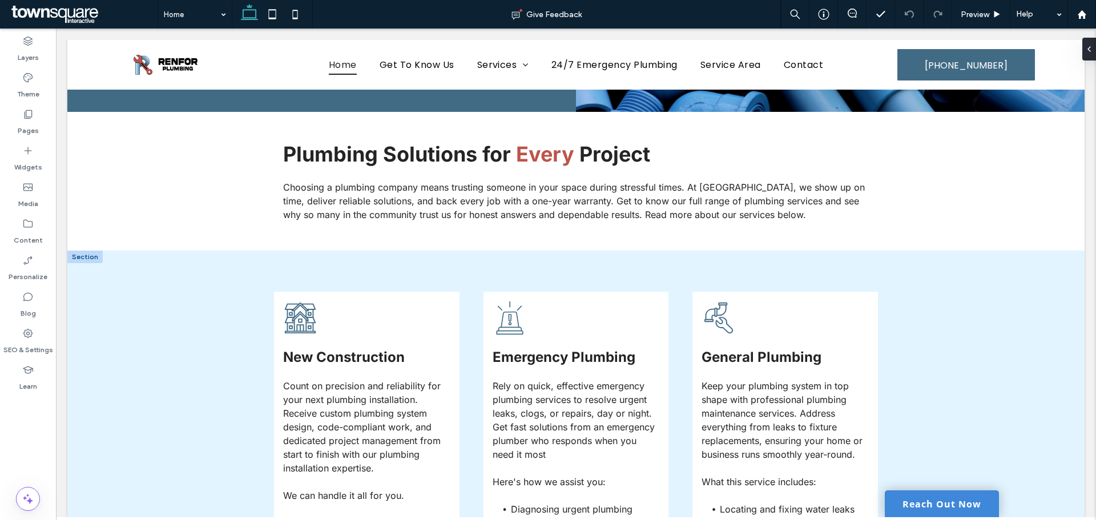
scroll to position [2580, 0]
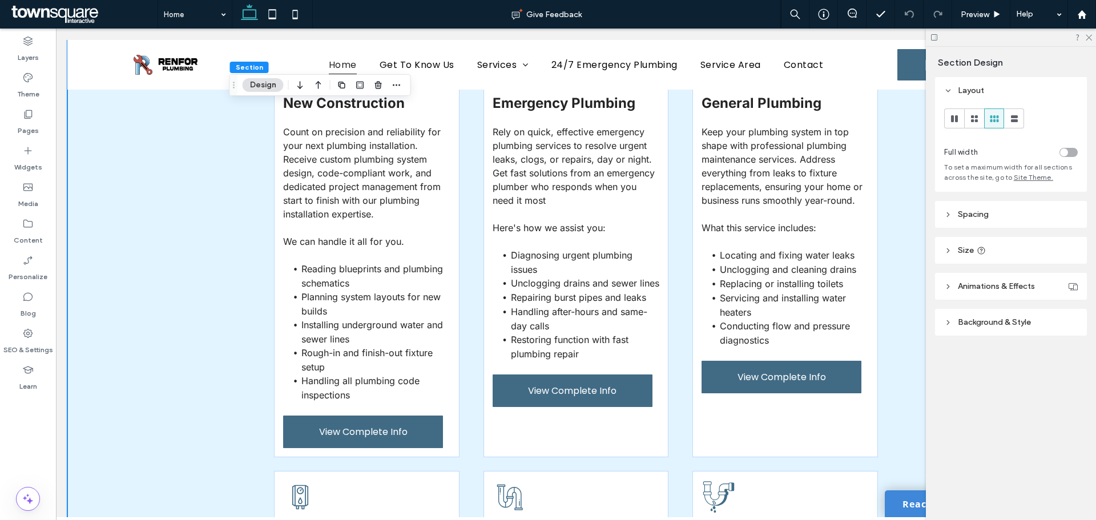
scroll to position [2922, 0]
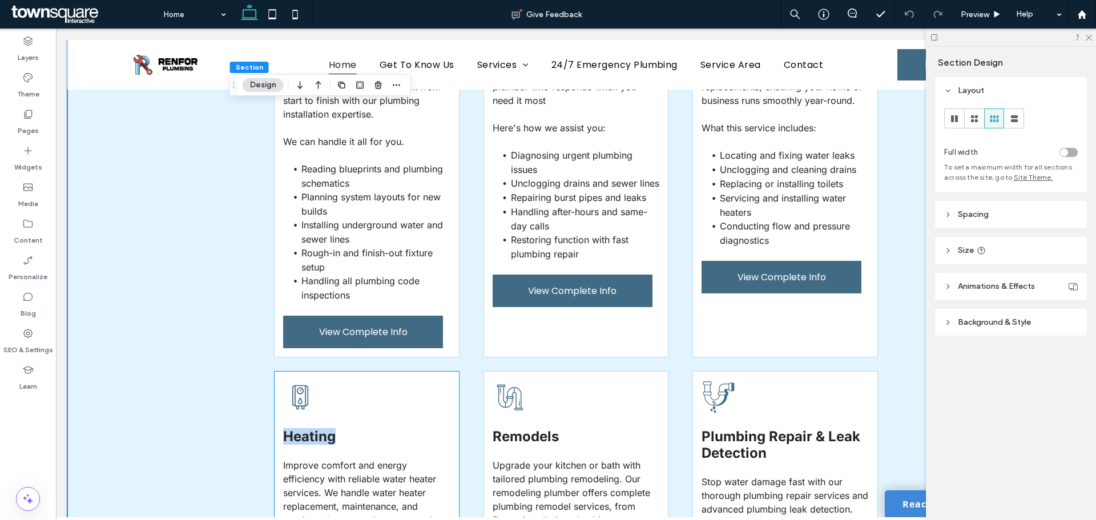
drag, startPoint x: 349, startPoint y: 328, endPoint x: 313, endPoint y: 326, distance: 35.4
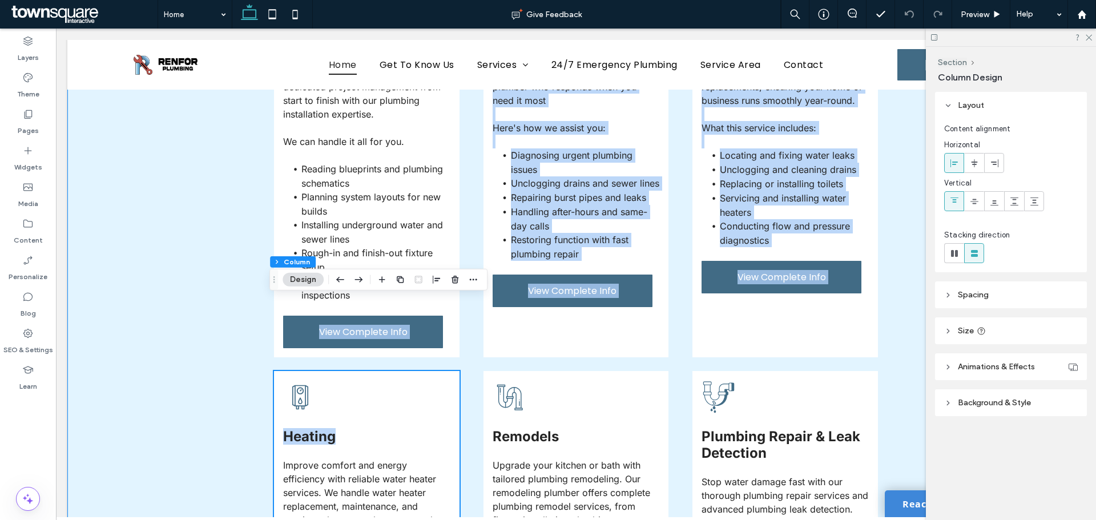
drag, startPoint x: 373, startPoint y: 332, endPoint x: 227, endPoint y: 268, distance: 159.5
click at [227, 268] on div "New Construction Count on precision and reliability for your next plumbing inst…" at bounding box center [575, 352] width 1017 height 910
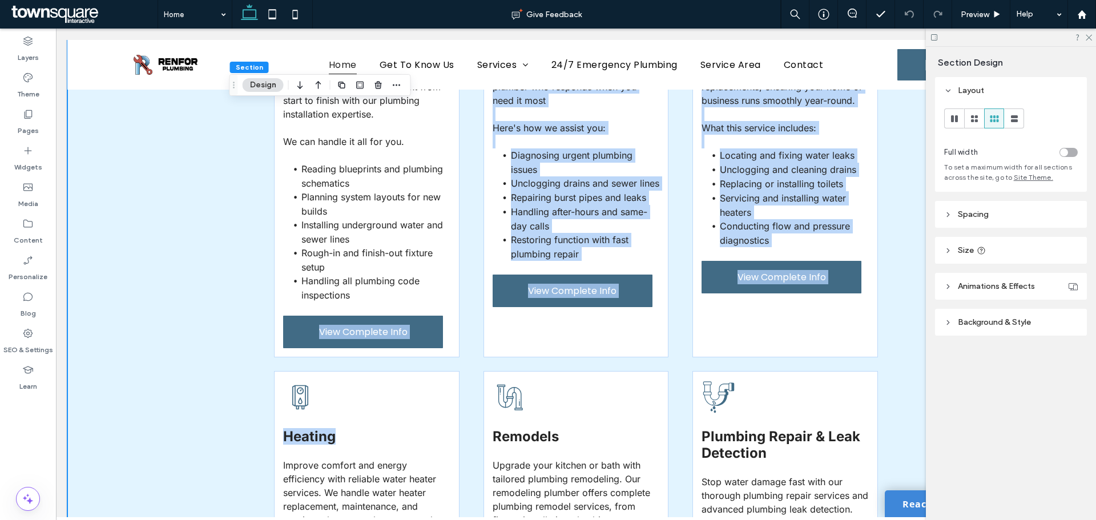
click at [233, 269] on div "New Construction Count on precision and reliability for your next plumbing inst…" at bounding box center [575, 352] width 685 height 910
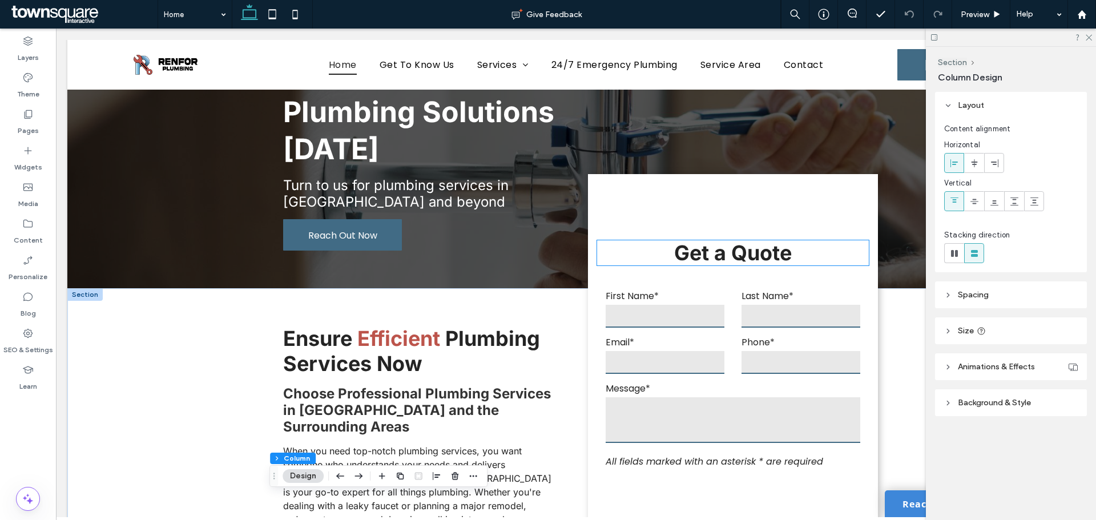
scroll to position [57, 0]
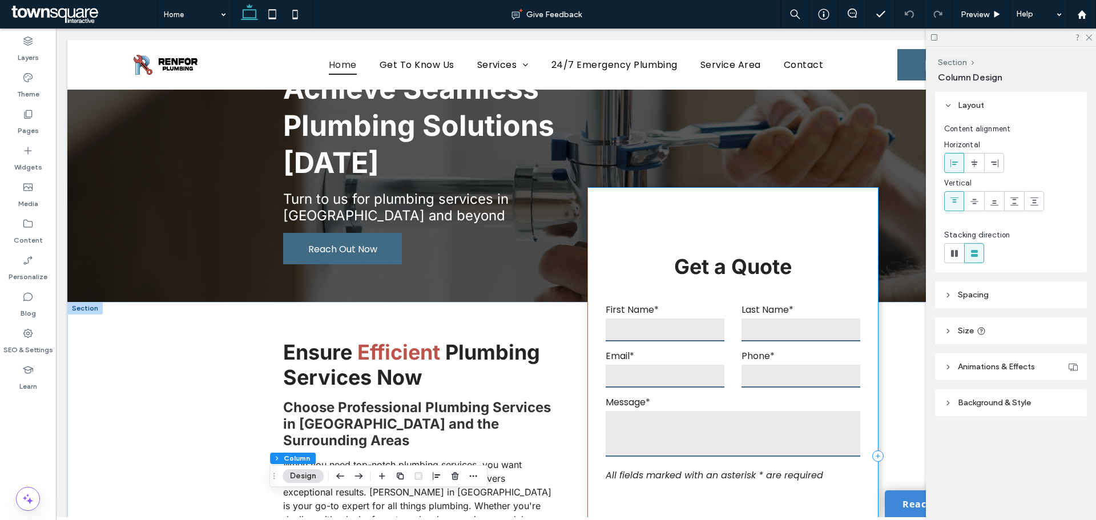
click at [869, 383] on div "**********" at bounding box center [733, 457] width 290 height 539
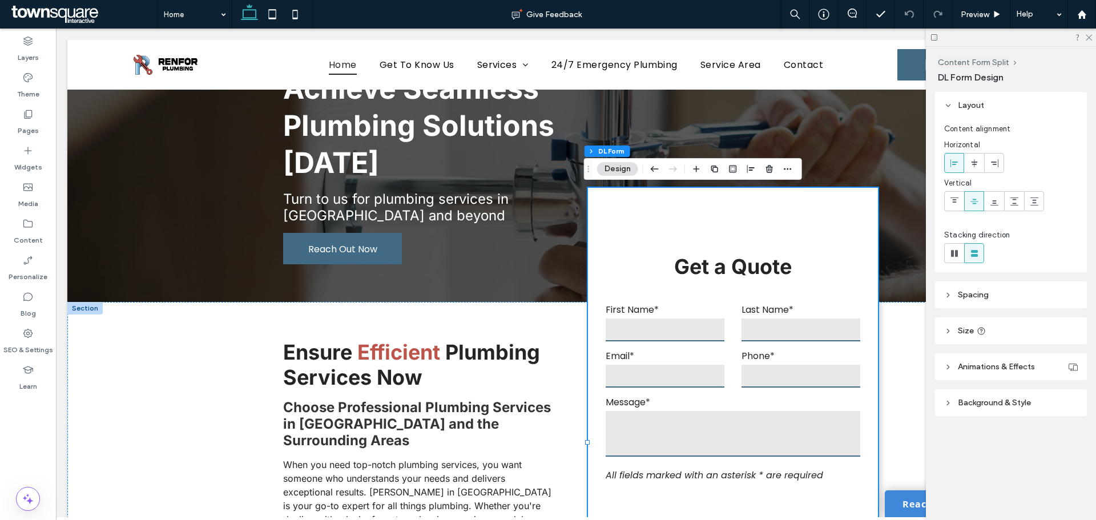
click at [1010, 409] on header "Background & Style" at bounding box center [1011, 402] width 152 height 27
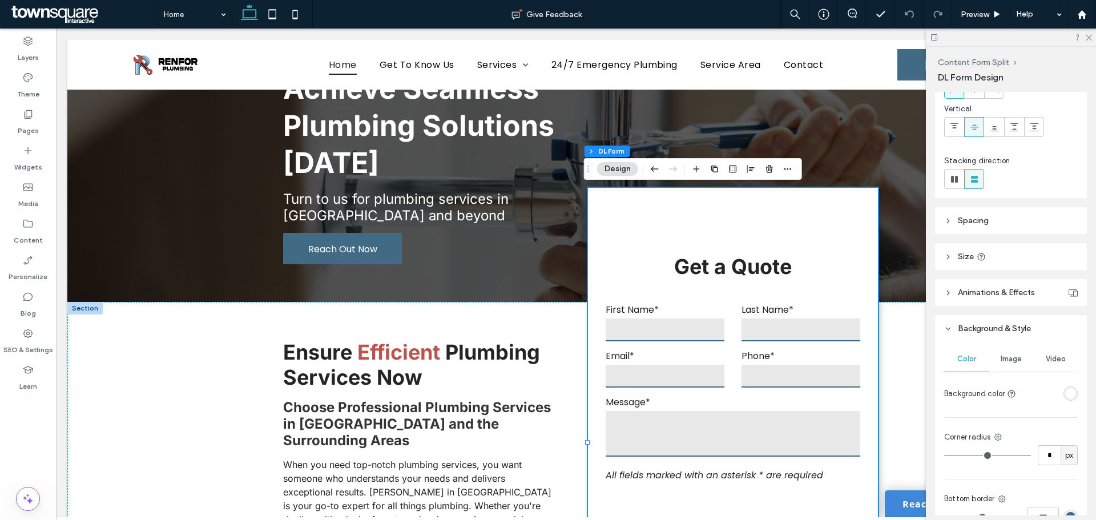
scroll to position [114, 0]
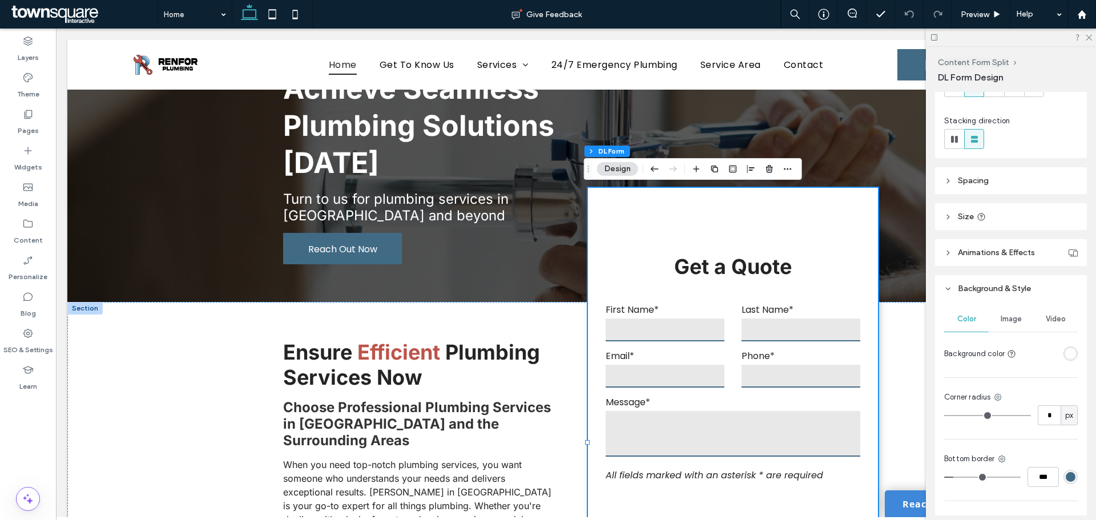
click at [1066, 354] on div "rgba(255, 255, 255, 1)" at bounding box center [1071, 354] width 10 height 10
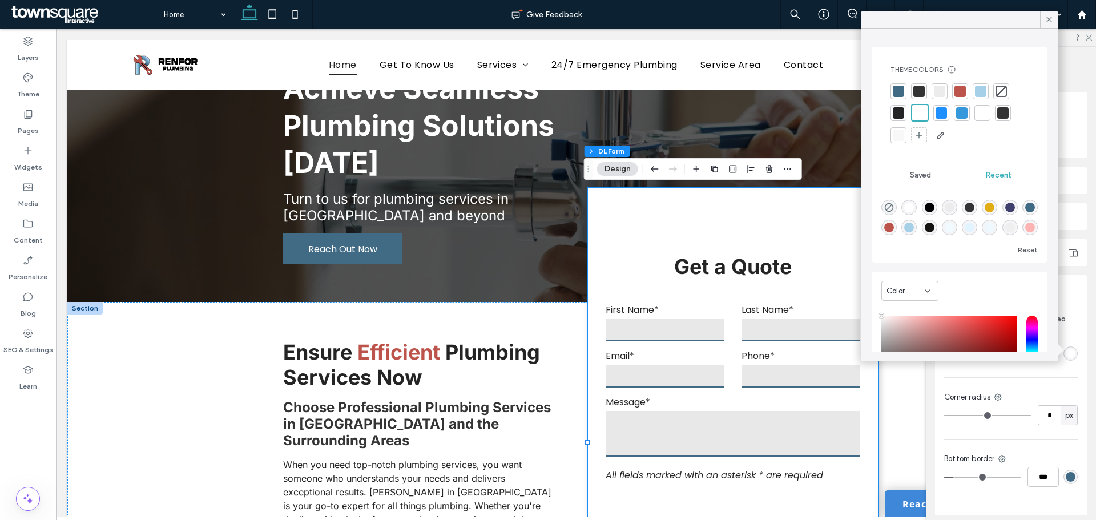
click at [898, 92] on div at bounding box center [898, 91] width 11 height 11
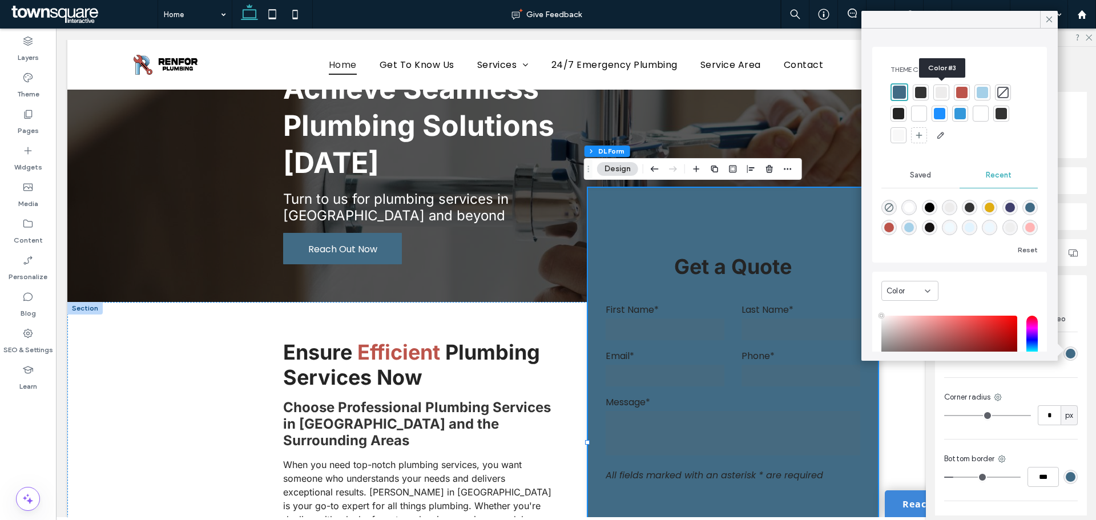
click at [939, 92] on div at bounding box center [940, 92] width 11 height 11
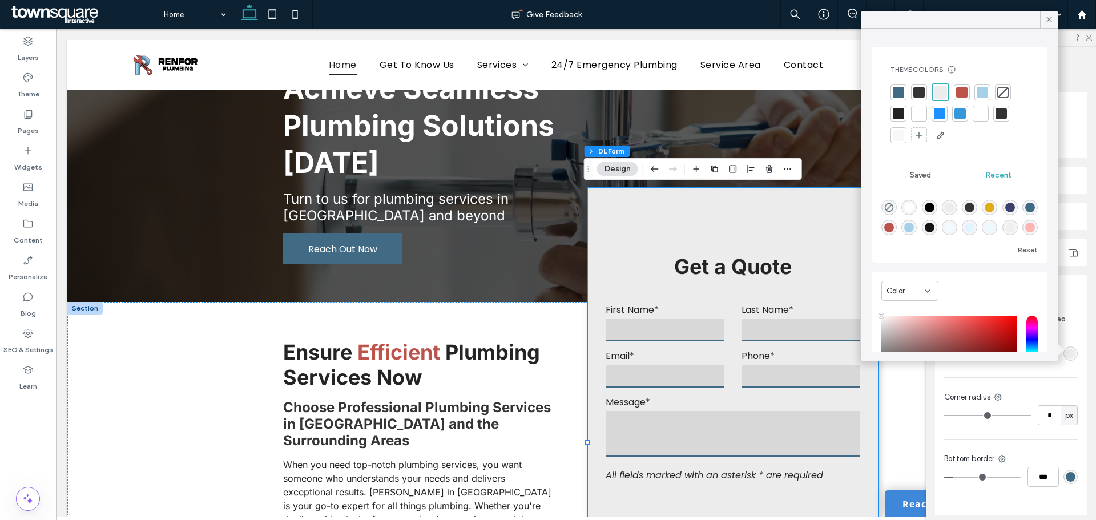
click at [966, 91] on div at bounding box center [961, 92] width 11 height 11
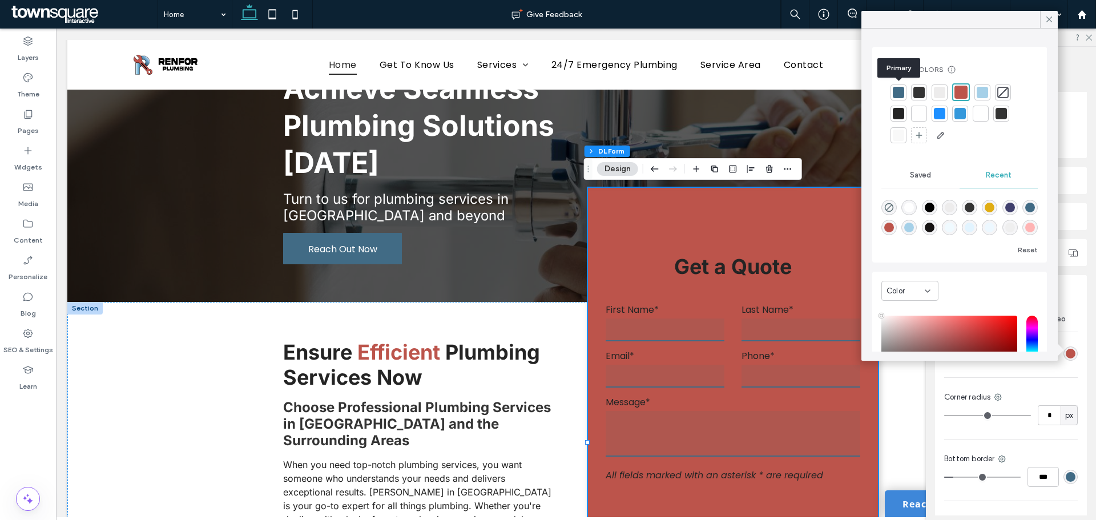
click at [895, 92] on div at bounding box center [898, 92] width 11 height 11
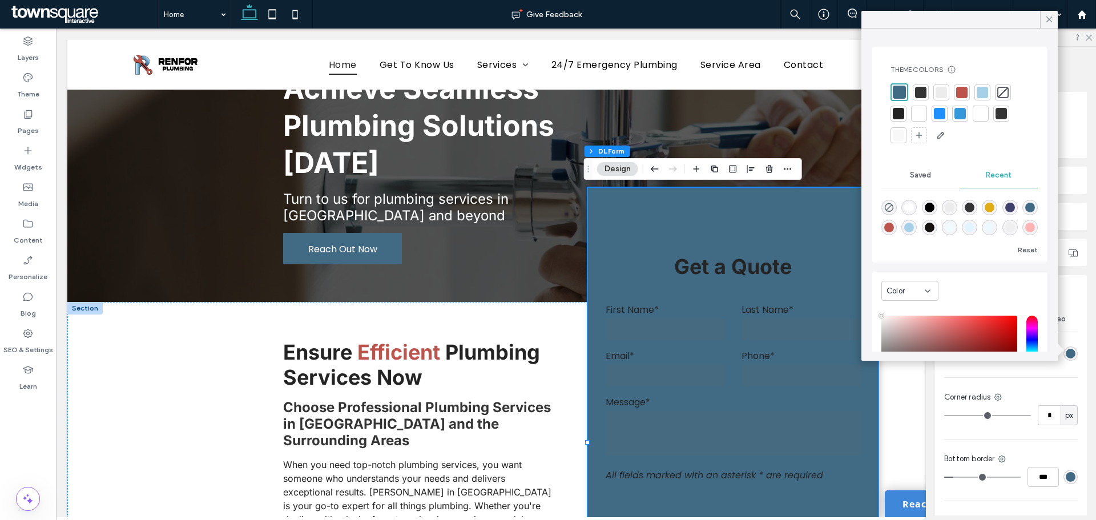
click at [974, 229] on div "rgba(226, 244, 255, 1)" at bounding box center [970, 228] width 10 height 10
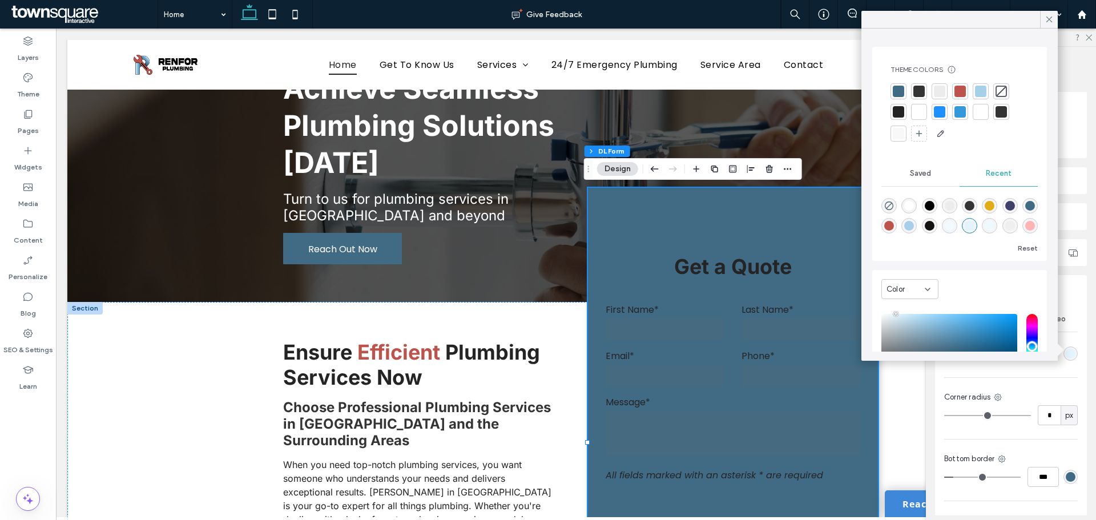
type input "*******"
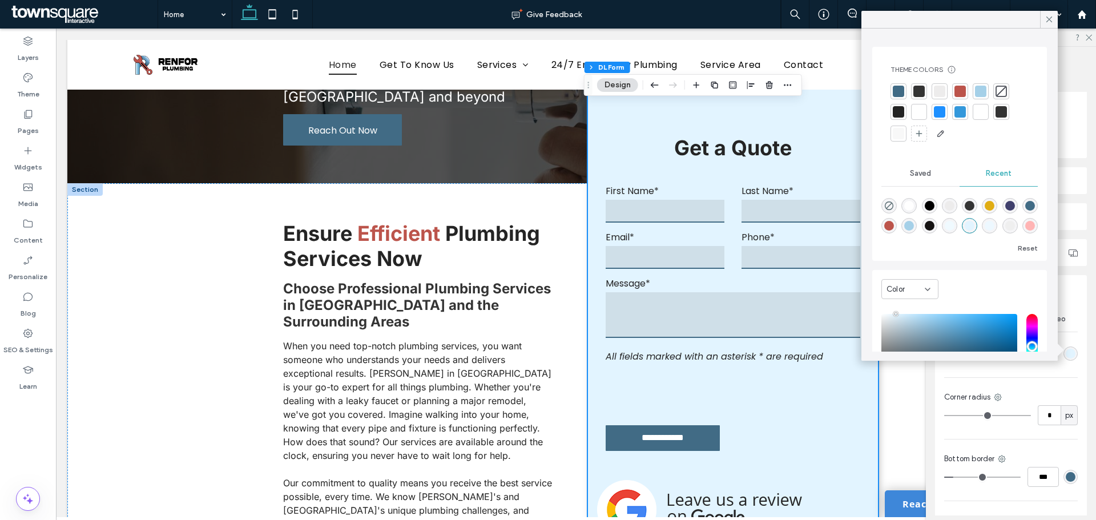
scroll to position [171, 0]
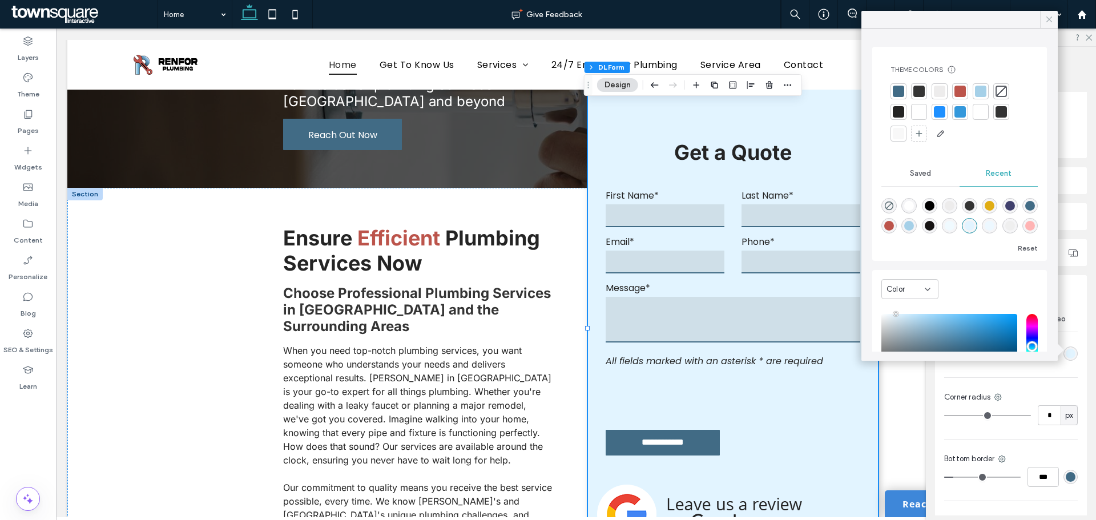
click at [1048, 21] on use at bounding box center [1049, 20] width 6 height 6
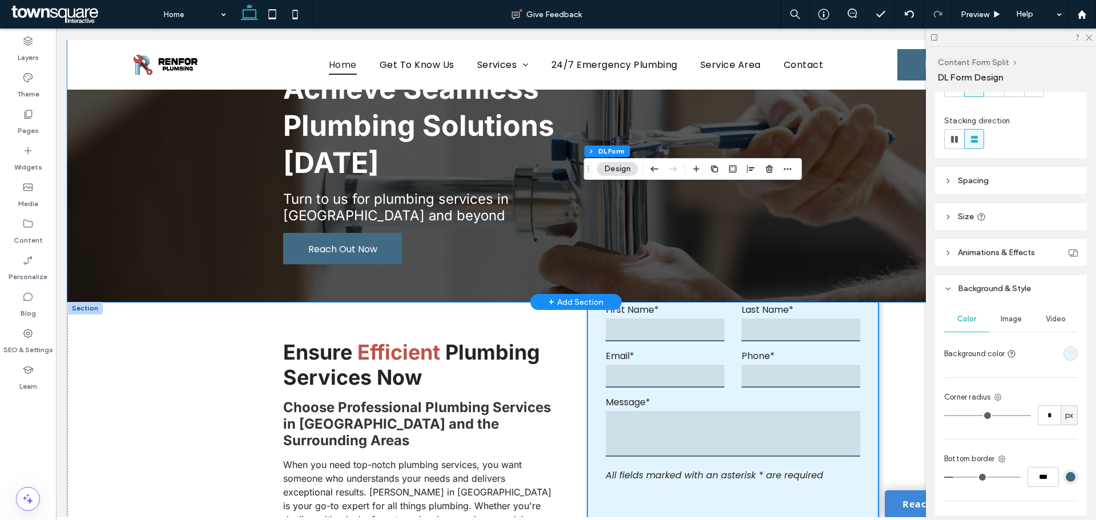
scroll to position [0, 0]
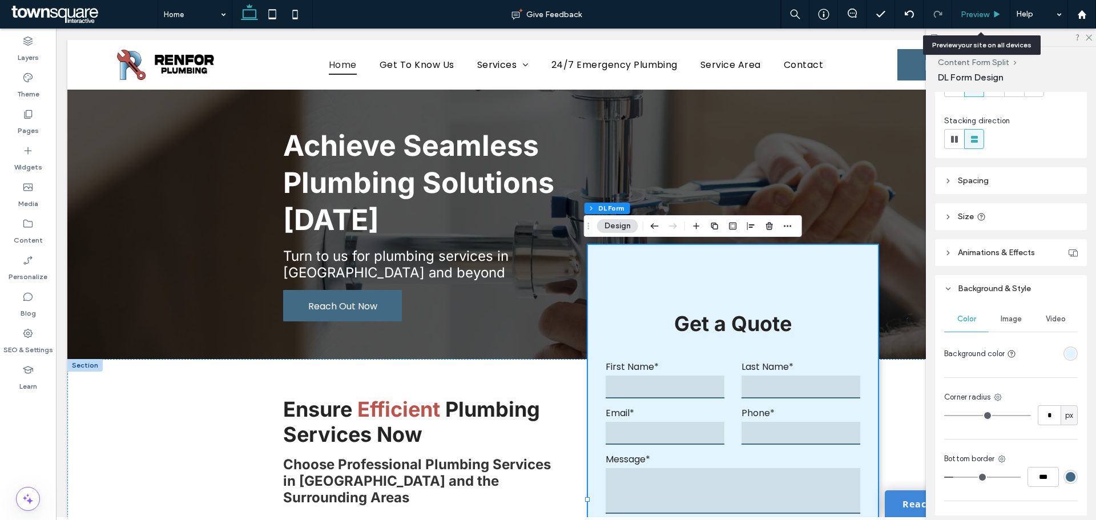
click at [974, 14] on span "Preview" at bounding box center [975, 15] width 29 height 10
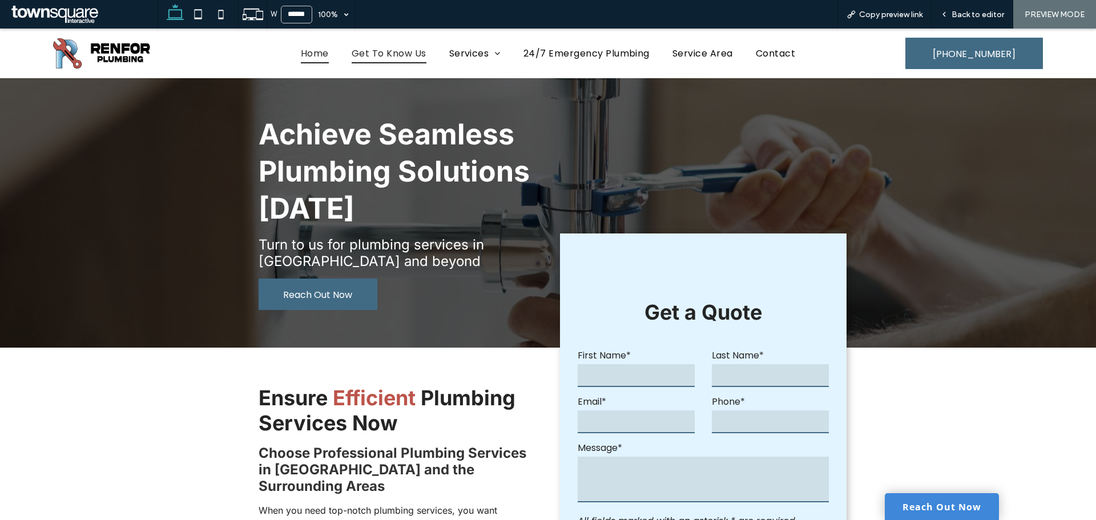
click at [369, 61] on span "Get To Know Us" at bounding box center [389, 53] width 75 height 20
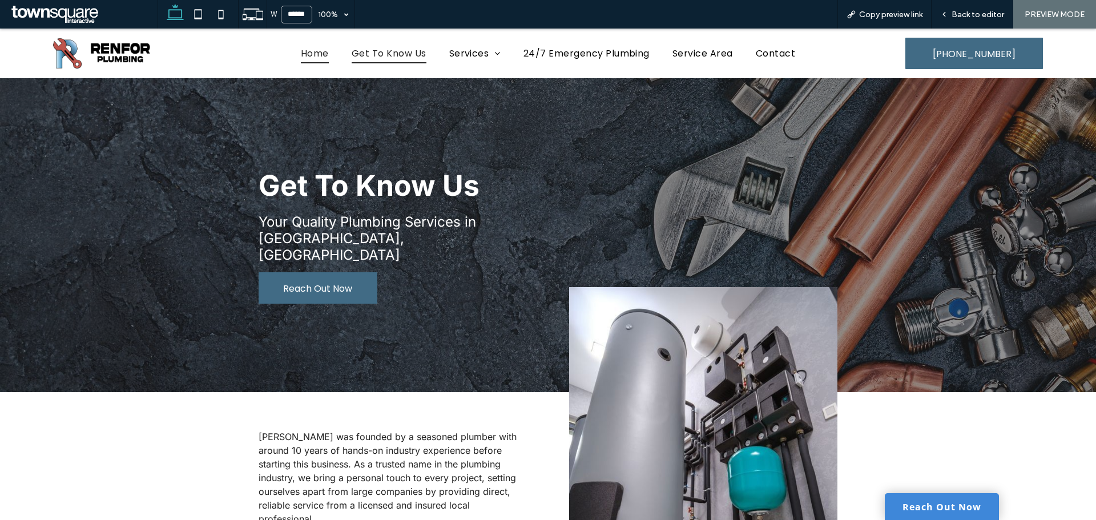
click at [309, 56] on span "Home" at bounding box center [315, 53] width 28 height 20
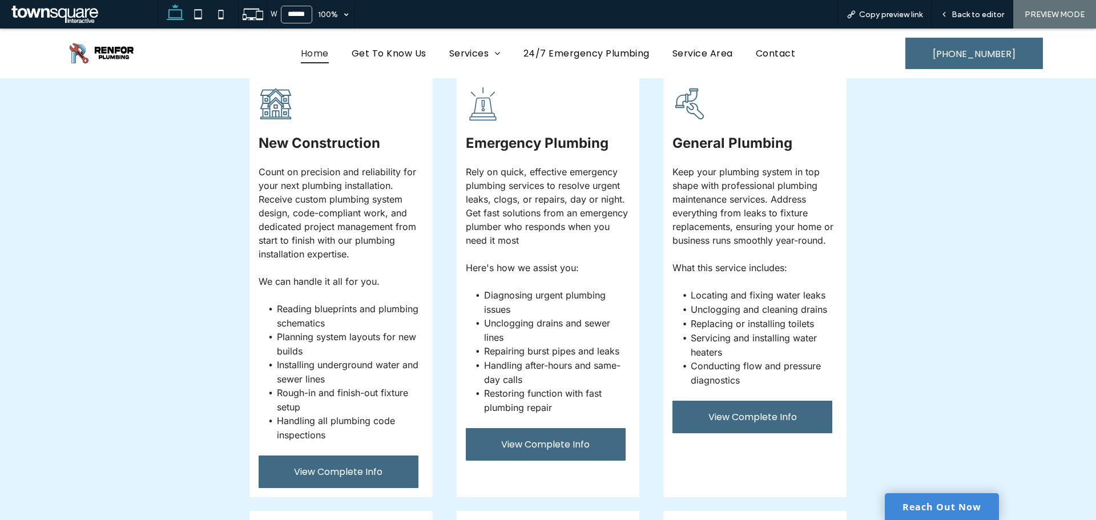
scroll to position [2797, 0]
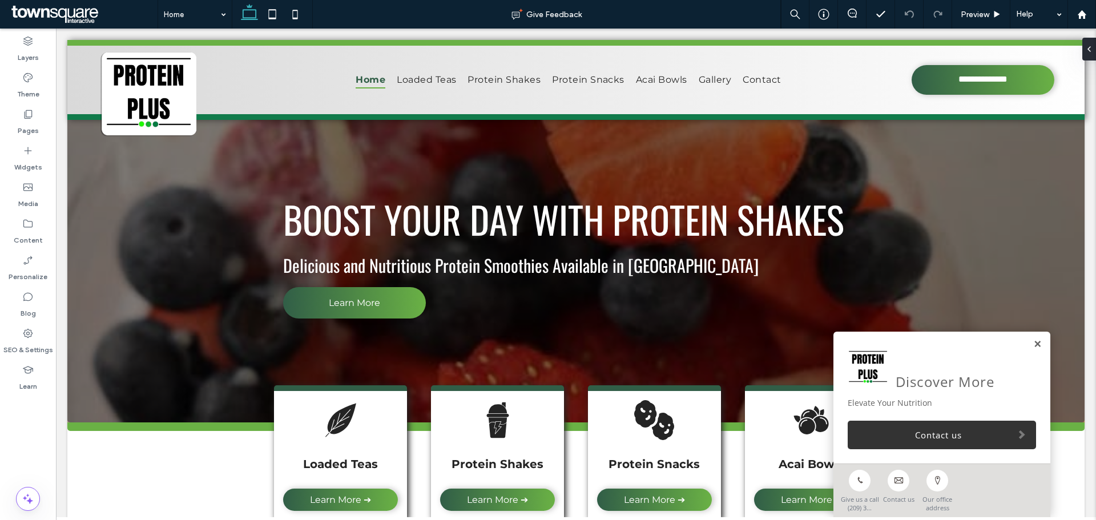
click at [876, 344] on link at bounding box center [1037, 345] width 9 height 10
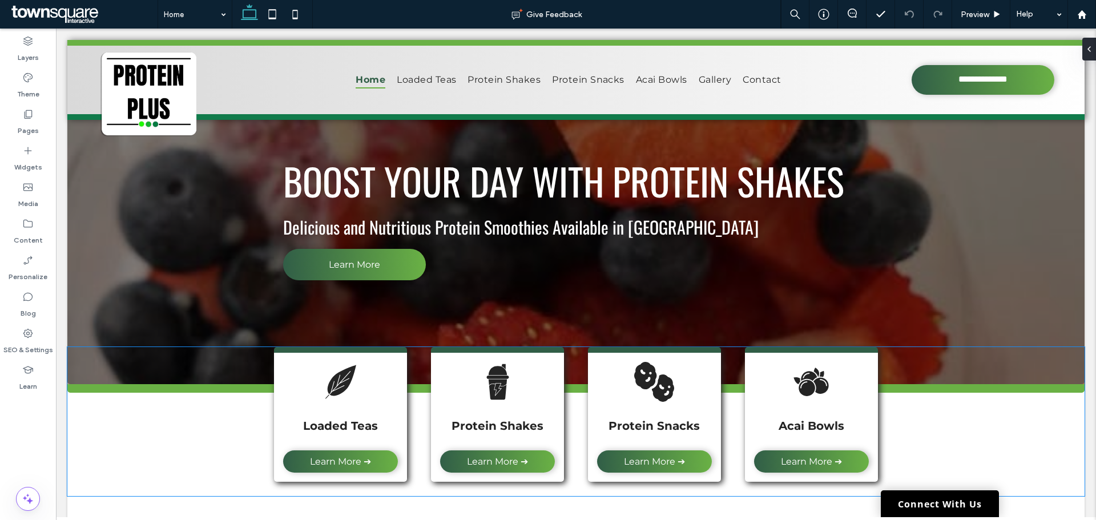
scroll to position [57, 0]
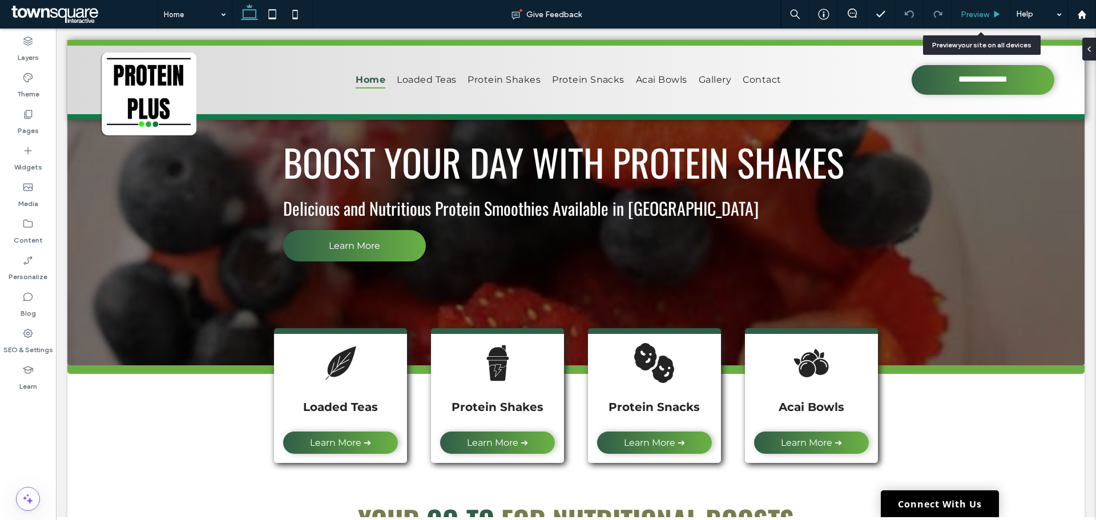
click at [876, 9] on div "Preview" at bounding box center [981, 14] width 58 height 29
click at [876, 11] on span "Preview" at bounding box center [975, 15] width 29 height 10
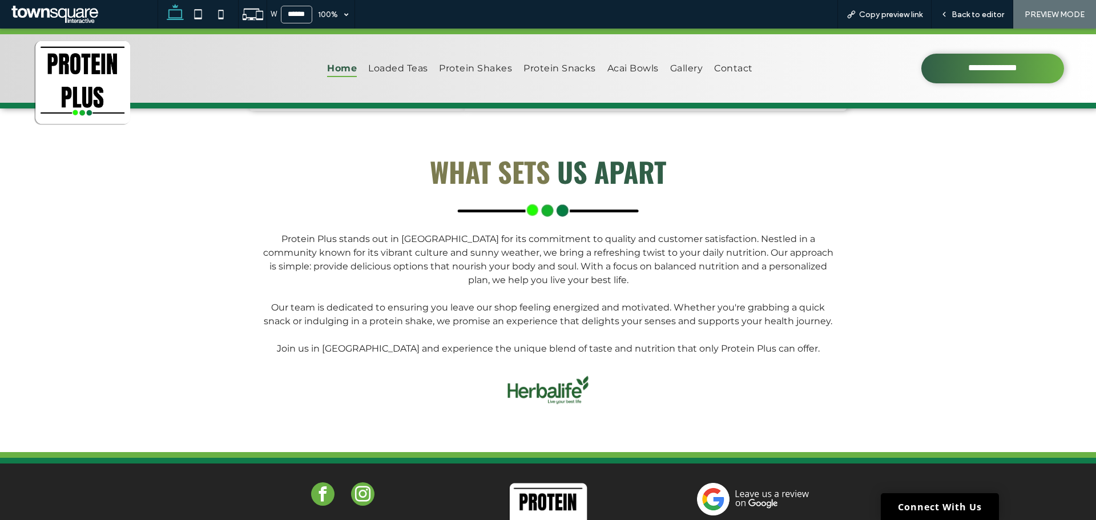
scroll to position [1376, 0]
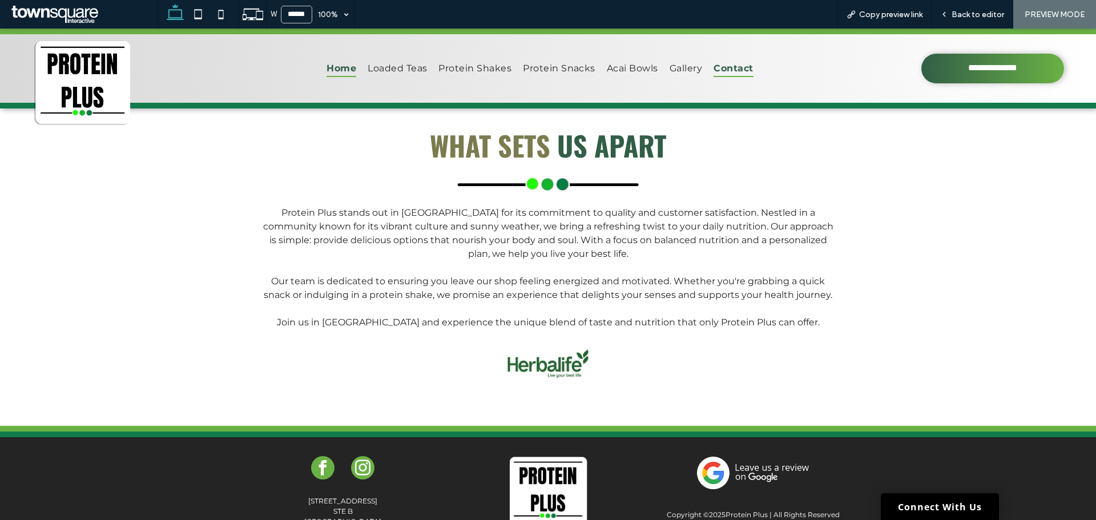
click at [729, 67] on span "Contact" at bounding box center [732, 68] width 39 height 17
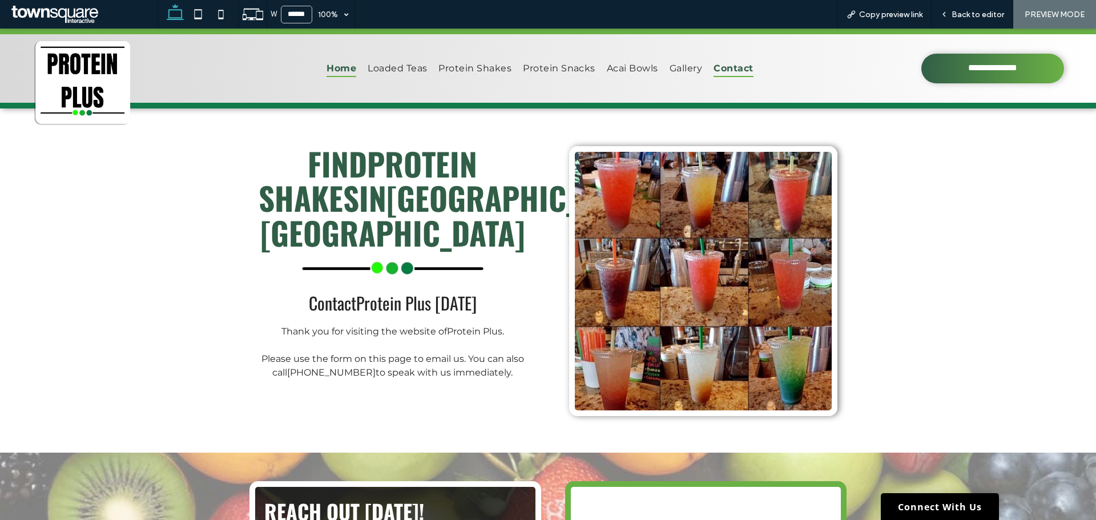
click at [343, 72] on span "Home" at bounding box center [341, 68] width 30 height 17
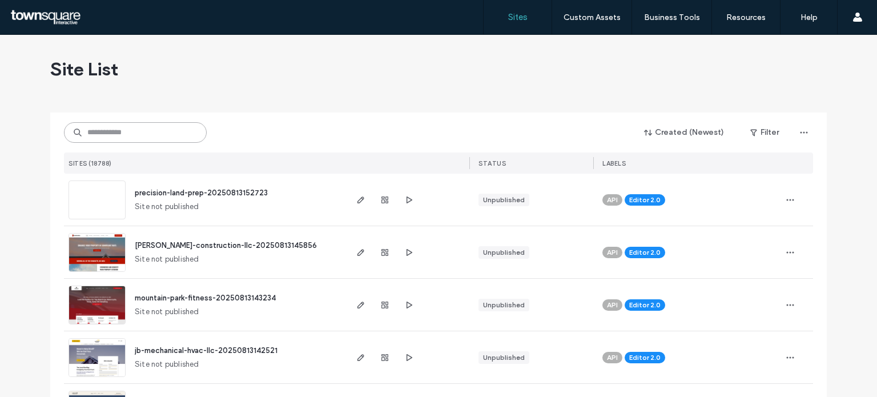
click at [159, 140] on input at bounding box center [135, 132] width 143 height 21
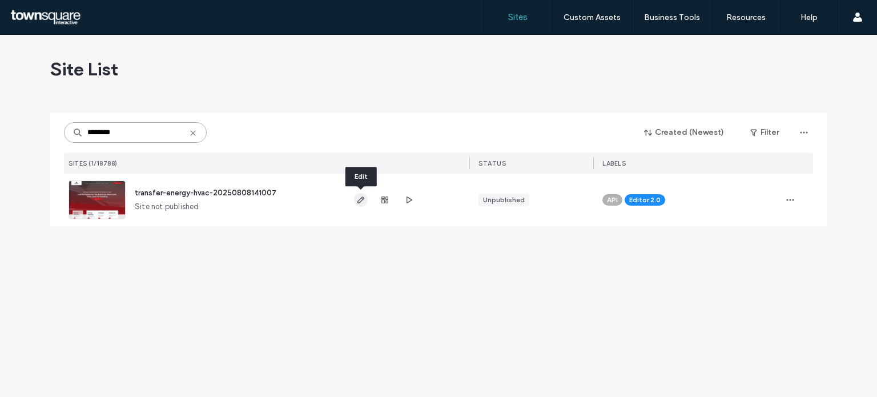
type input "********"
click at [357, 198] on icon "button" at bounding box center [360, 199] width 9 height 9
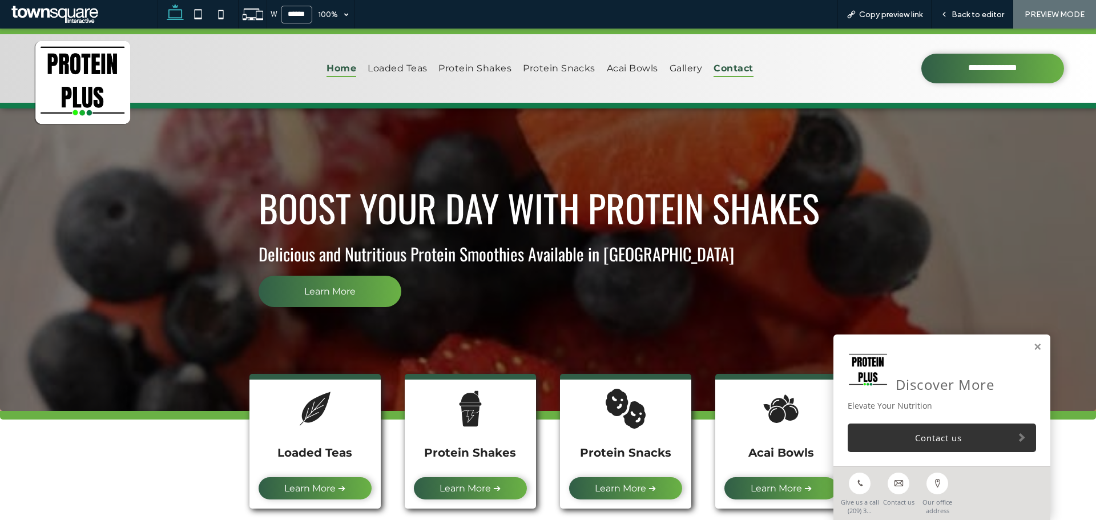
click at [713, 67] on span "Contact" at bounding box center [732, 68] width 39 height 17
